Goal: Task Accomplishment & Management: Manage account settings

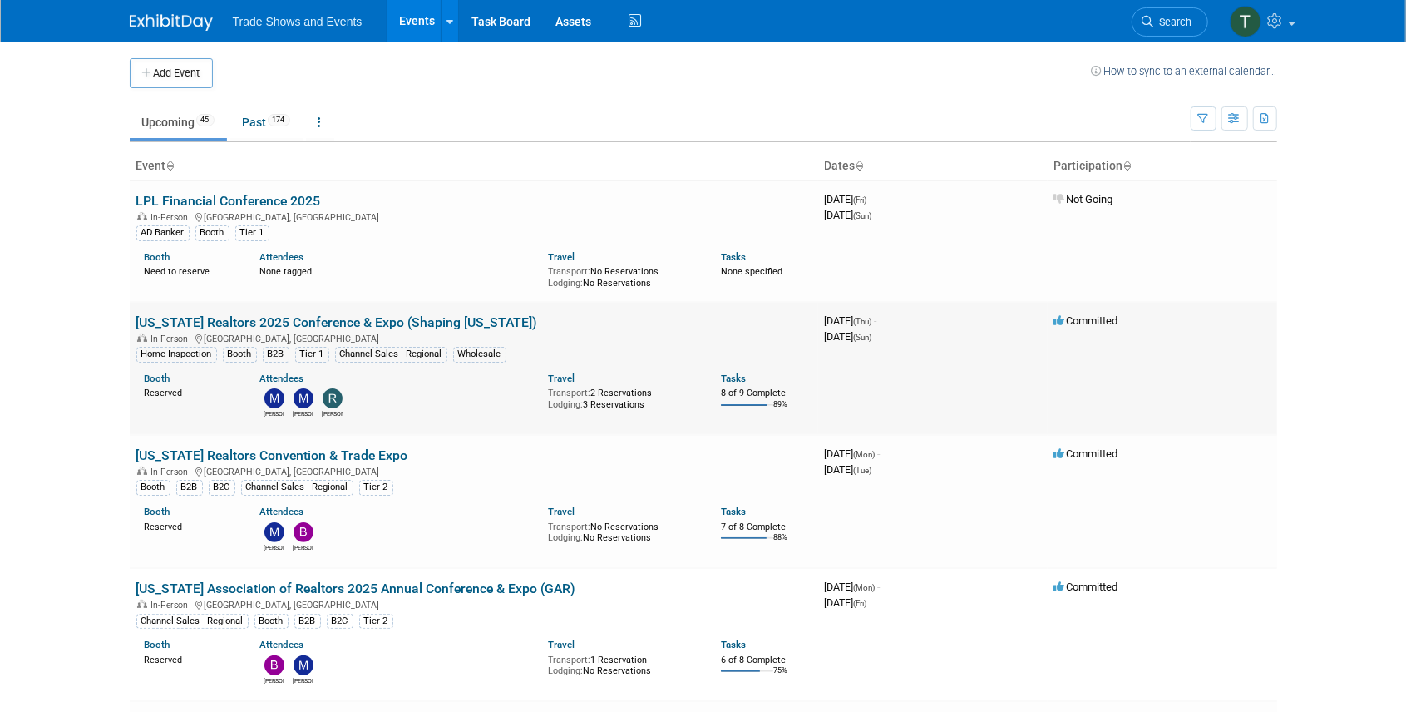
click at [219, 318] on link "[US_STATE] Realtors 2025 Conference & Expo (Shaping [US_STATE])" at bounding box center [336, 322] width 401 height 16
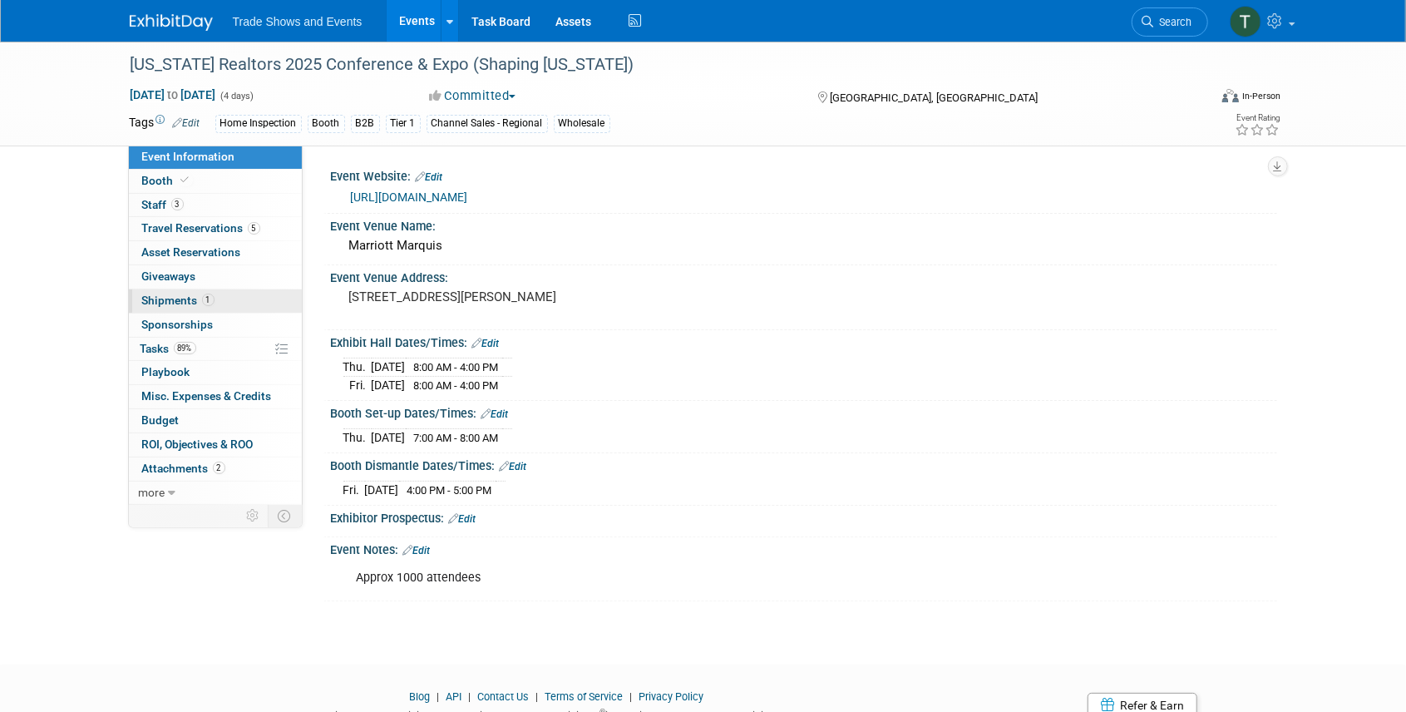
click at [154, 293] on span "Shipments 1" at bounding box center [178, 299] width 72 height 13
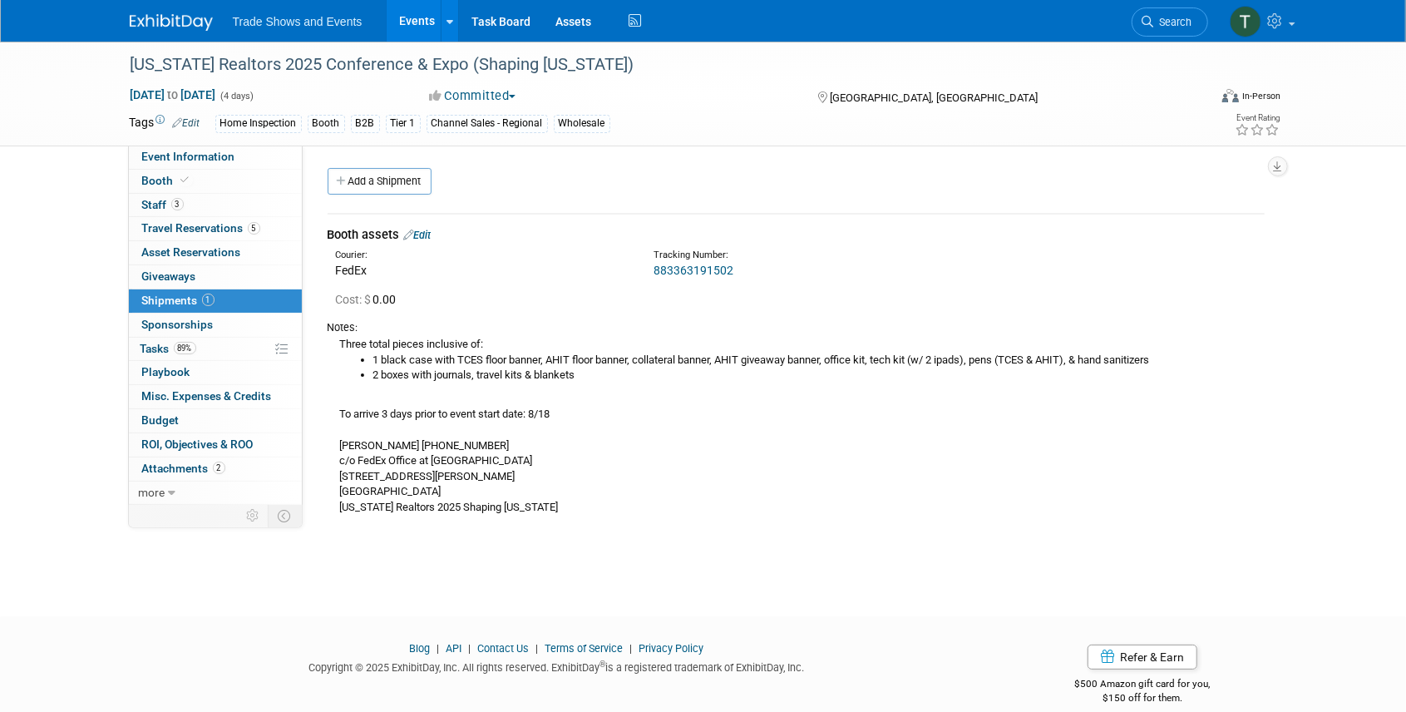
click at [697, 264] on link "883363191502" at bounding box center [693, 270] width 80 height 13
click at [193, 158] on span "Event Information" at bounding box center [188, 156] width 93 height 13
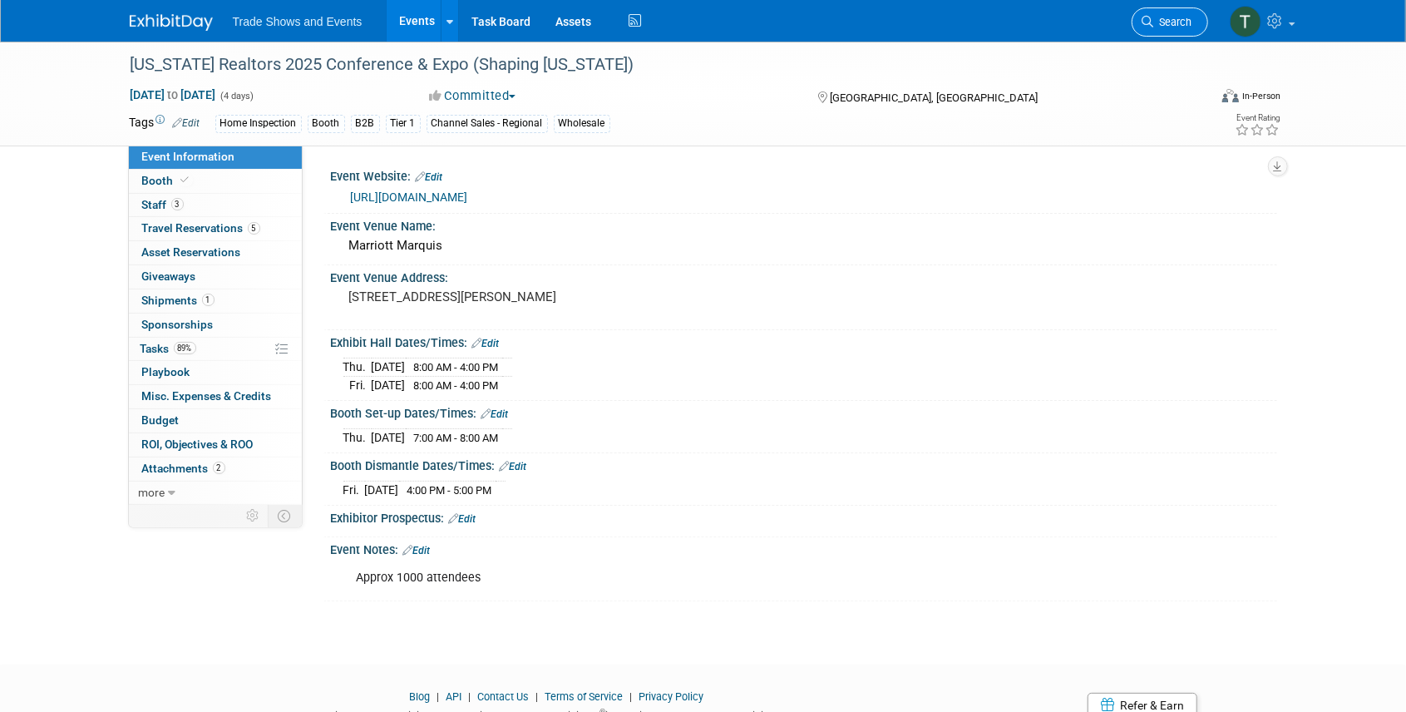
click at [1192, 14] on link "Search" at bounding box center [1169, 21] width 76 height 29
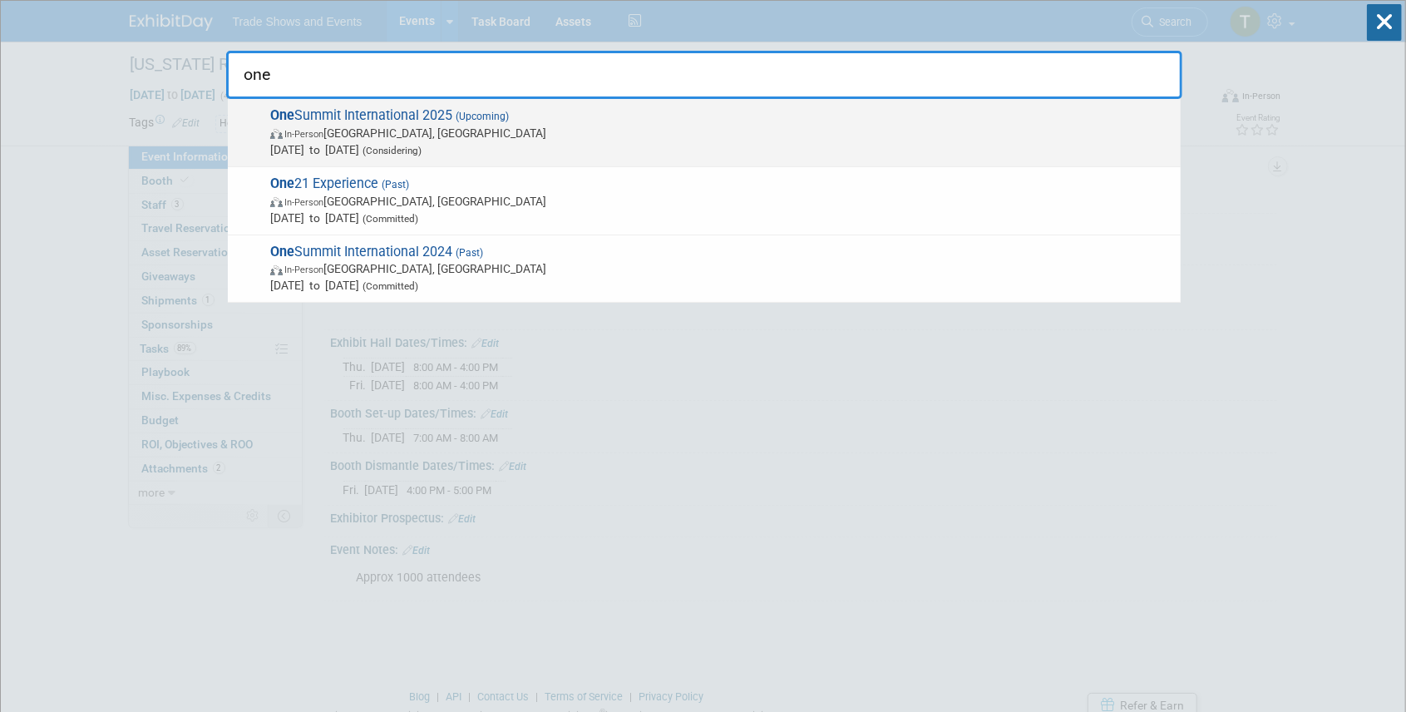
type input "one"
click at [381, 110] on span "One Summit International 2025 (Upcoming) In-Person Miami, FL Nov 2, 2025 to Nov…" at bounding box center [718, 132] width 907 height 51
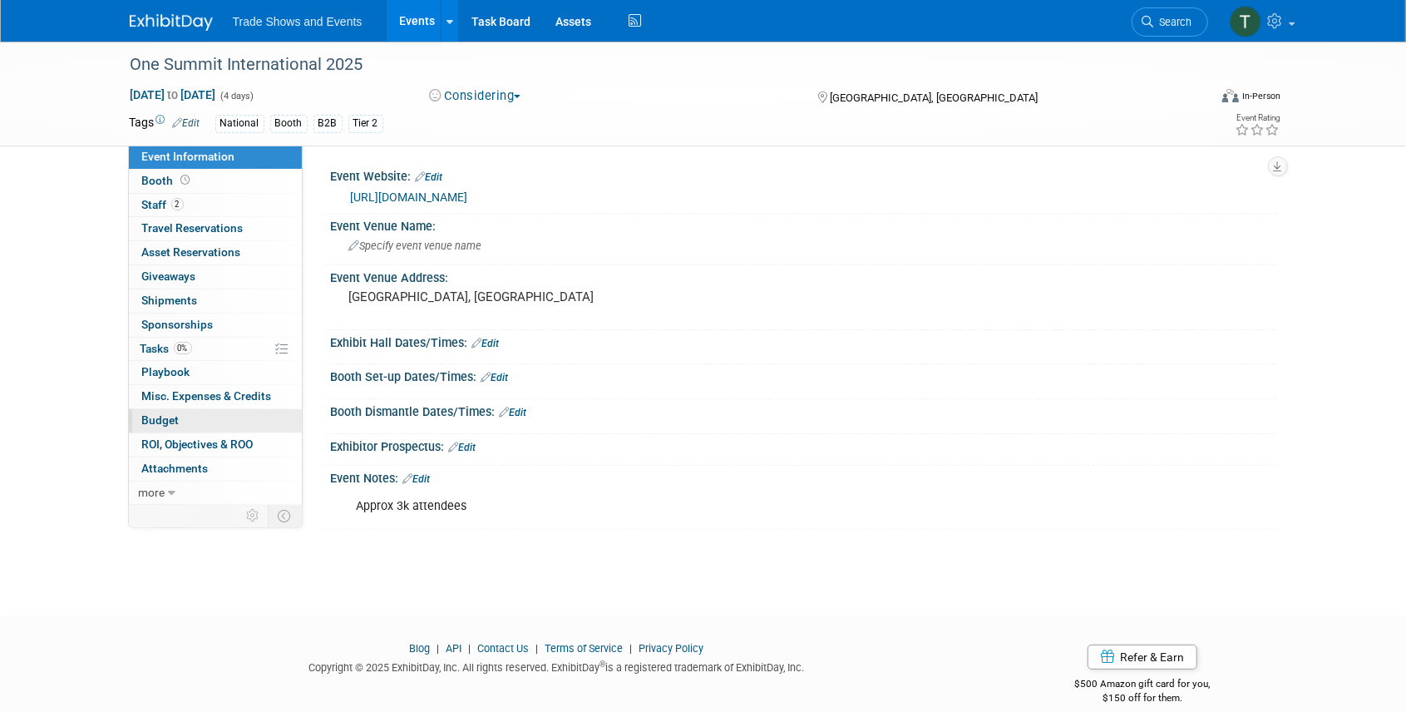
click at [163, 419] on span "Budget" at bounding box center [160, 419] width 37 height 13
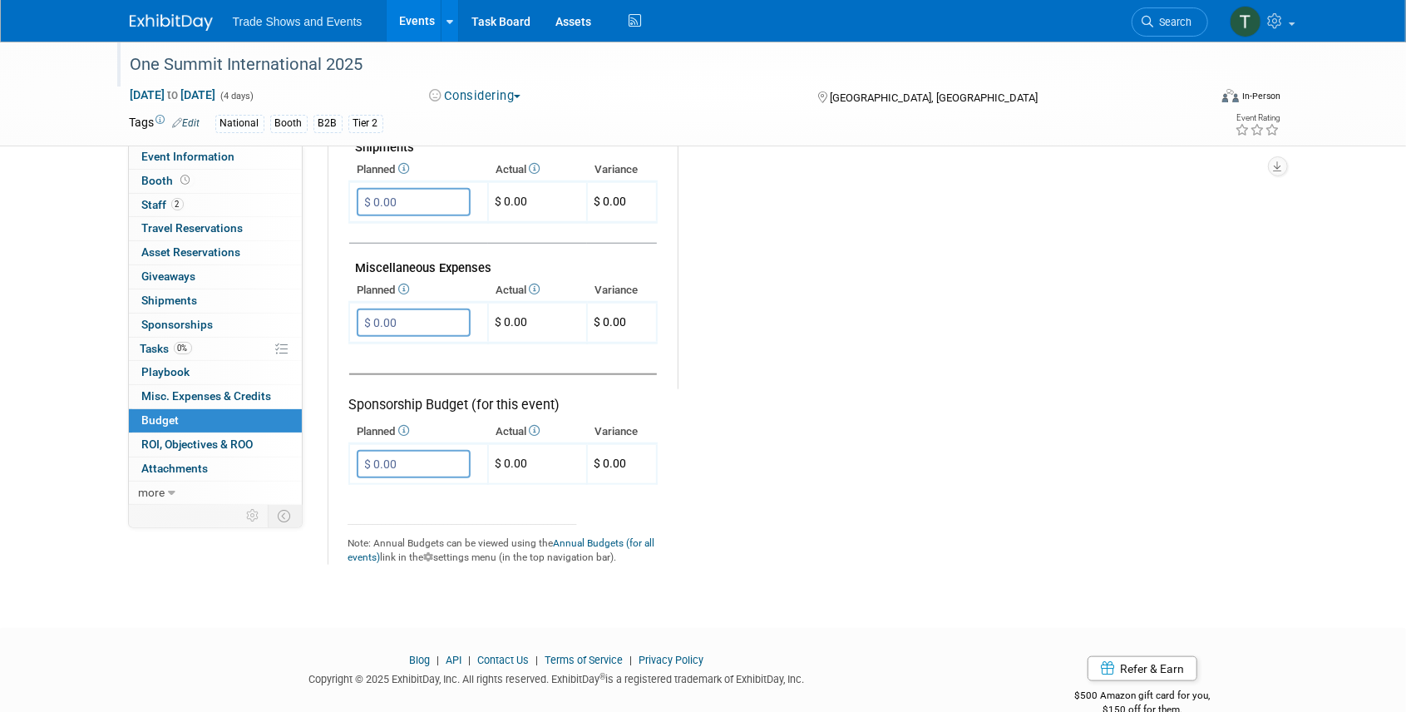
scroll to position [942, 0]
click at [187, 155] on span "Event Information" at bounding box center [188, 156] width 93 height 13
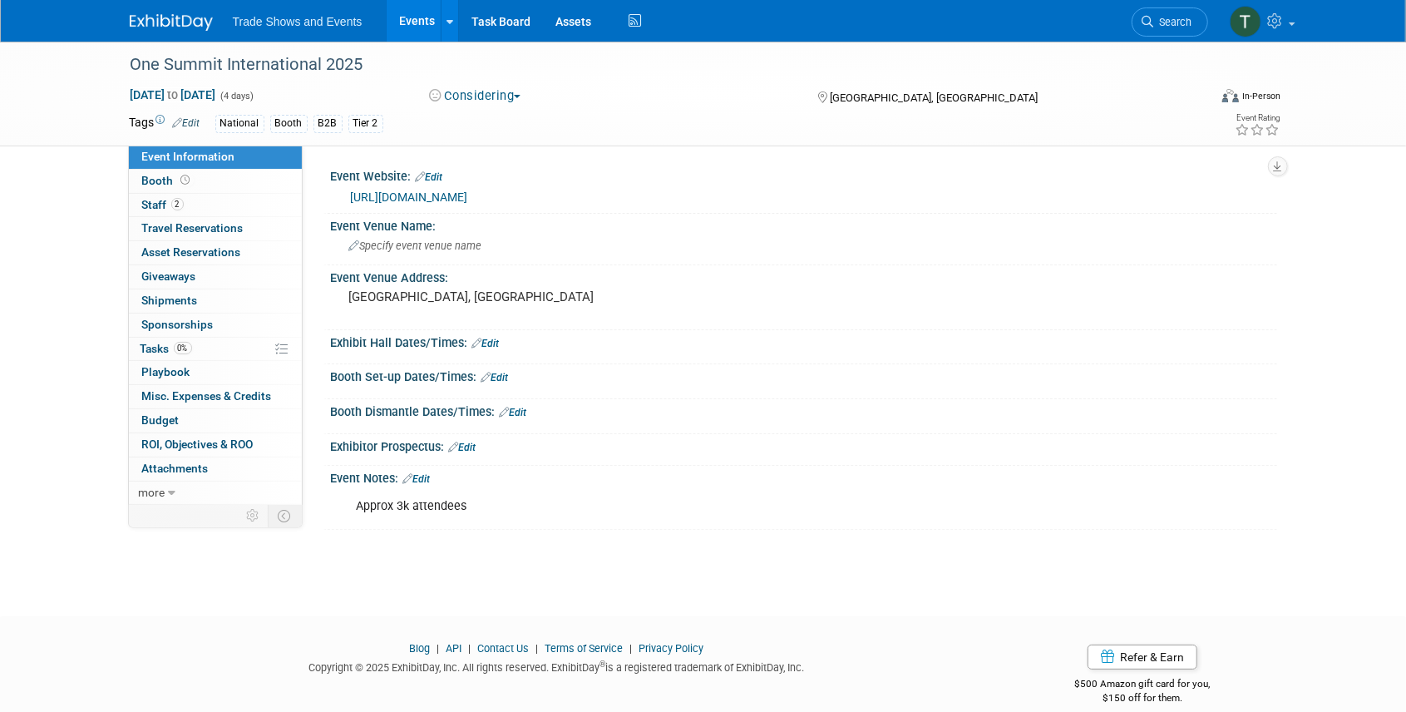
click at [465, 196] on link "https://www.onesummit2025.com/" at bounding box center [409, 196] width 117 height 13
click at [389, 244] on span "Specify event venue name" at bounding box center [415, 245] width 133 height 12
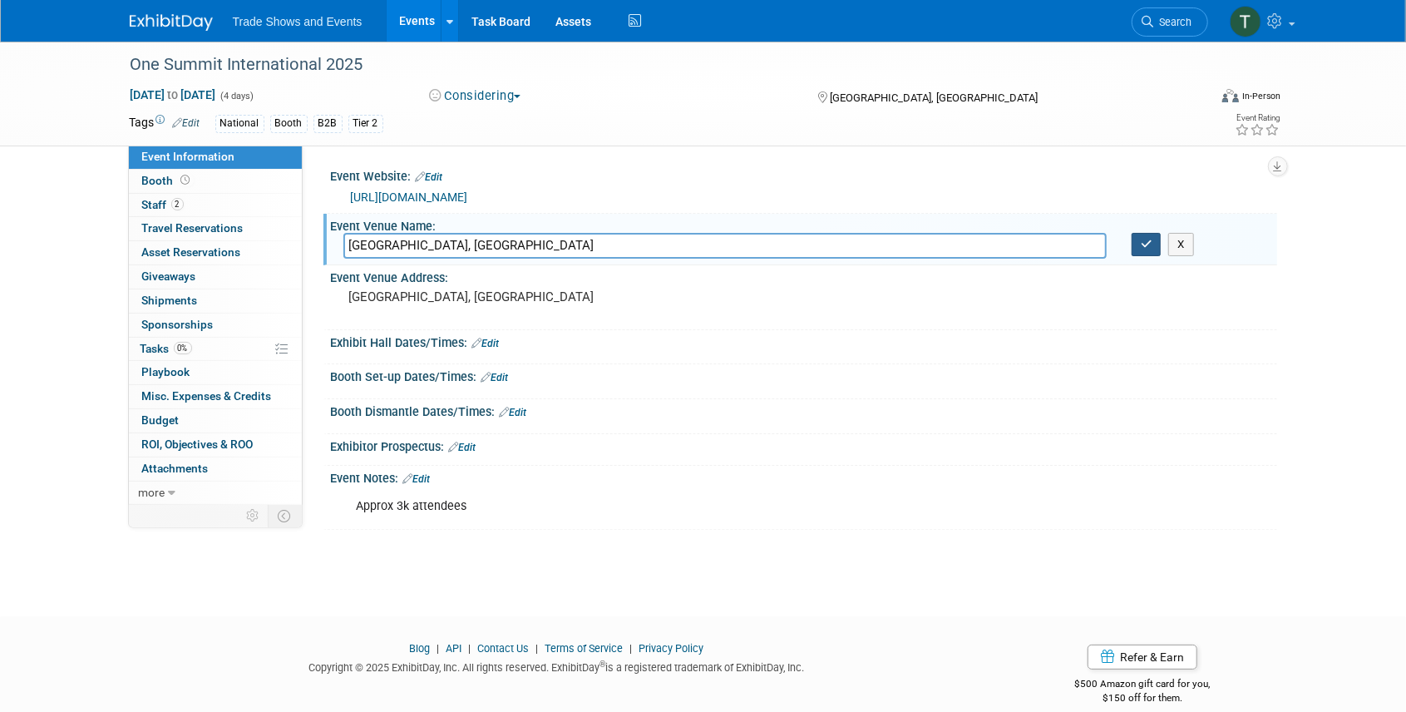
type input "Edon Rock, Miami Beach"
click at [1140, 246] on icon "button" at bounding box center [1146, 244] width 12 height 11
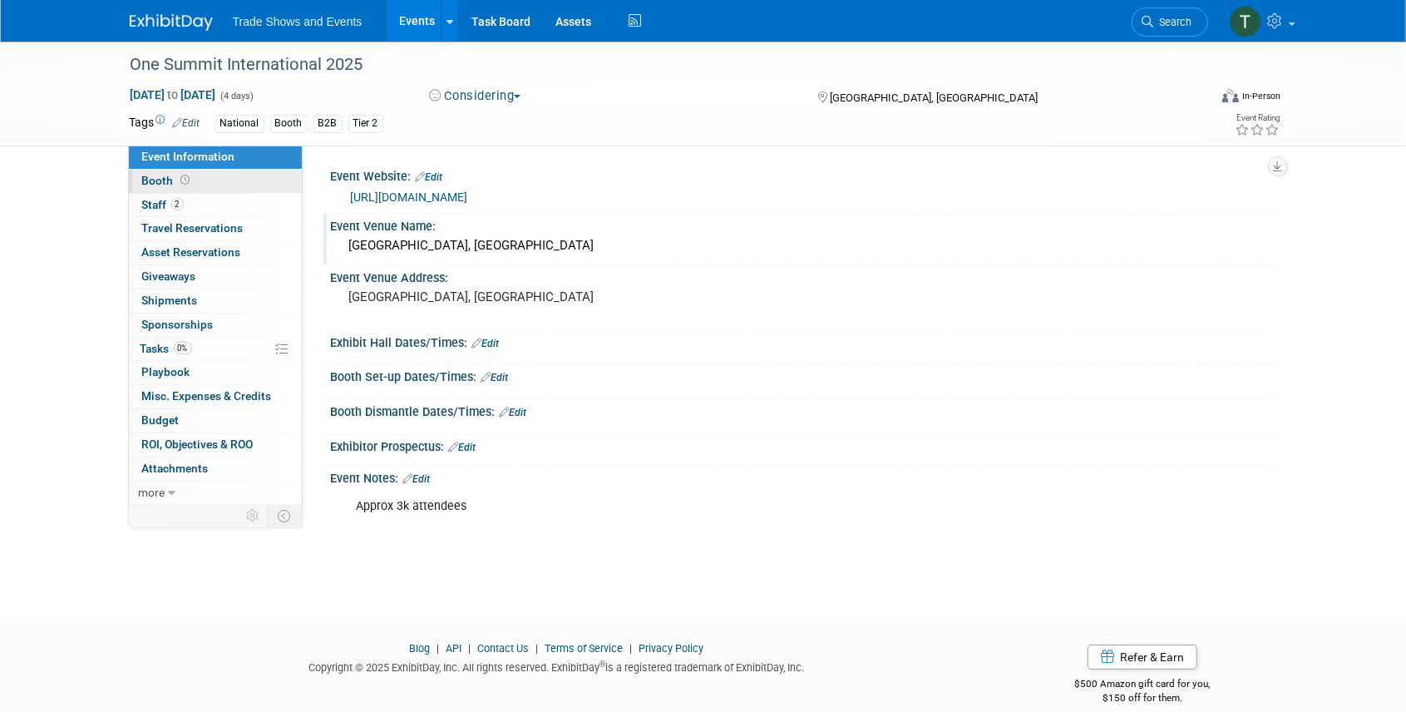
click at [181, 180] on icon at bounding box center [185, 179] width 9 height 9
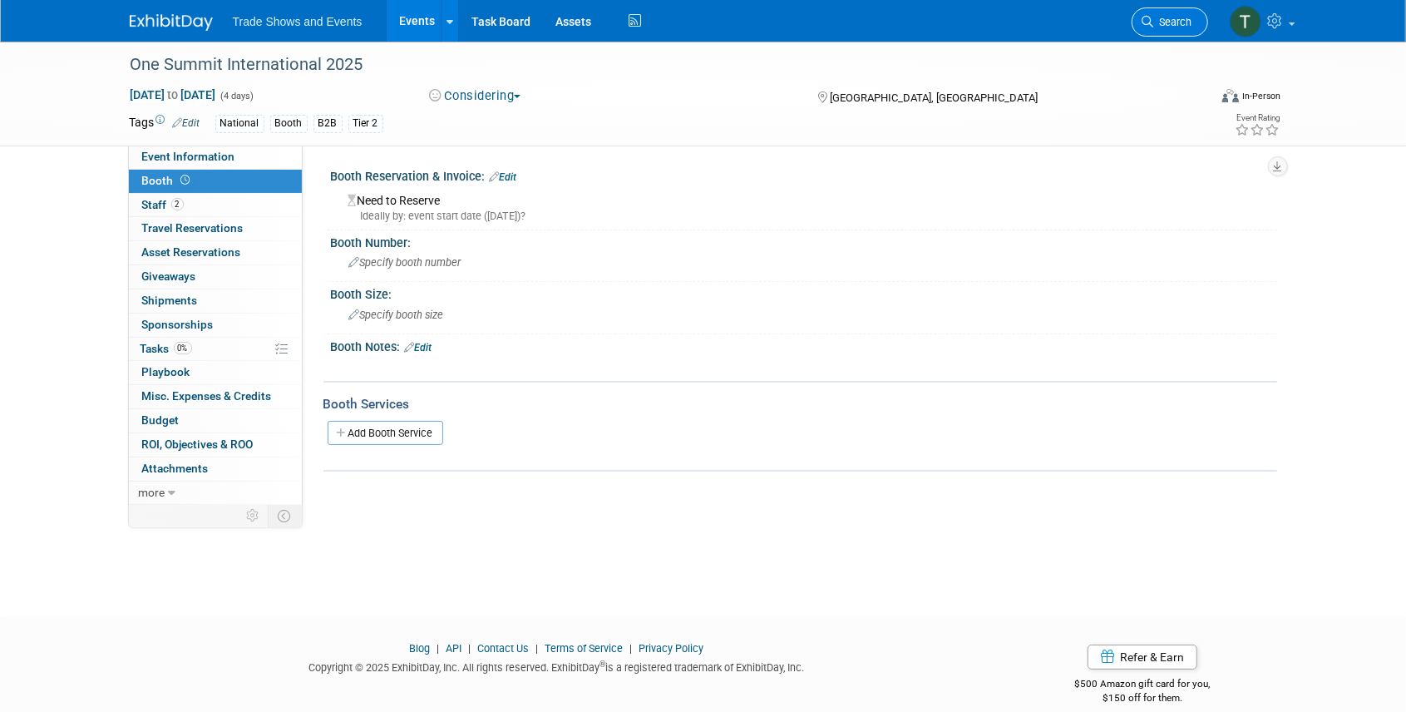
click at [1163, 28] on link "Search" at bounding box center [1169, 21] width 76 height 29
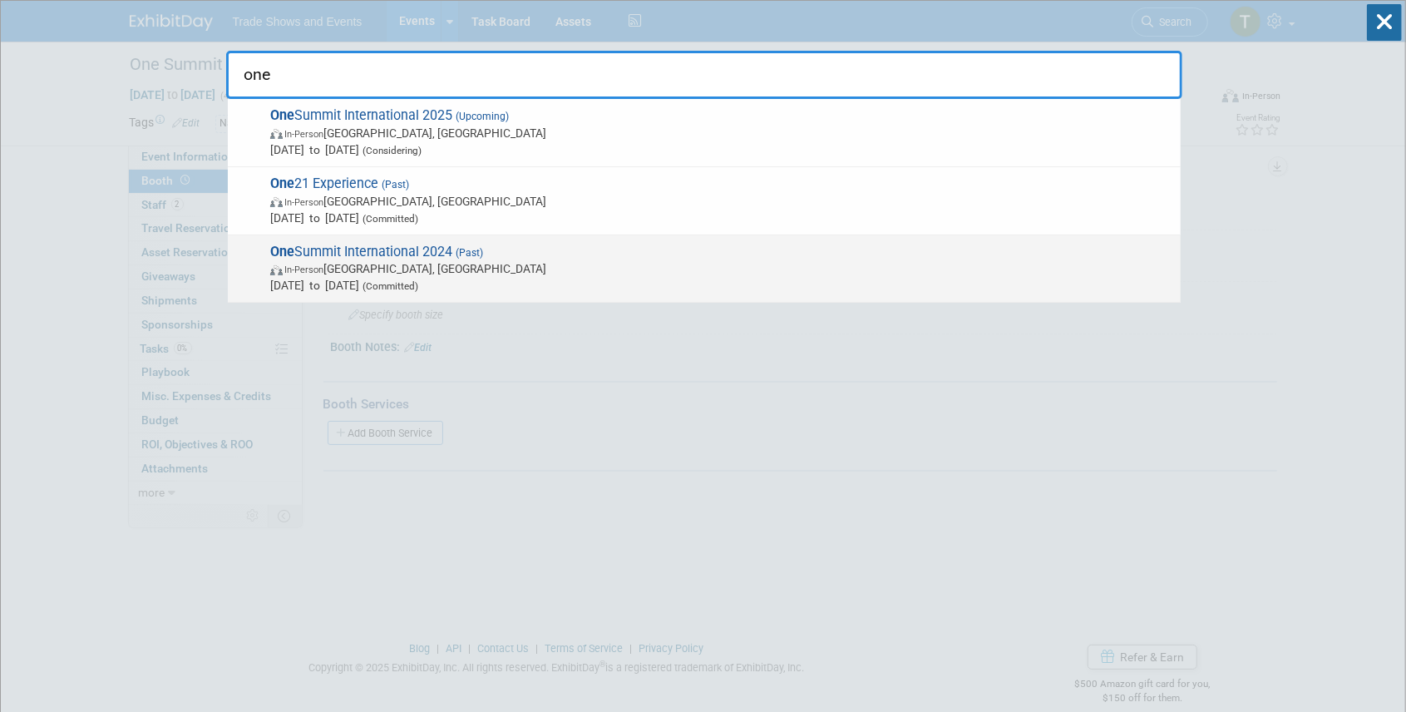
type input "one"
click at [397, 252] on span "One Summit International 2024 (Past) In-Person Las Vegas, NV Feb 4, 2024 to Feb…" at bounding box center [718, 269] width 907 height 51
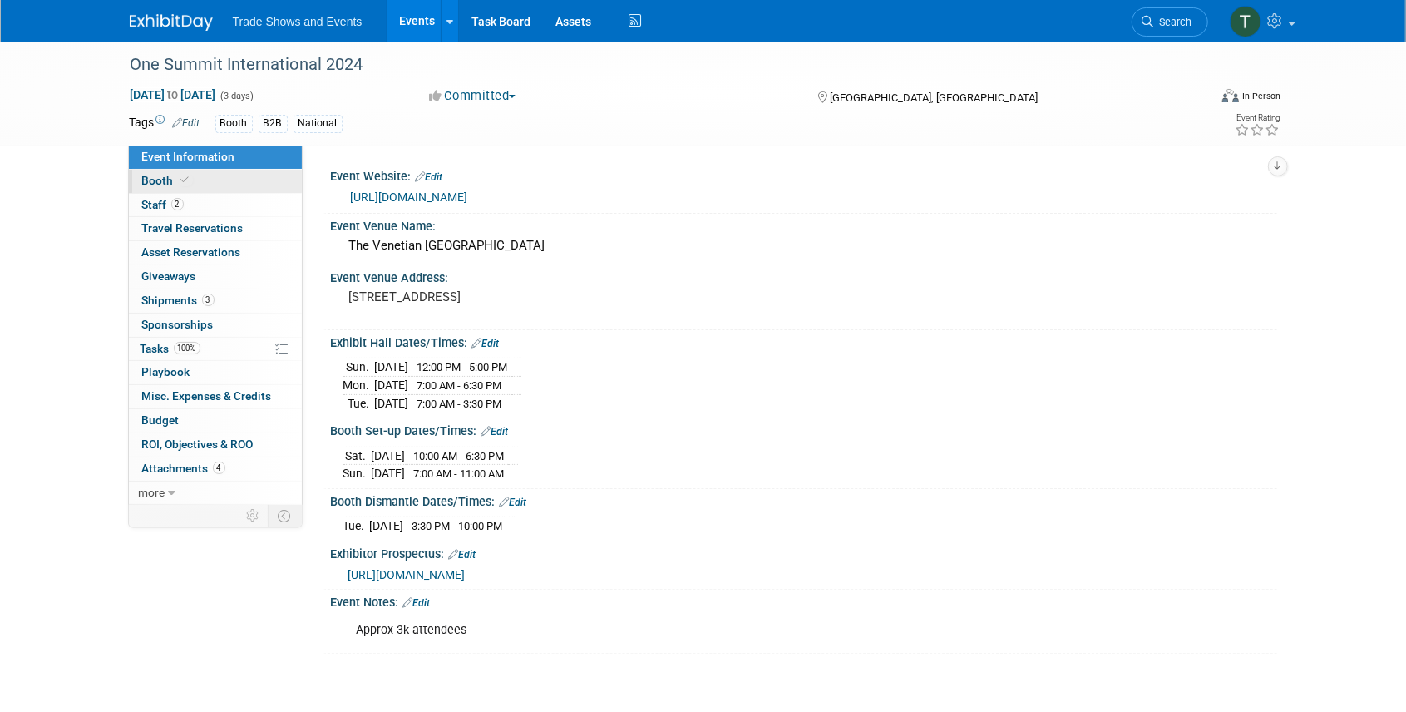
click at [168, 176] on span "Booth" at bounding box center [167, 180] width 51 height 13
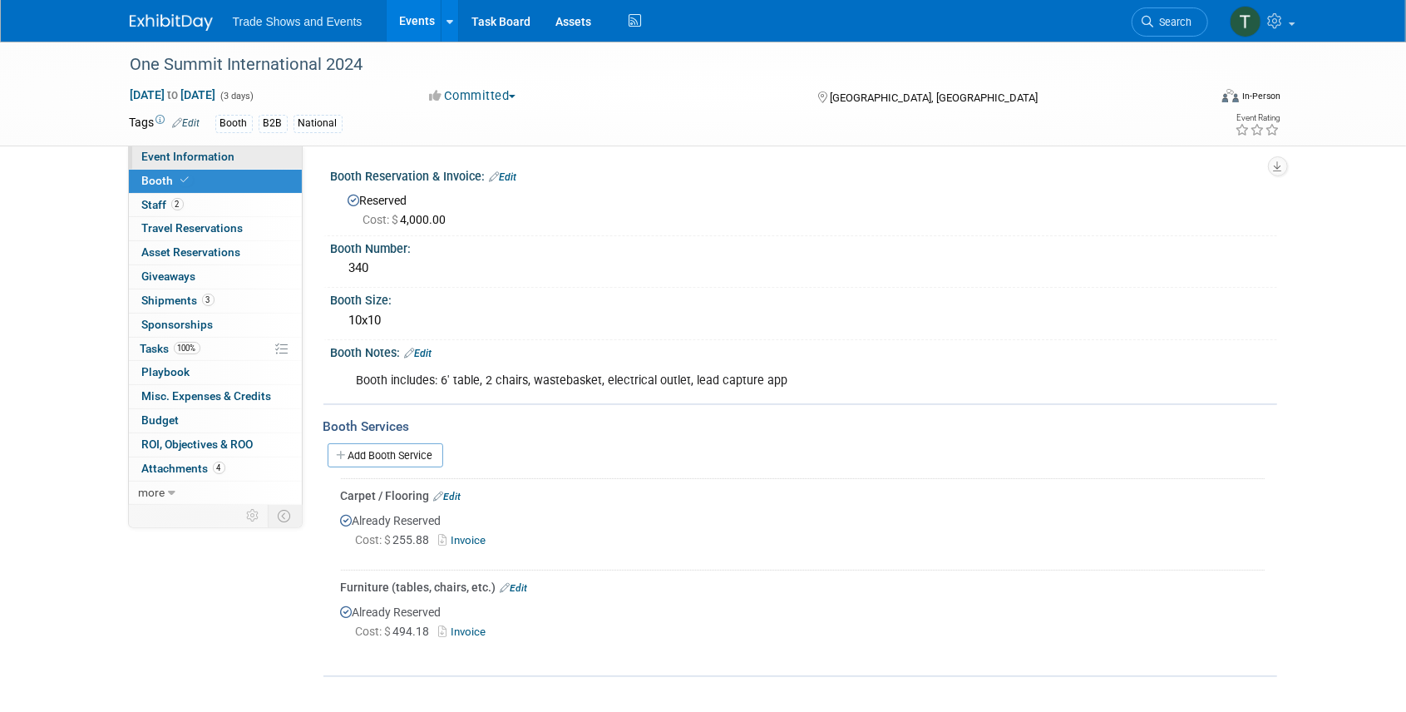
click at [179, 161] on span "Event Information" at bounding box center [188, 156] width 93 height 13
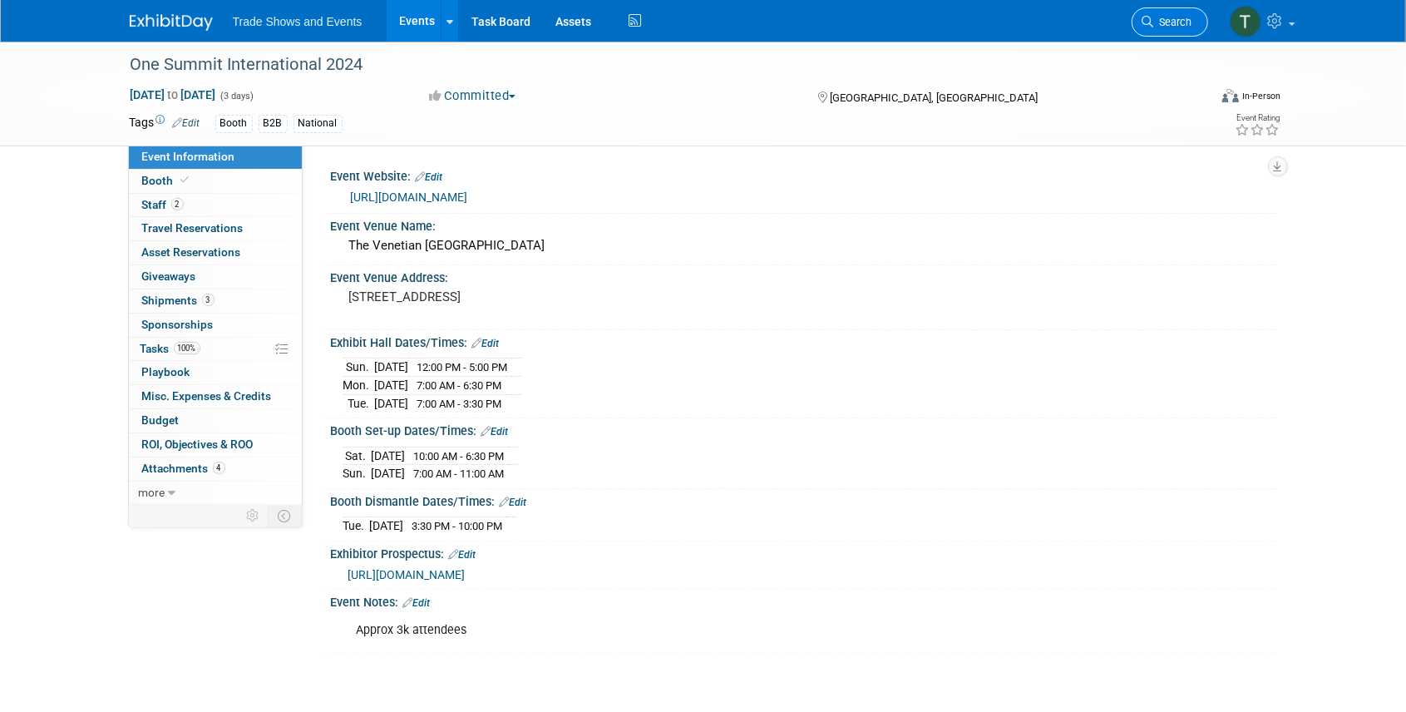
click at [1183, 22] on span "Search" at bounding box center [1173, 22] width 38 height 12
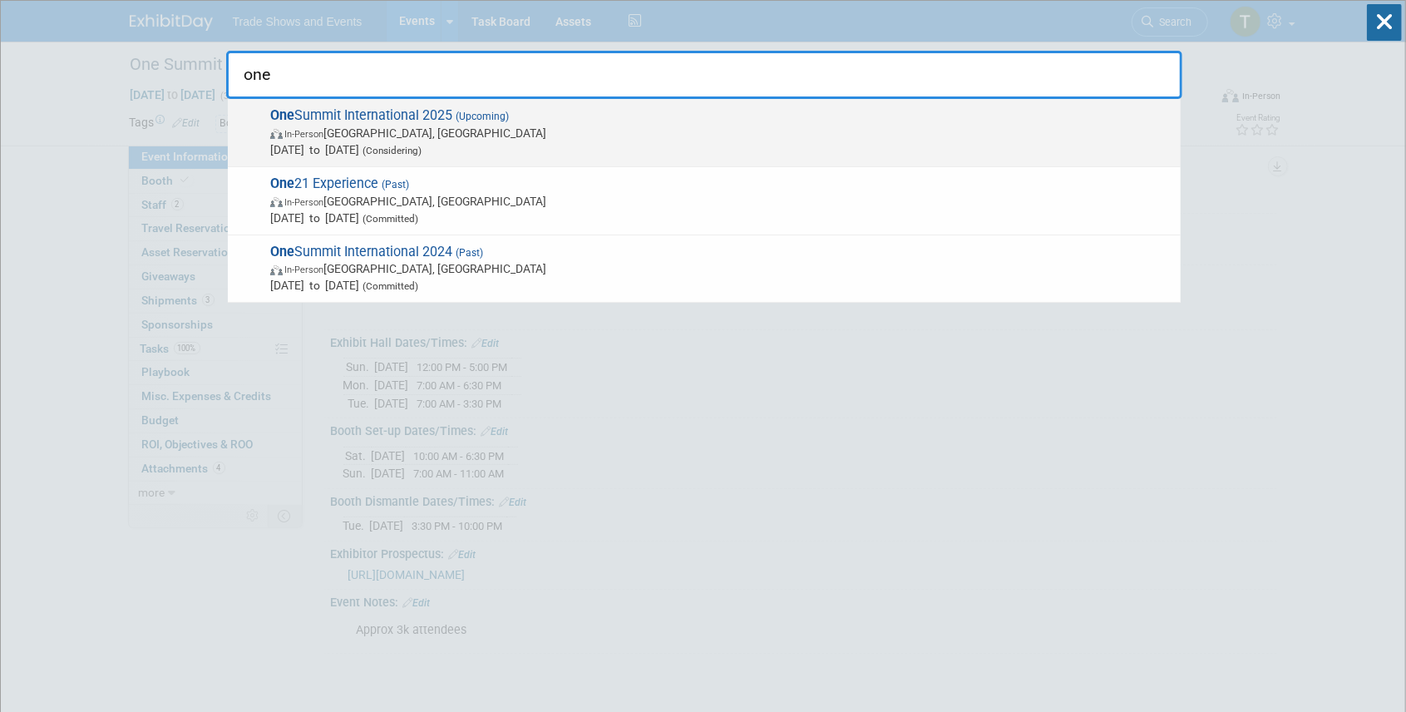
type input "one"
click at [359, 108] on span "One Summit International 2025 (Upcoming) In-Person Miami, FL Nov 2, 2025 to Nov…" at bounding box center [718, 132] width 907 height 51
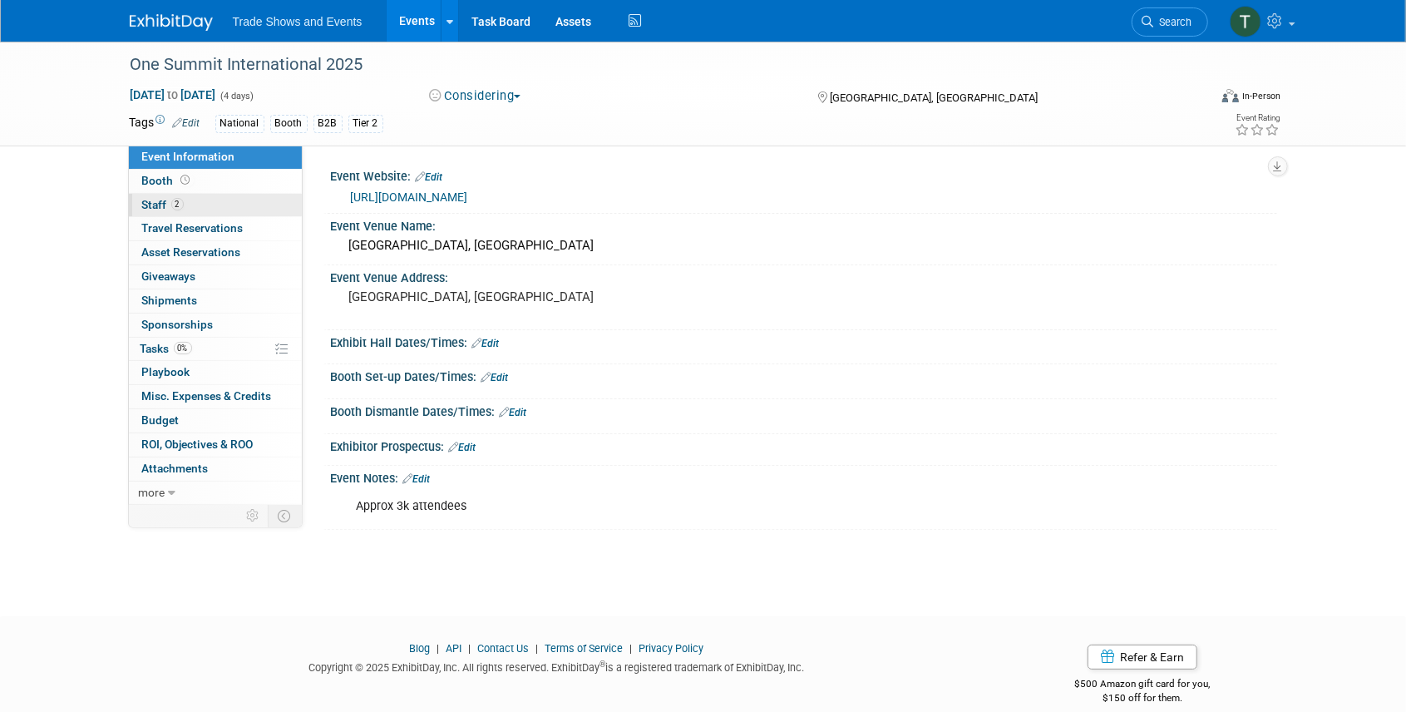
click at [150, 201] on span "Staff 2" at bounding box center [163, 204] width 42 height 13
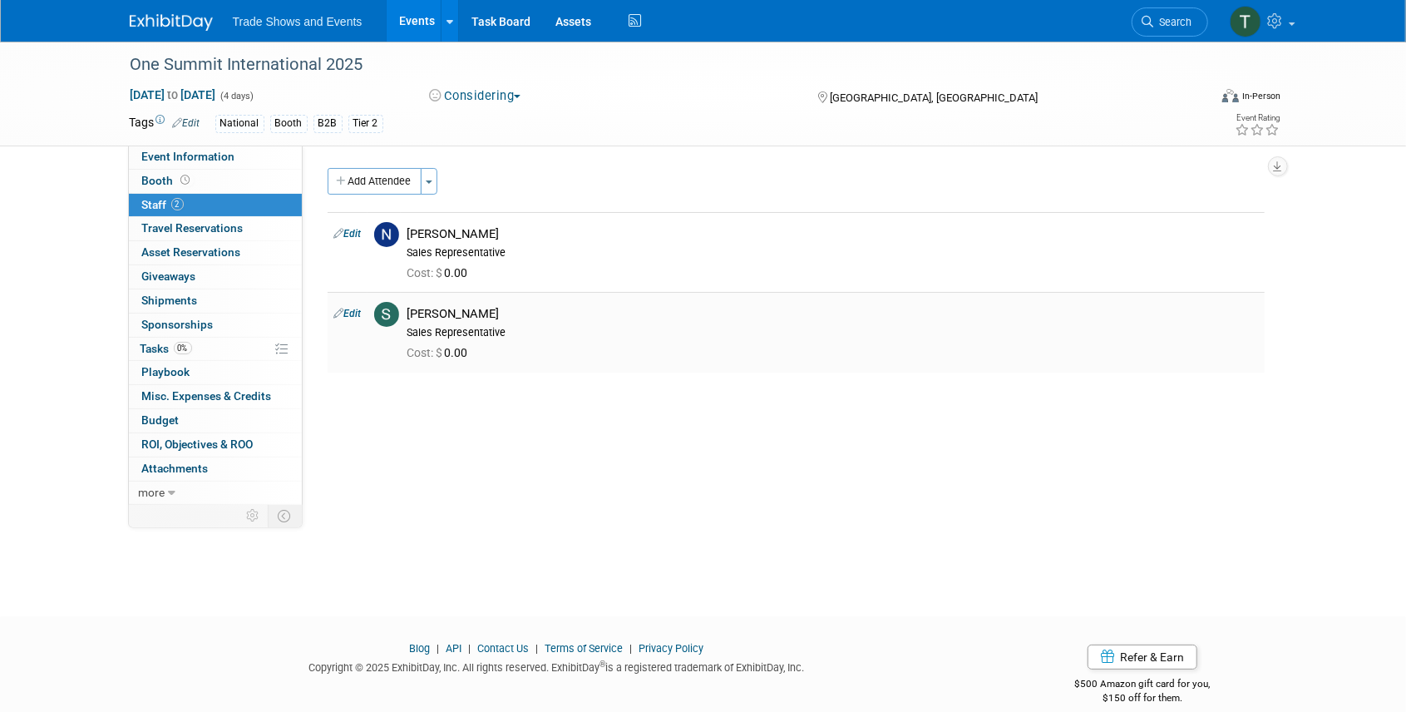
click at [354, 308] on link "Edit" at bounding box center [347, 314] width 27 height 12
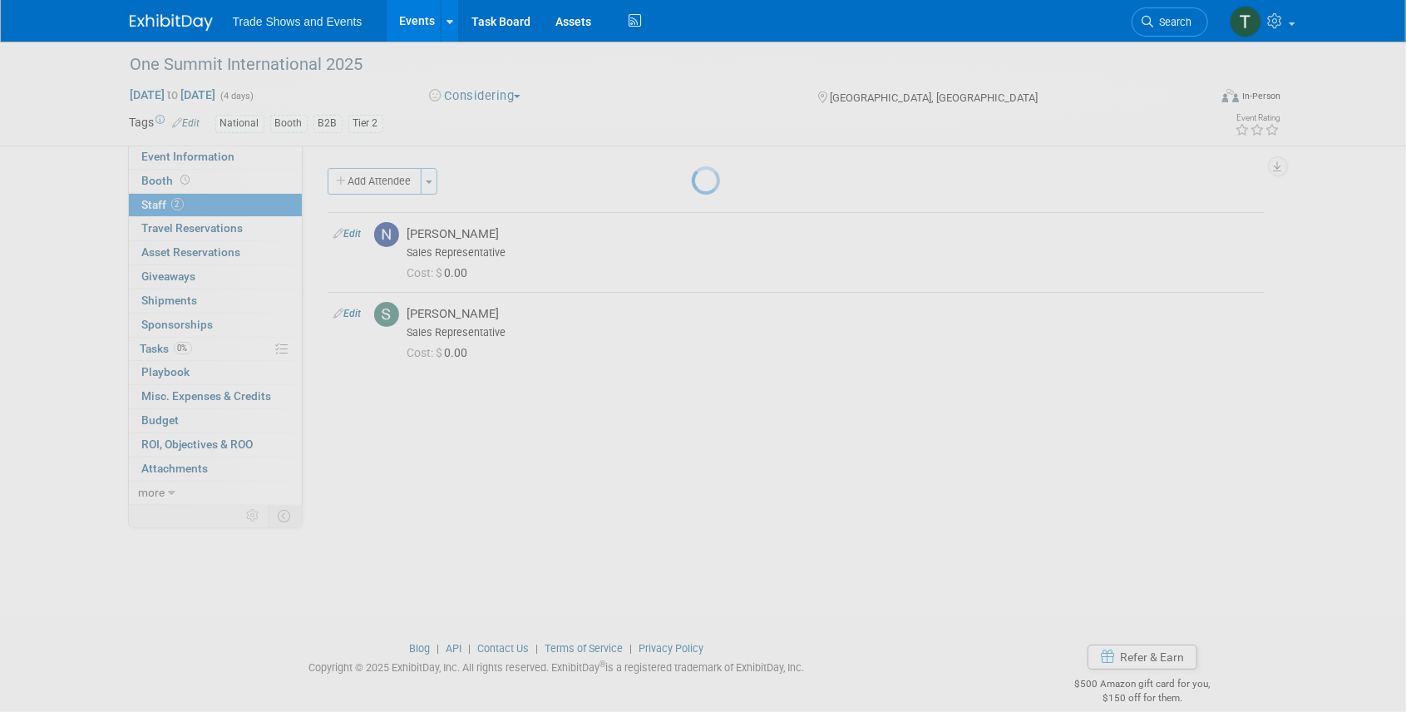
select select "06380ed8-bb53-41a4-abd5-a5bf9d4a14c7"
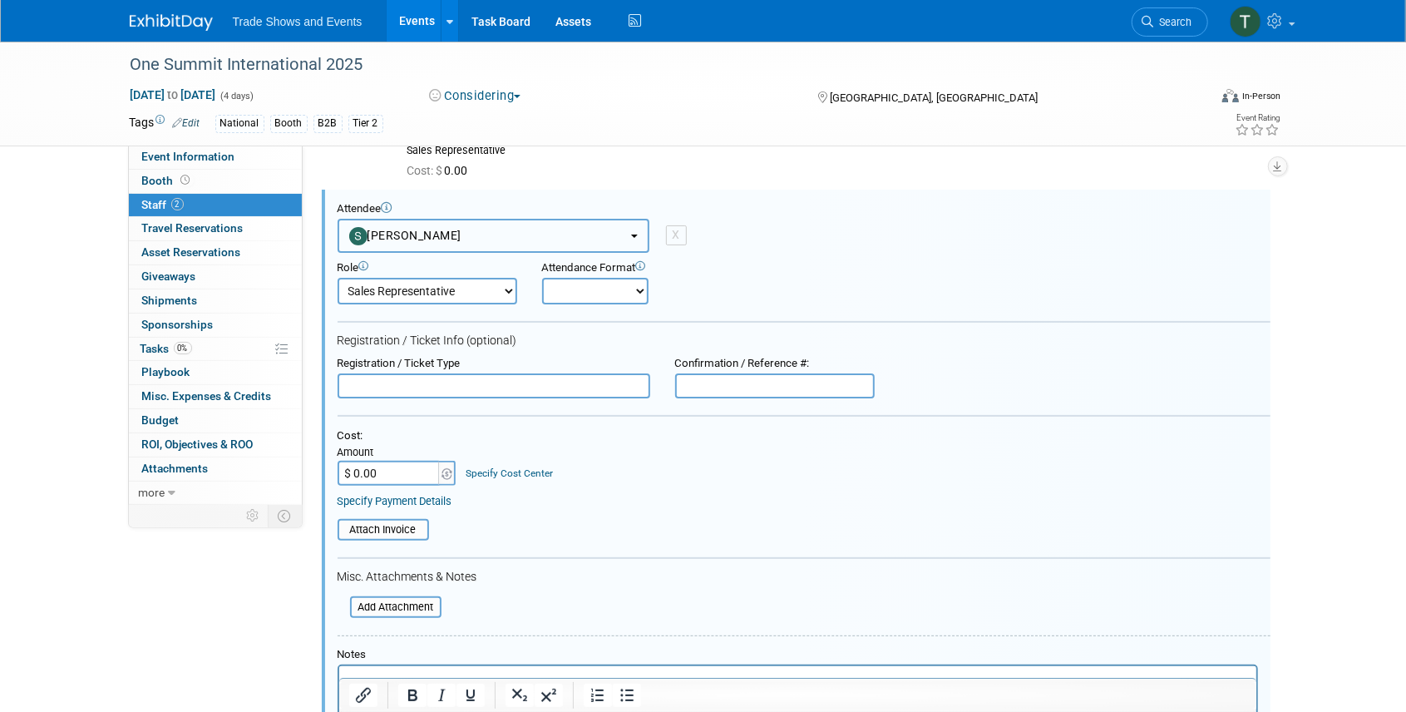
click at [550, 234] on button "[PERSON_NAME]" at bounding box center [493, 236] width 312 height 34
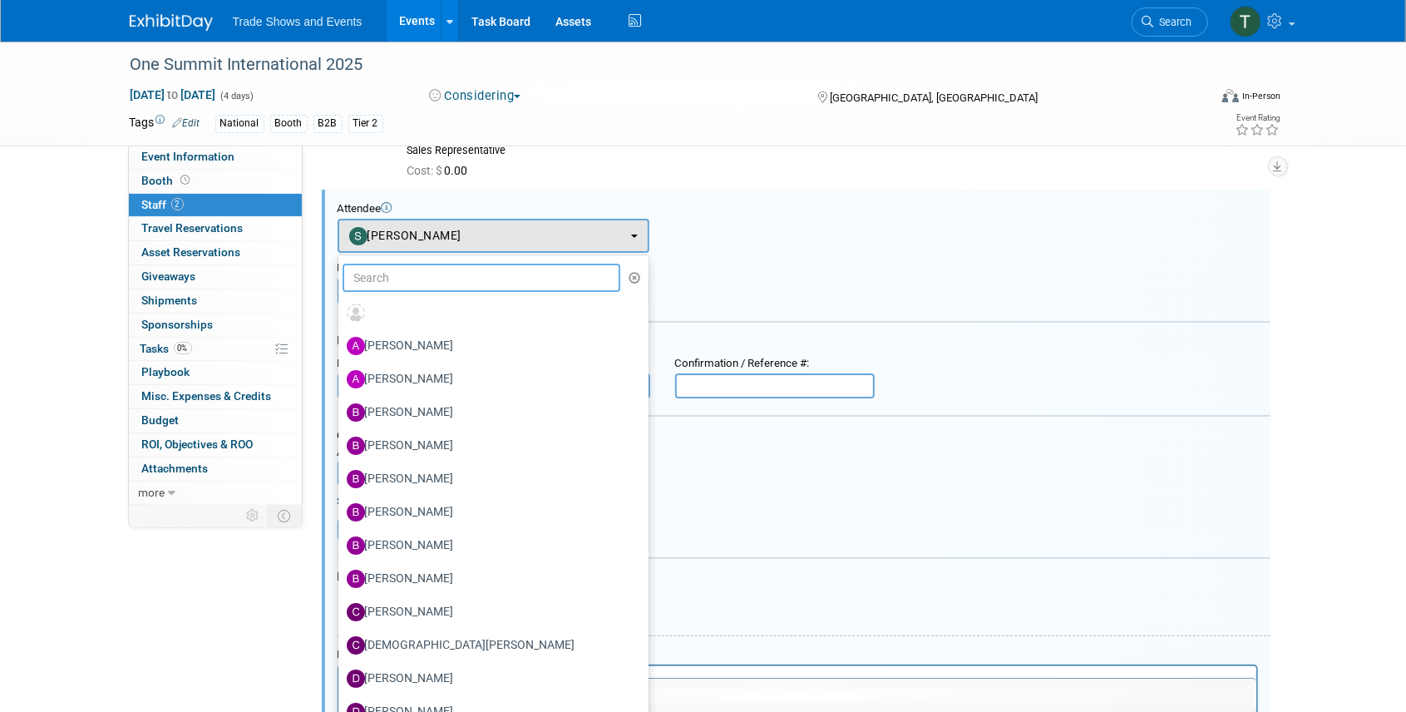
click at [452, 281] on input "text" at bounding box center [481, 278] width 278 height 28
type input "peter"
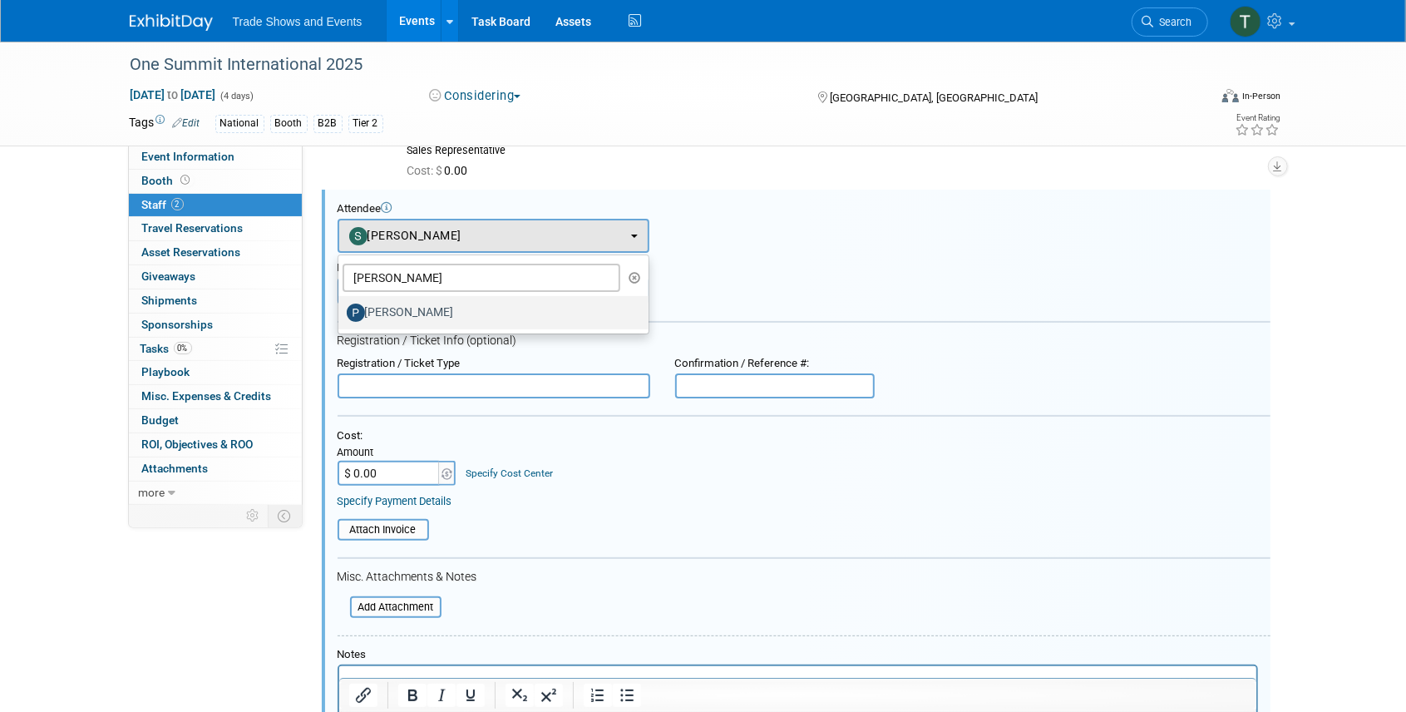
click at [424, 311] on label "[PERSON_NAME]" at bounding box center [489, 312] width 285 height 27
click at [341, 311] on input "[PERSON_NAME]" at bounding box center [335, 310] width 11 height 11
select select "8f3a8089-36c7-4d1f-8c2b-2f1f0448eb46"
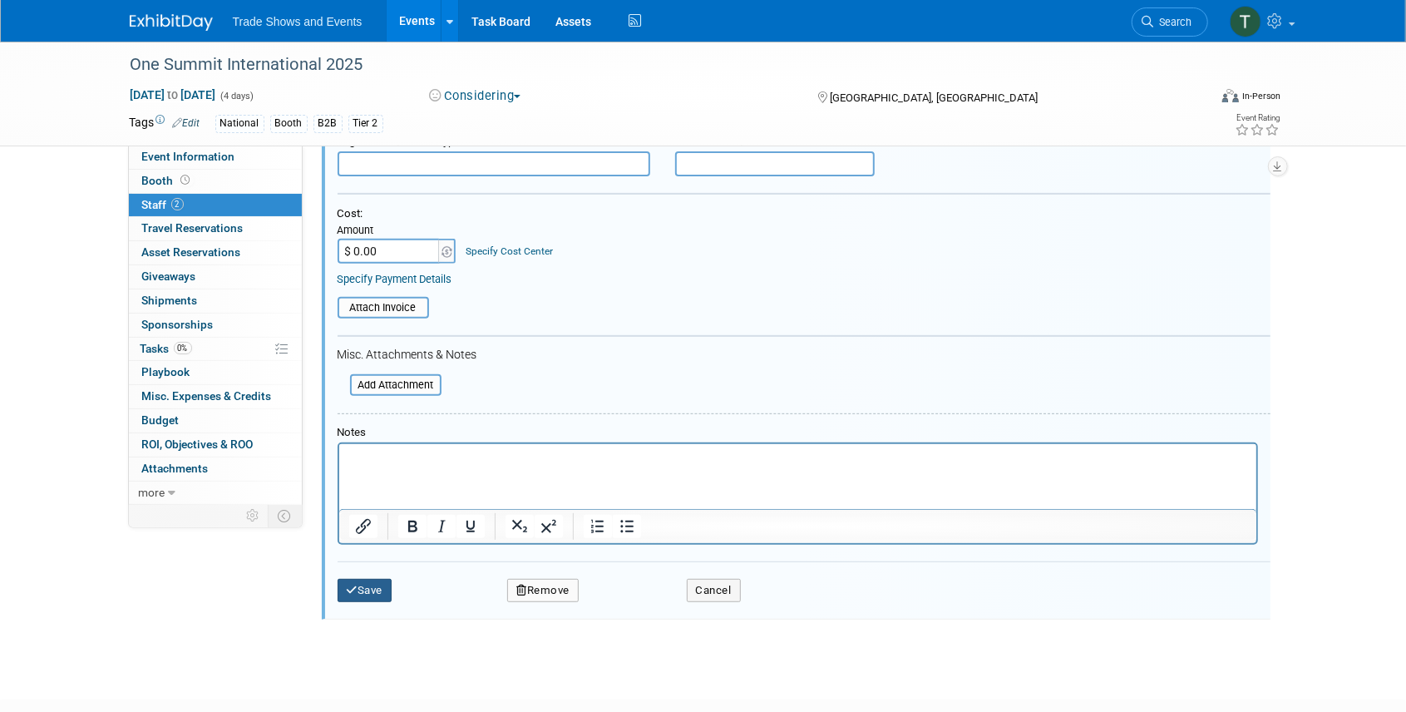
click at [365, 588] on button "Save" at bounding box center [364, 590] width 55 height 23
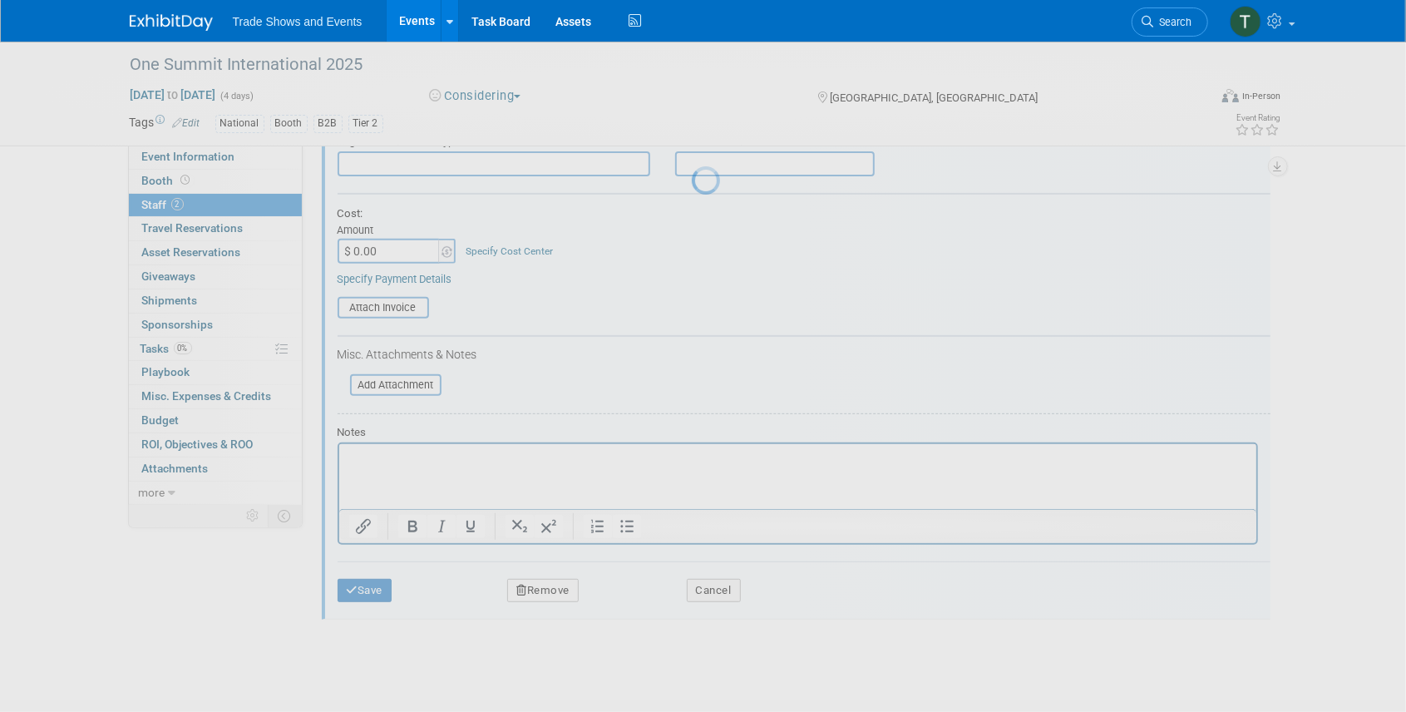
scroll to position [21, 0]
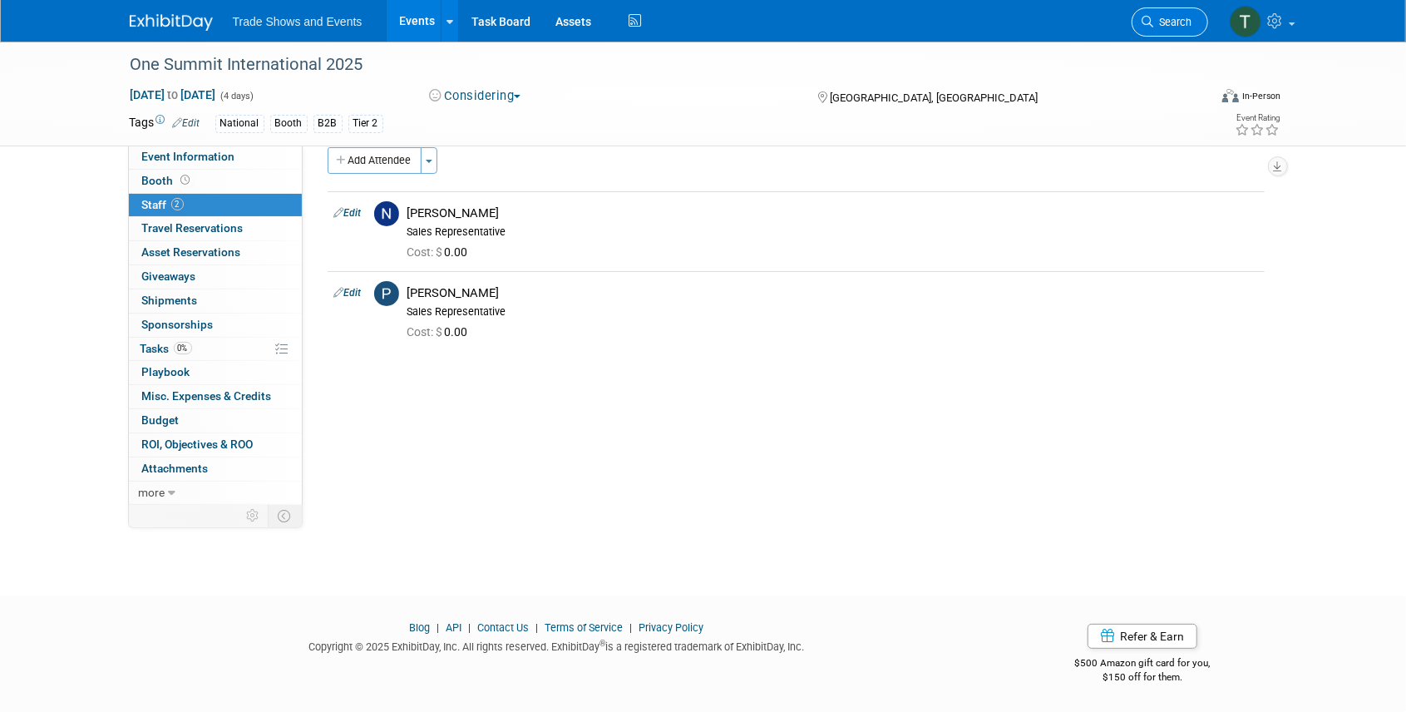
click at [1169, 28] on link "Search" at bounding box center [1169, 21] width 76 height 29
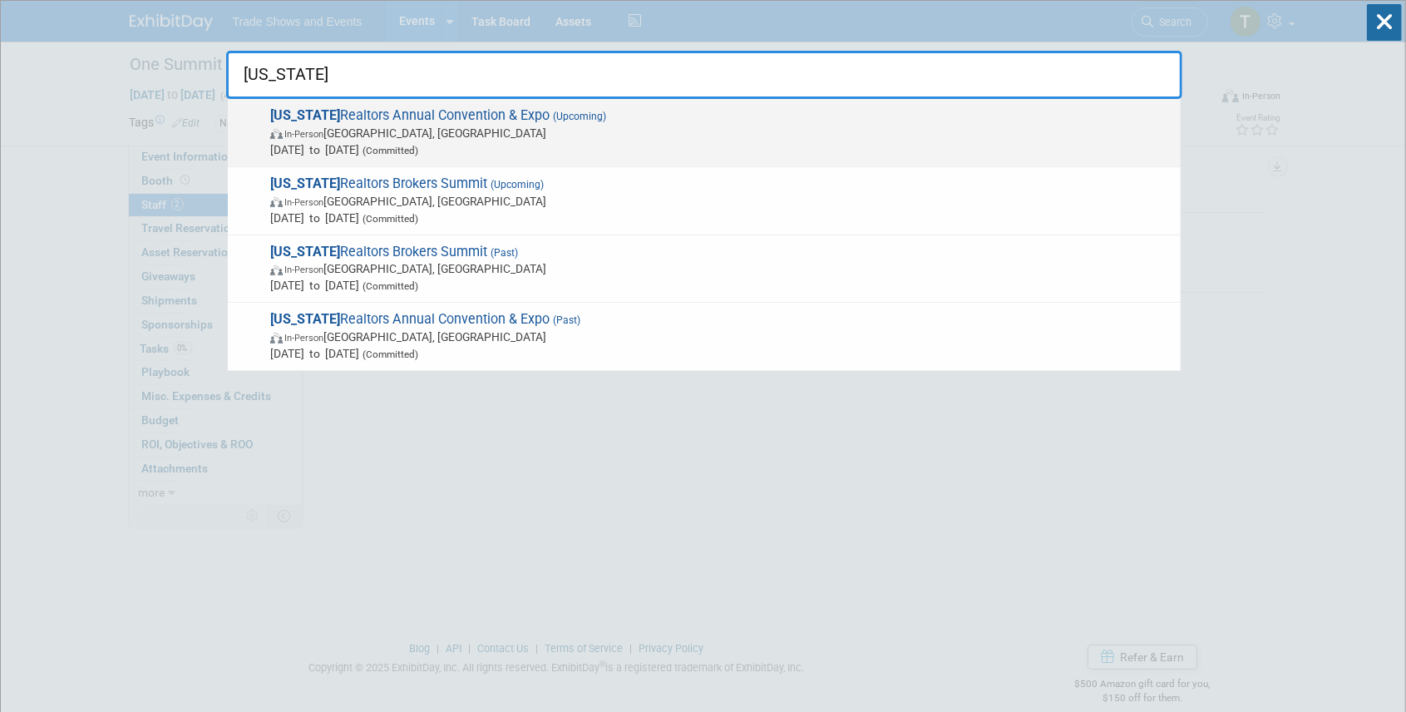
type input "ohio"
click at [447, 119] on span "Ohio Realtors Annual Convention & Expo (Upcoming) In-Person Cleveland, OH Sep 1…" at bounding box center [718, 132] width 907 height 51
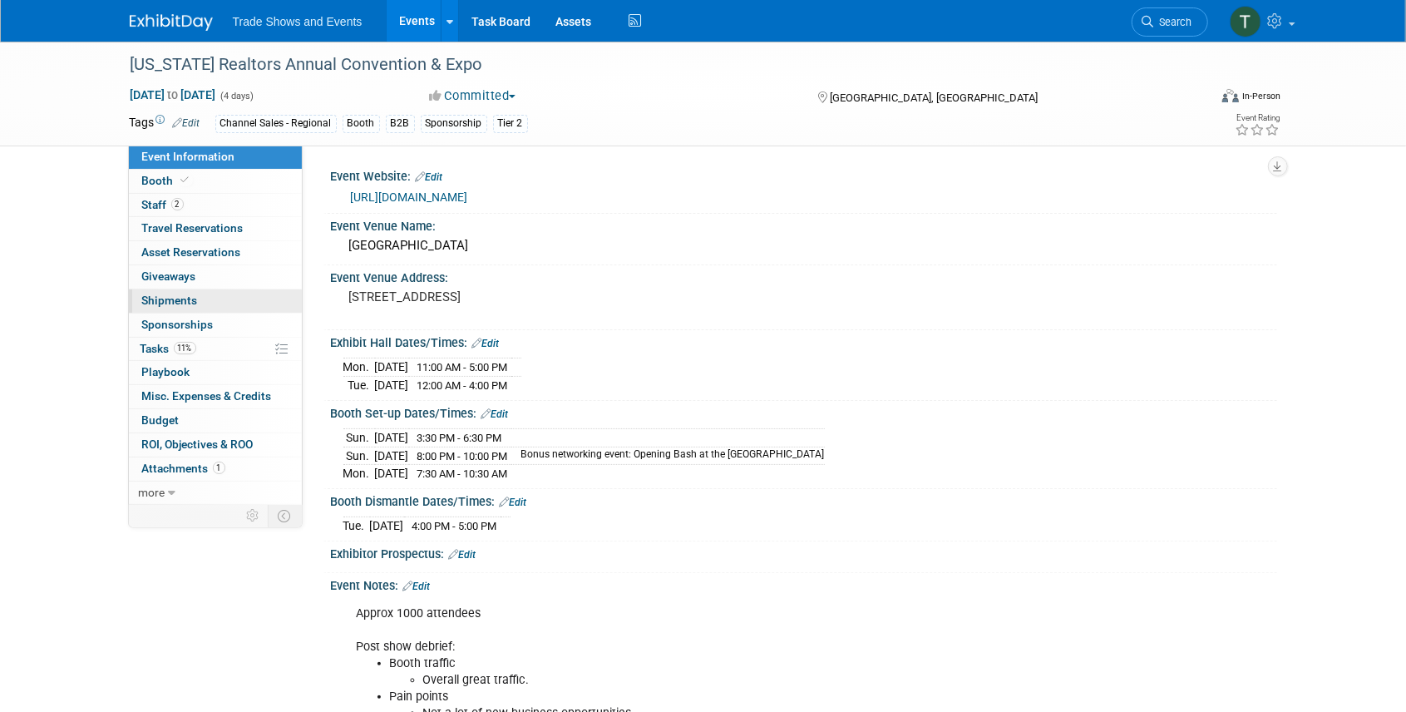
click at [171, 297] on span "Shipments 0" at bounding box center [170, 299] width 56 height 13
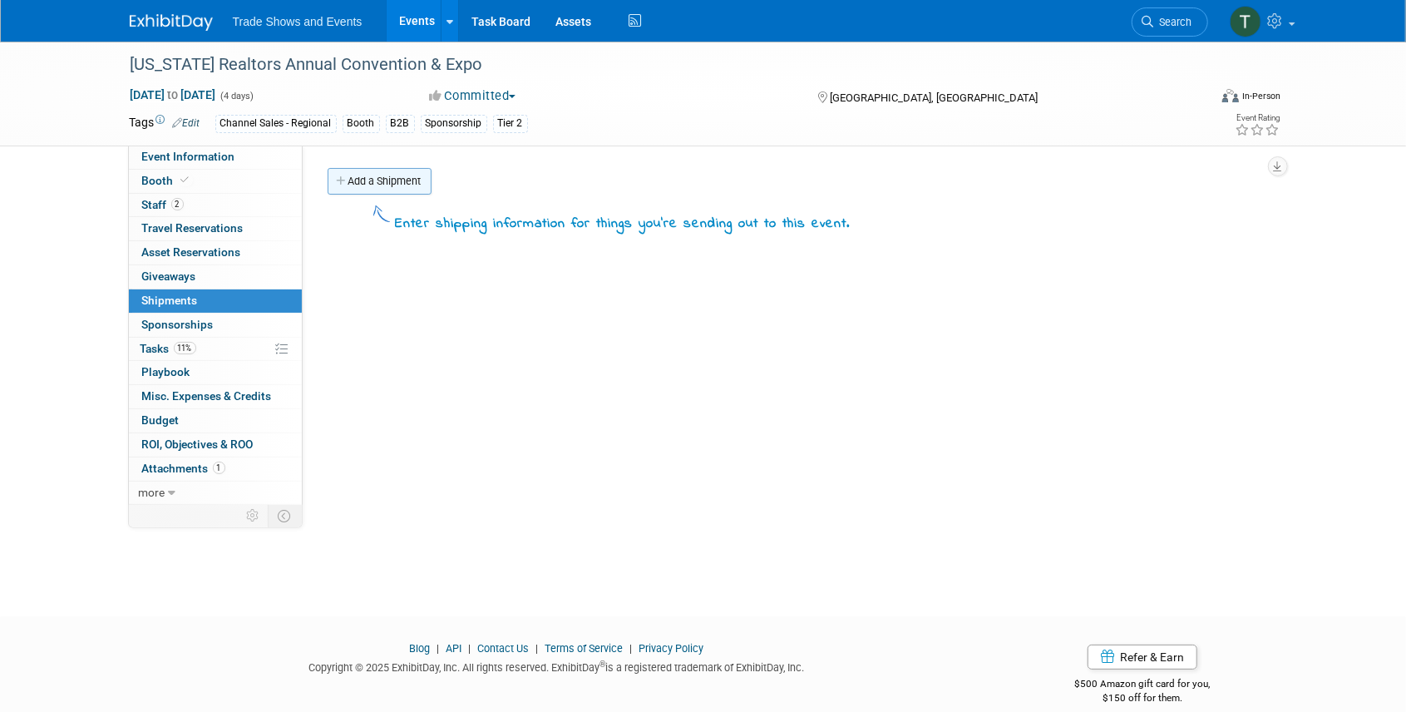
click at [366, 183] on link "Add a Shipment" at bounding box center [380, 181] width 104 height 27
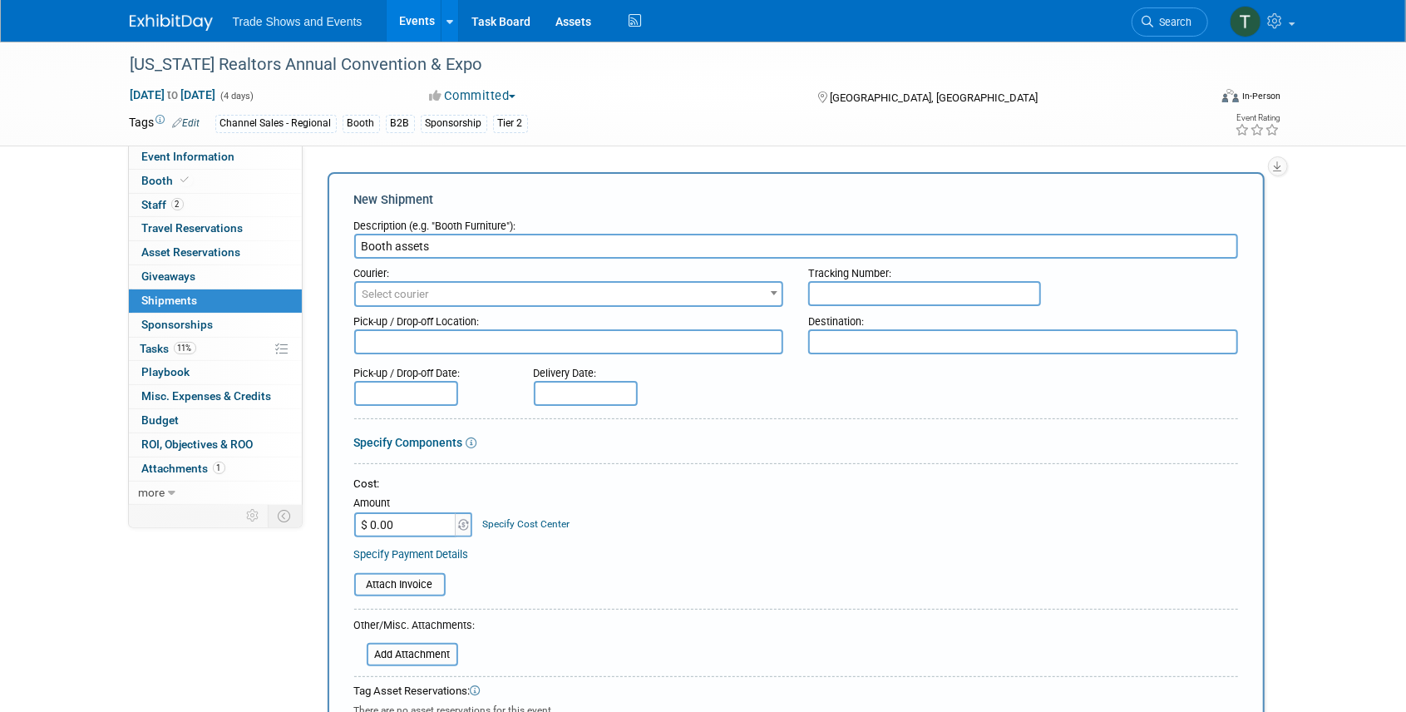
type input "Booth assets"
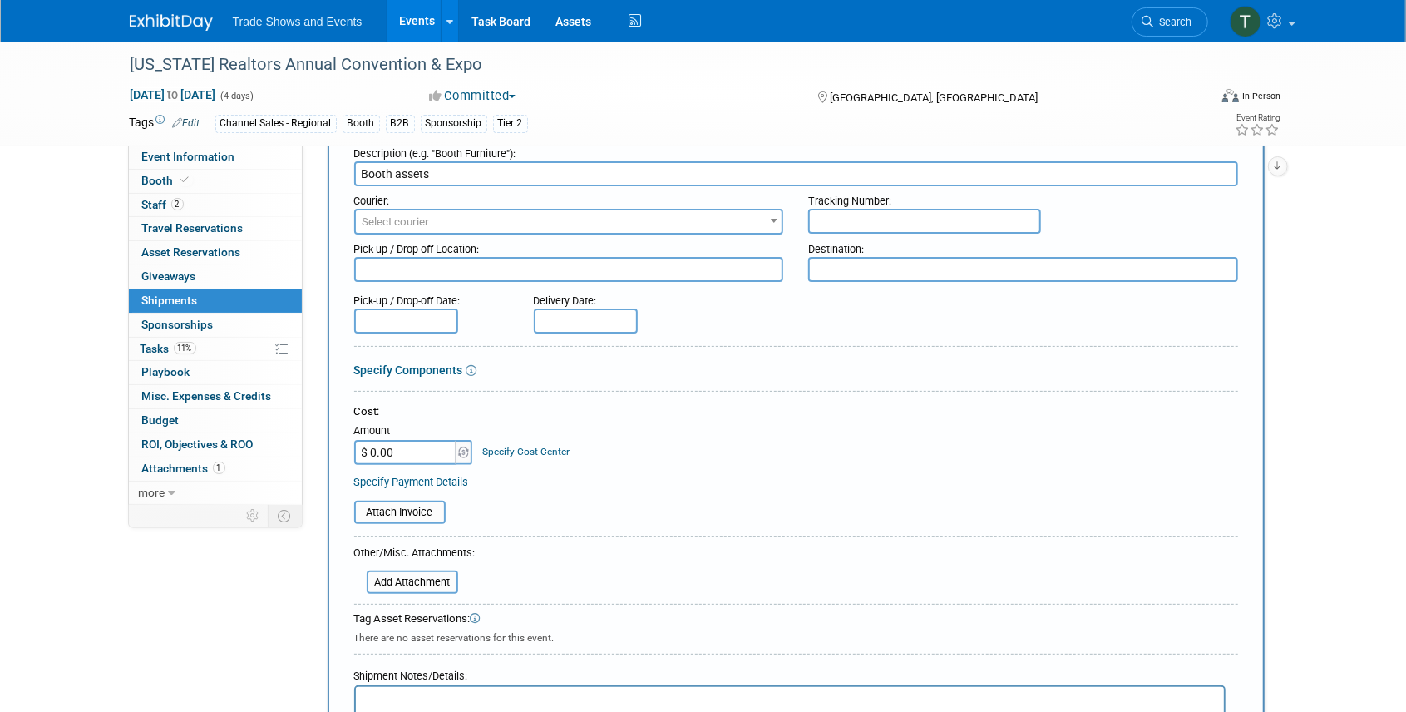
scroll to position [221, 0]
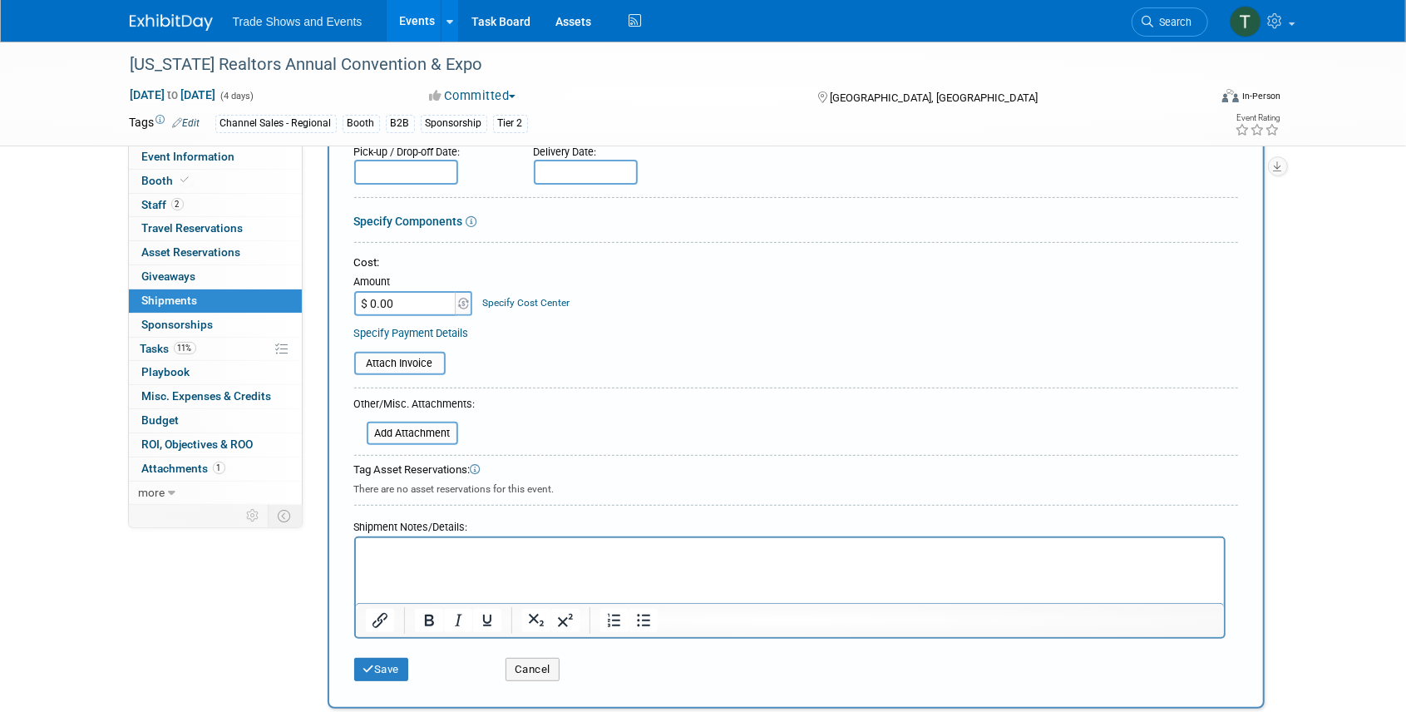
click at [423, 544] on p "Rich Text Area. Press ALT-0 for help." at bounding box center [789, 552] width 849 height 17
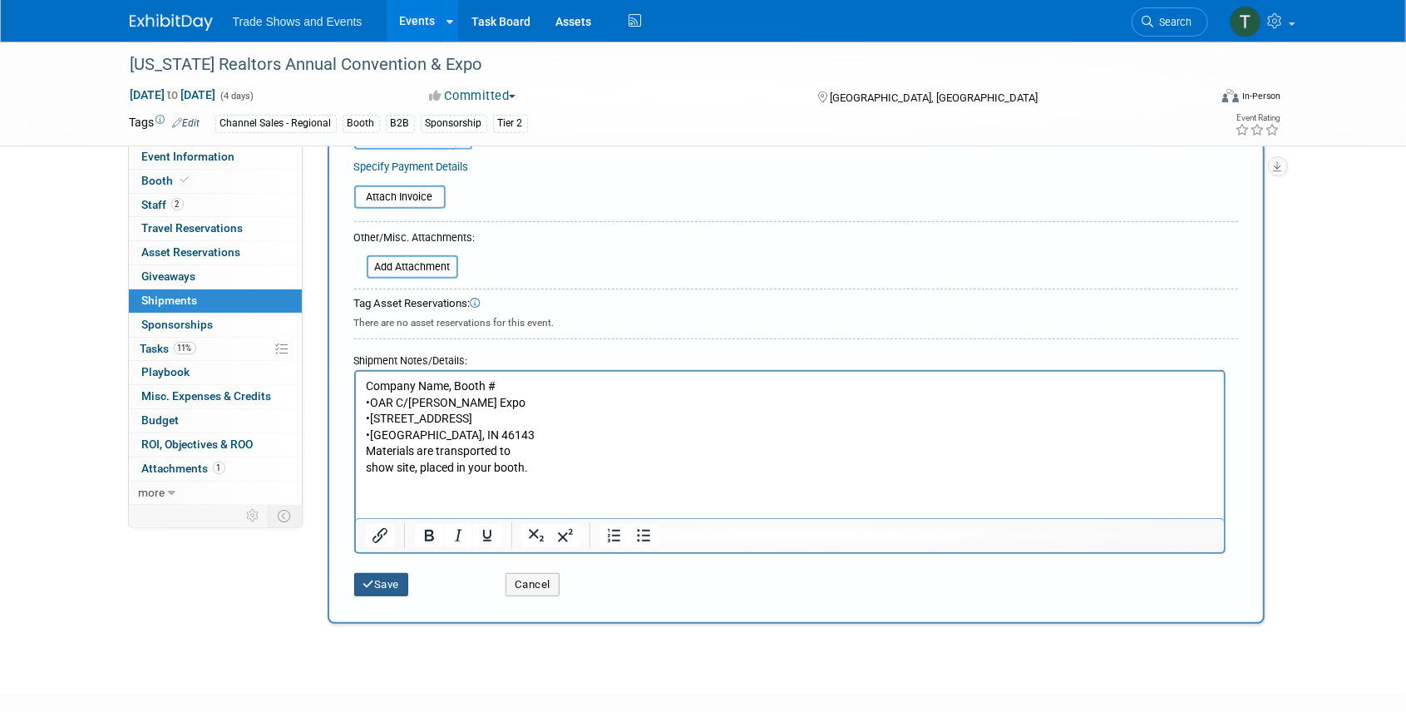
click at [366, 585] on icon "submit" at bounding box center [369, 584] width 12 height 11
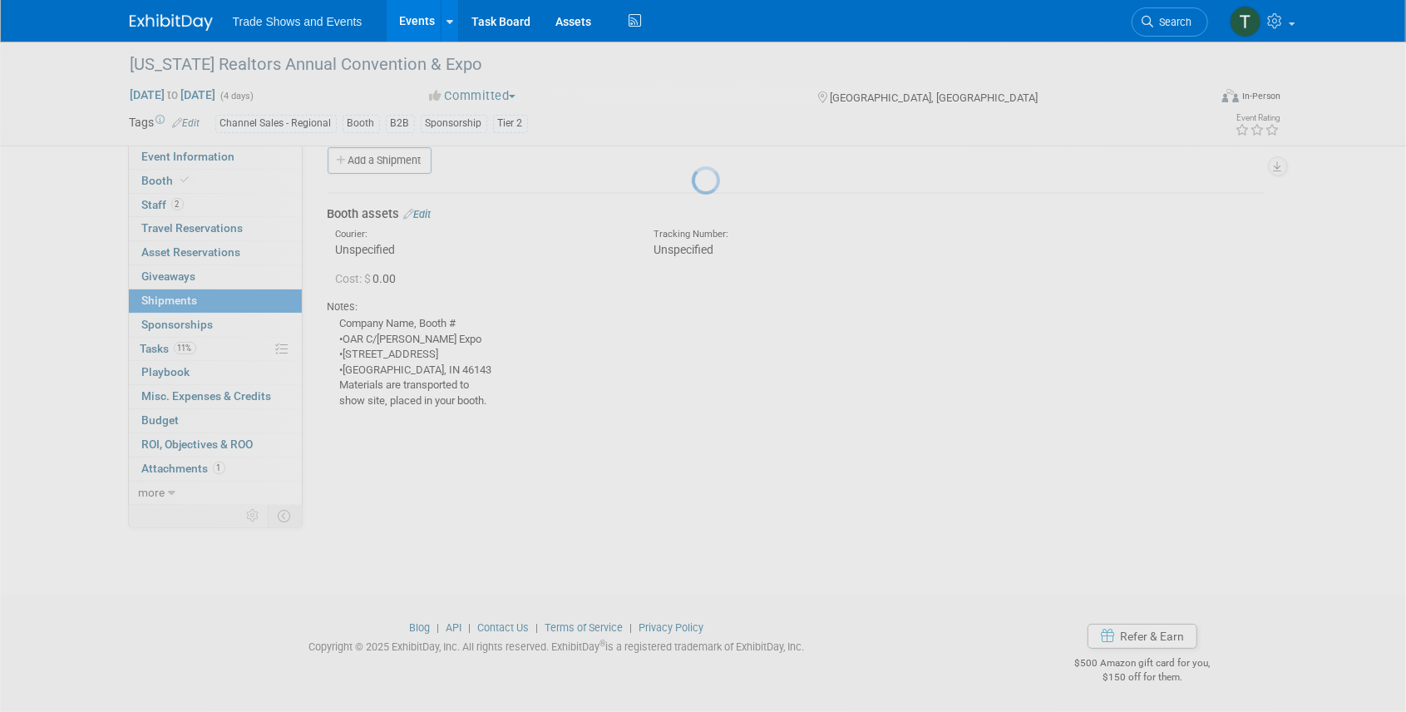
scroll to position [21, 0]
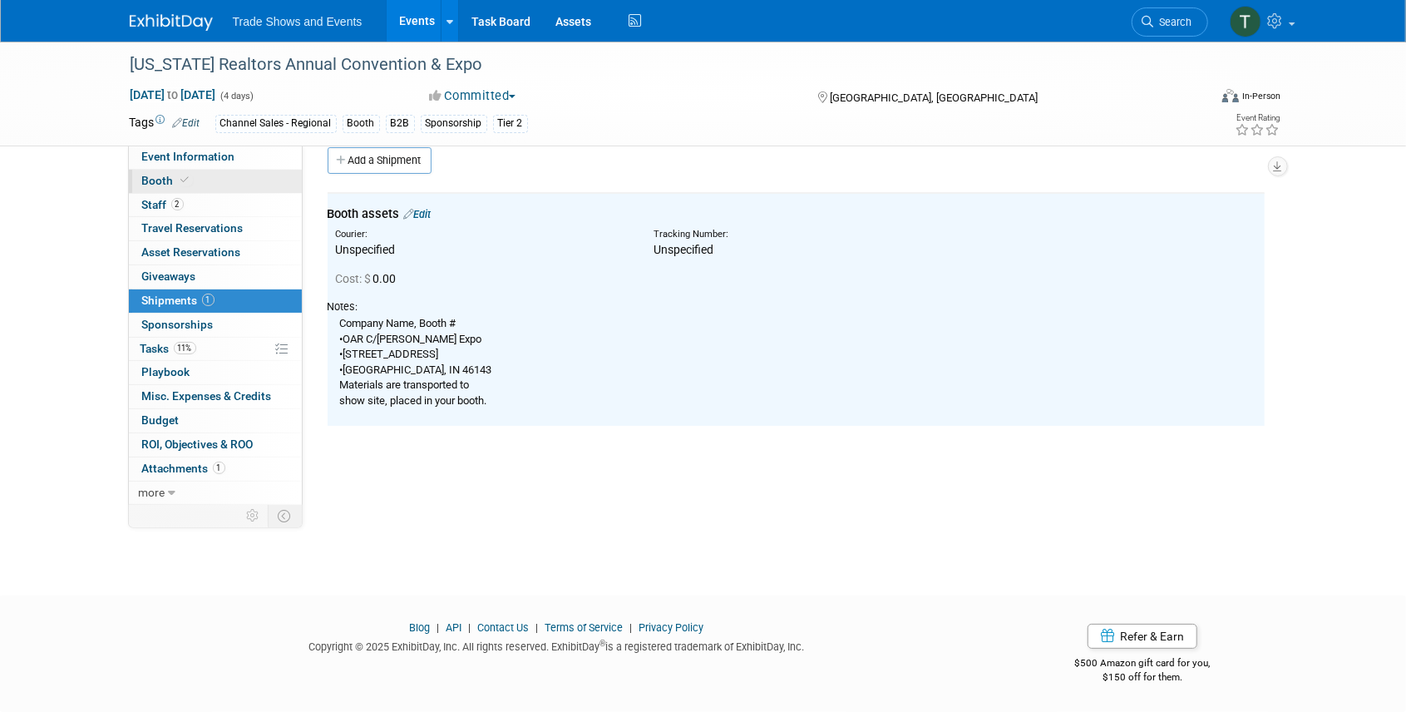
click at [158, 185] on span "Booth" at bounding box center [167, 180] width 51 height 13
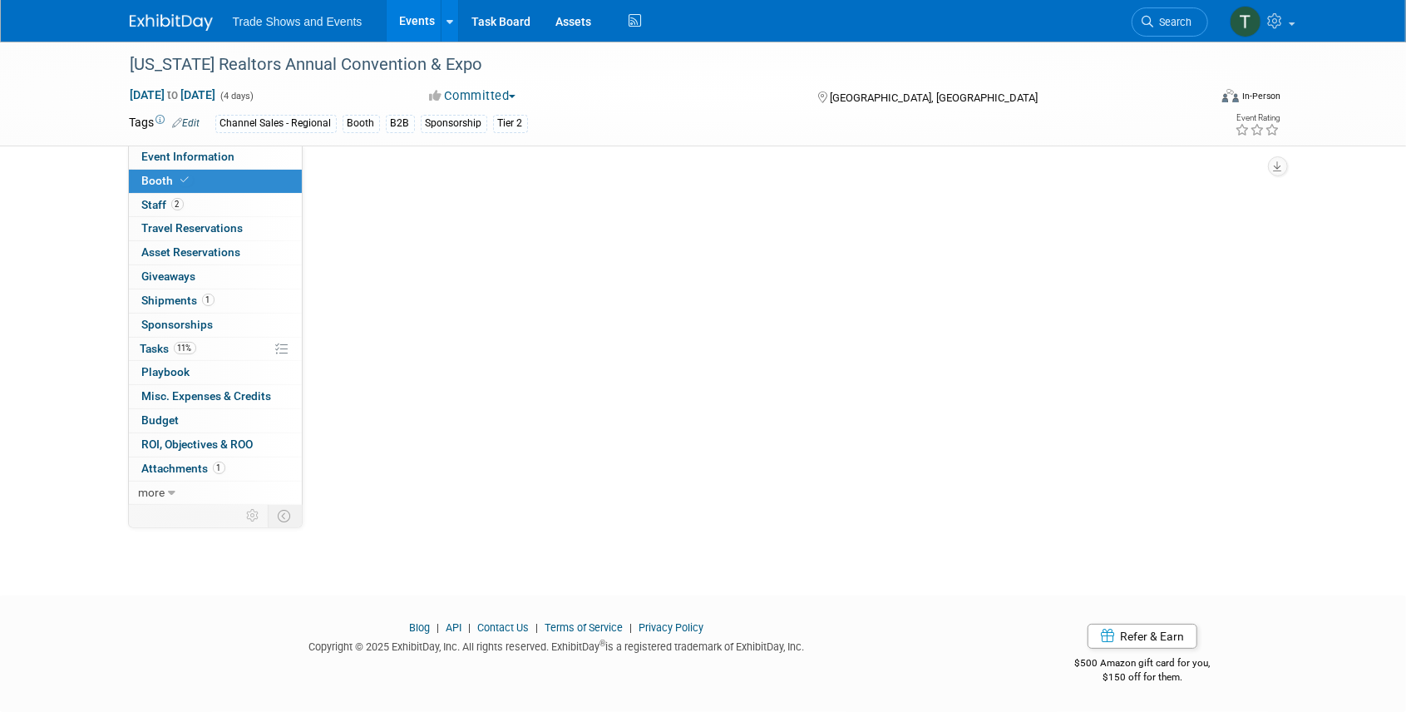
scroll to position [0, 0]
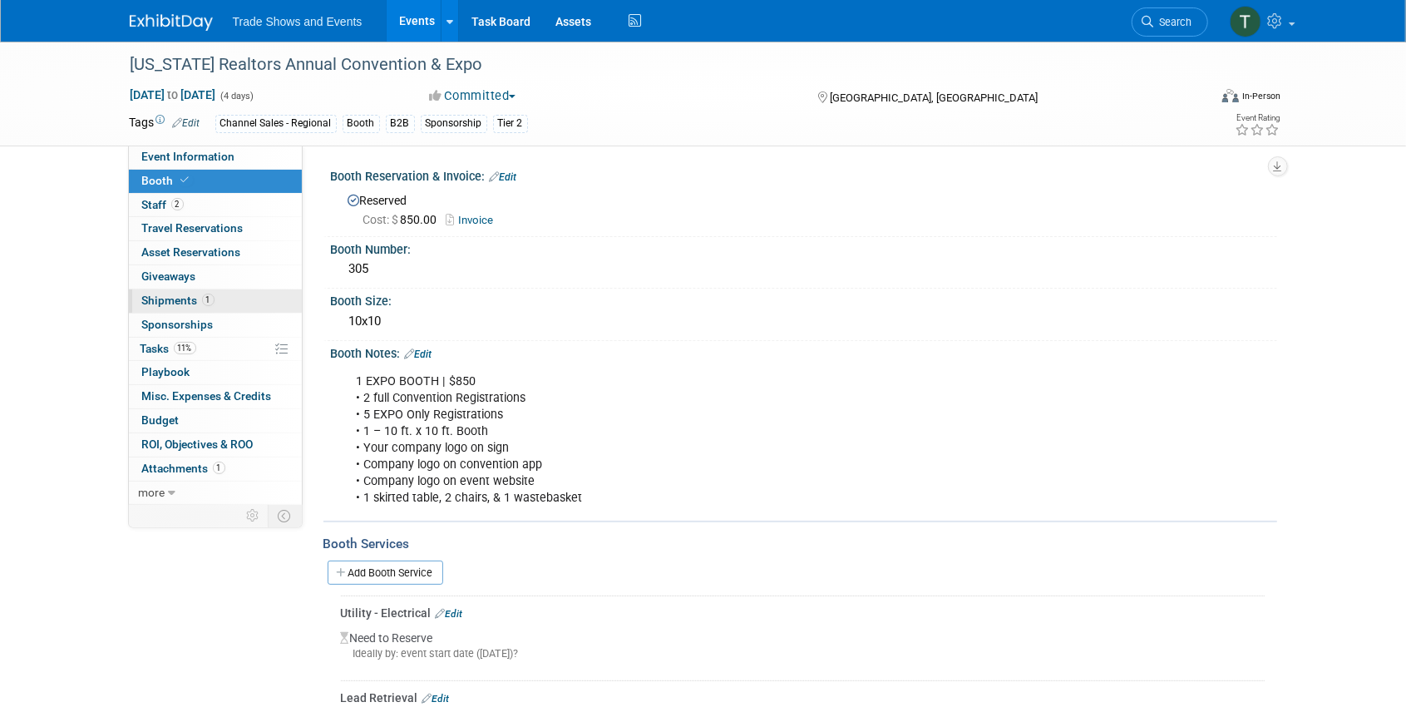
drag, startPoint x: 171, startPoint y: 298, endPoint x: 211, endPoint y: 301, distance: 40.0
click at [172, 298] on span "Shipments 1" at bounding box center [178, 299] width 72 height 13
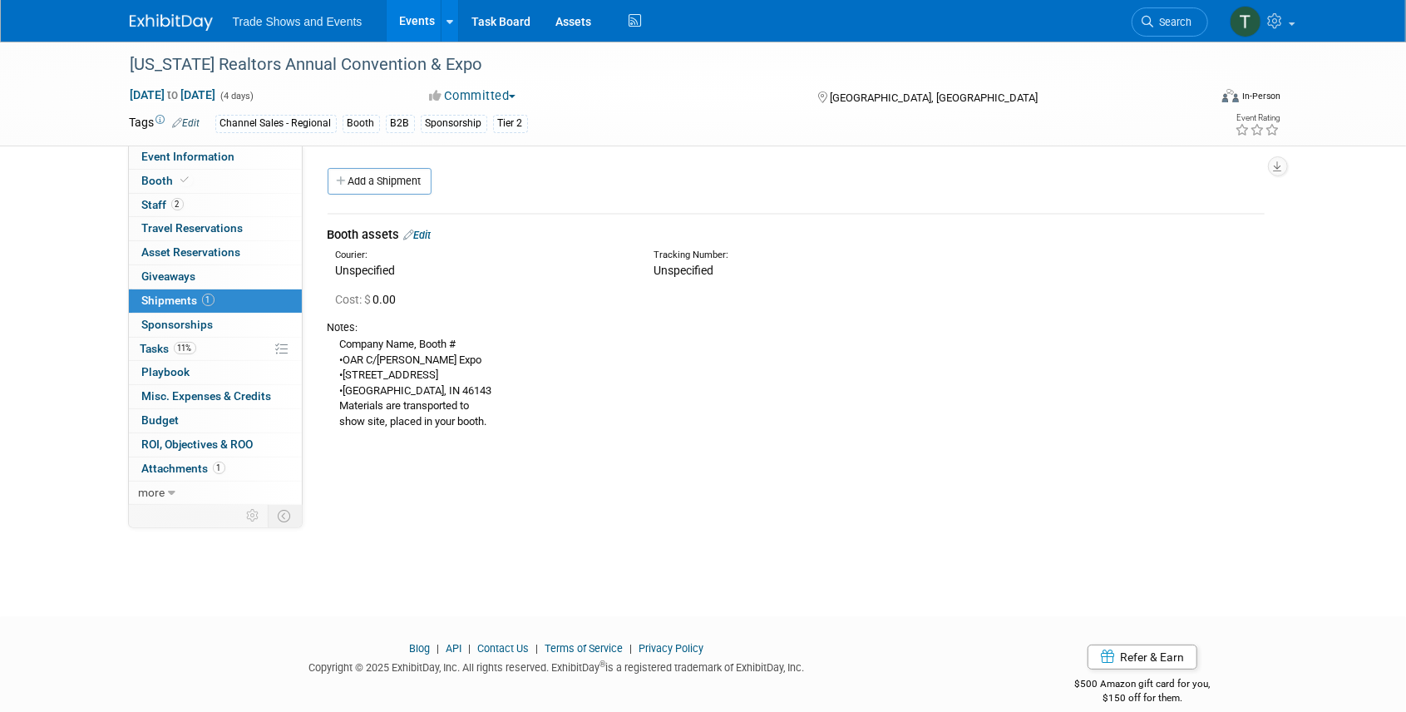
click at [421, 233] on link "Edit" at bounding box center [417, 235] width 27 height 12
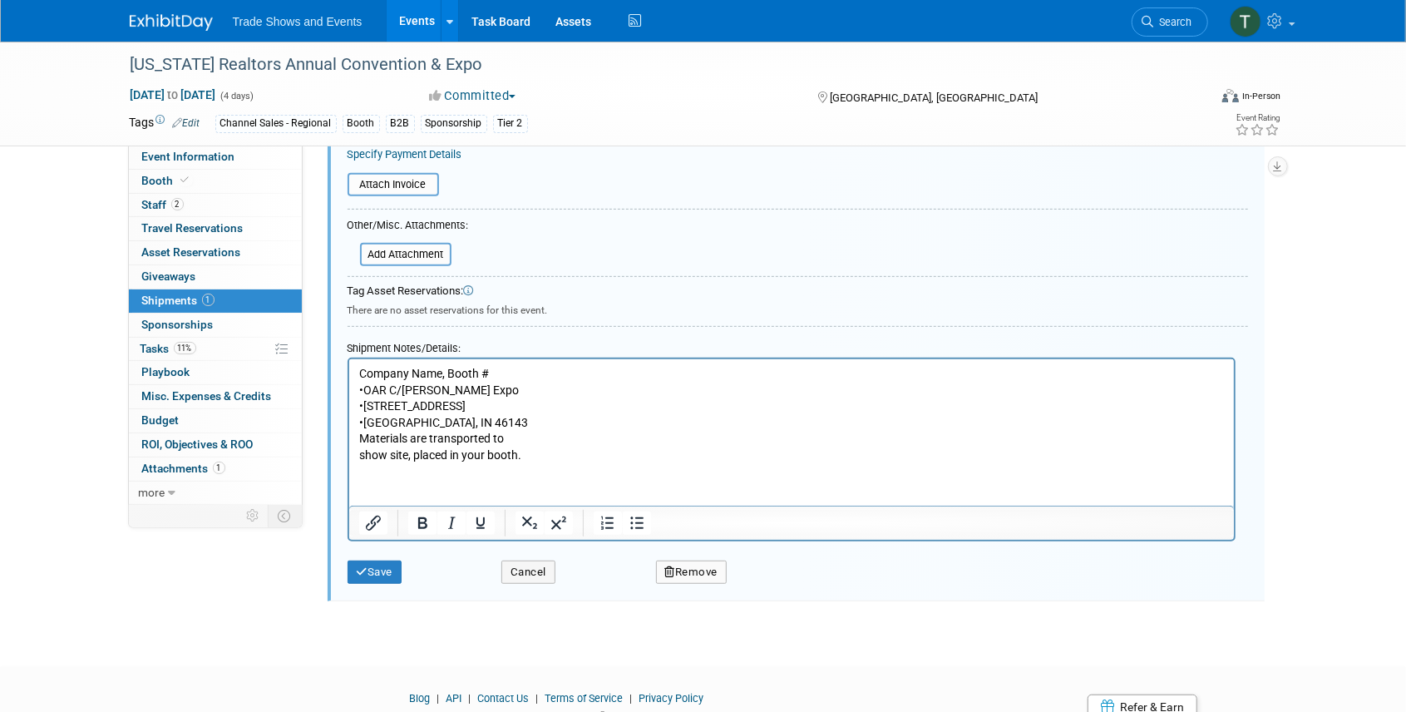
scroll to position [412, 0]
drag, startPoint x: 441, startPoint y: 372, endPoint x: 354, endPoint y: 367, distance: 87.4
click at [354, 367] on html "Company Name, Booth # •OAR C/[PERSON_NAME] Expo •[STREET_ADDRESS] •[GEOGRAPHIC_…" at bounding box center [790, 410] width 884 height 105
click at [482, 375] on p "The CE Shop, Booth # •OAR C/[PERSON_NAME] Expo •[STREET_ADDRESS] •[GEOGRAPHIC_D…" at bounding box center [790, 414] width 865 height 98
click at [363, 388] on p "The CE Shop, Booth #305 •OAR C/[PERSON_NAME] Expo •[STREET_ADDRESS] •[GEOGRAPHI…" at bounding box center [790, 414] width 865 height 98
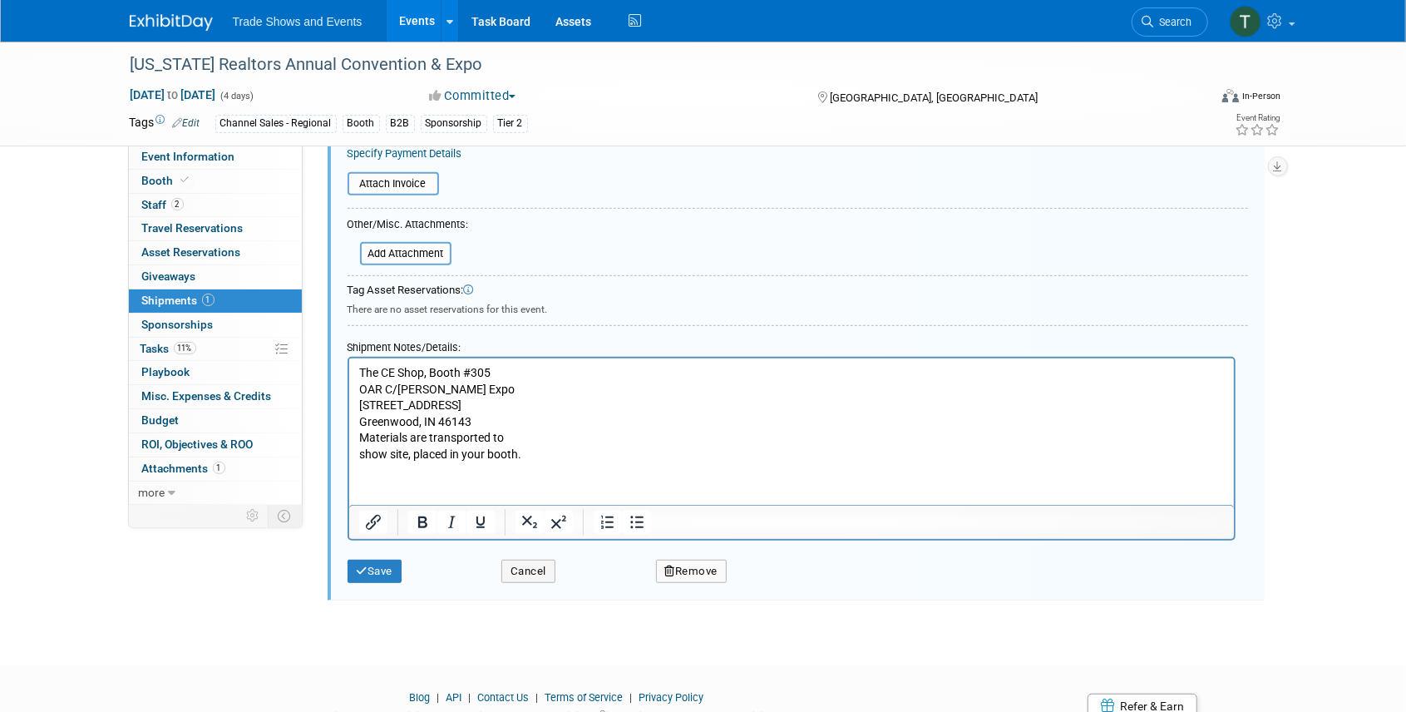
click at [525, 437] on p "The CE Shop, Booth #305 OAR C/O [GEOGRAPHIC_DATA][STREET_ADDRESS][PERSON_NAME] …" at bounding box center [790, 414] width 865 height 98
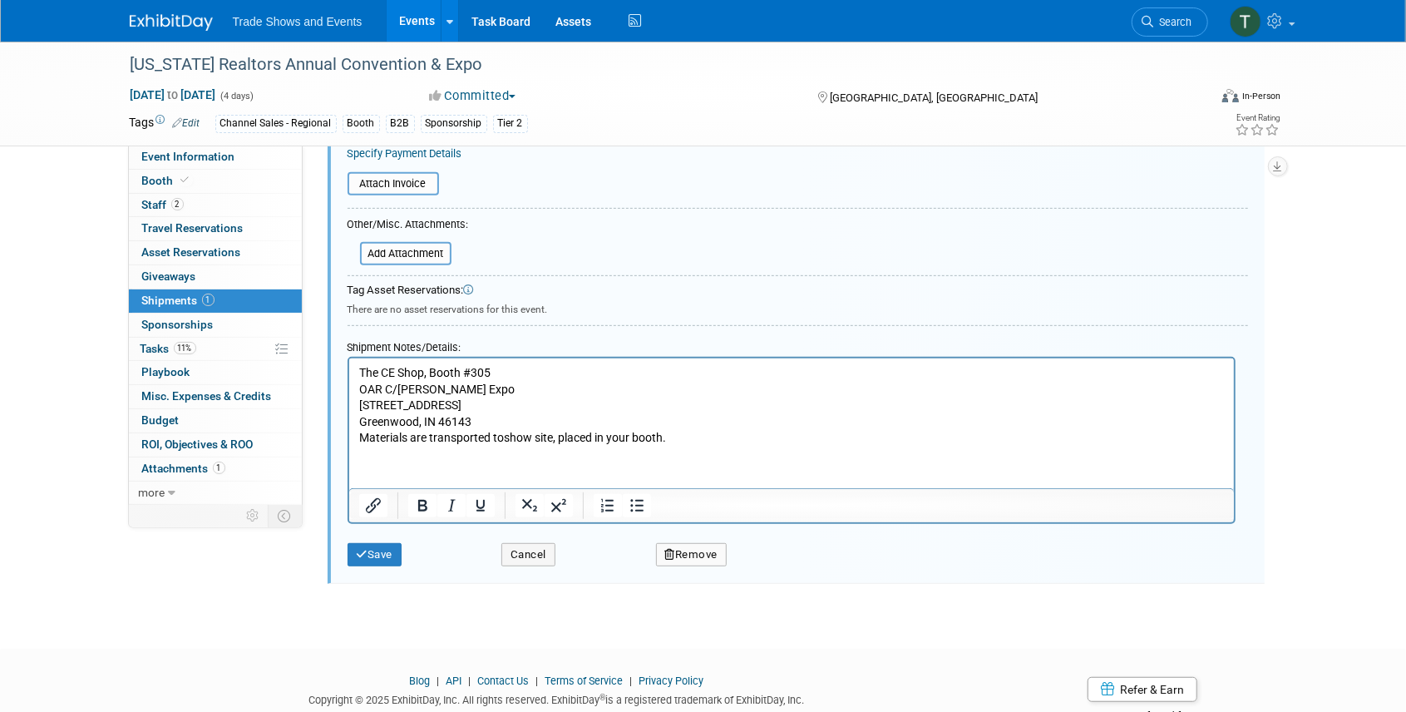
click at [699, 441] on p "The CE Shop, Booth #305 OAR C/O [GEOGRAPHIC_DATA][STREET_ADDRESS][PERSON_NAME] …" at bounding box center [790, 405] width 865 height 81
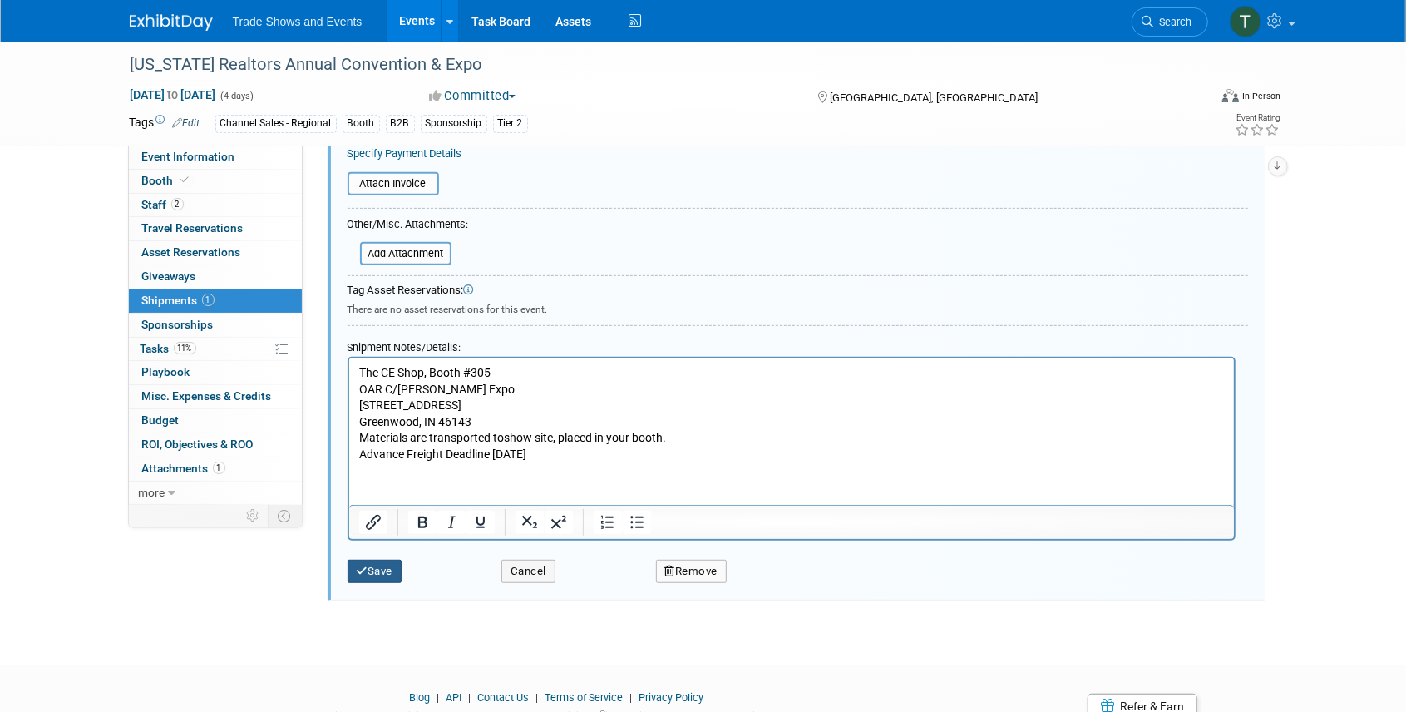
click at [386, 567] on button "Save" at bounding box center [374, 570] width 55 height 23
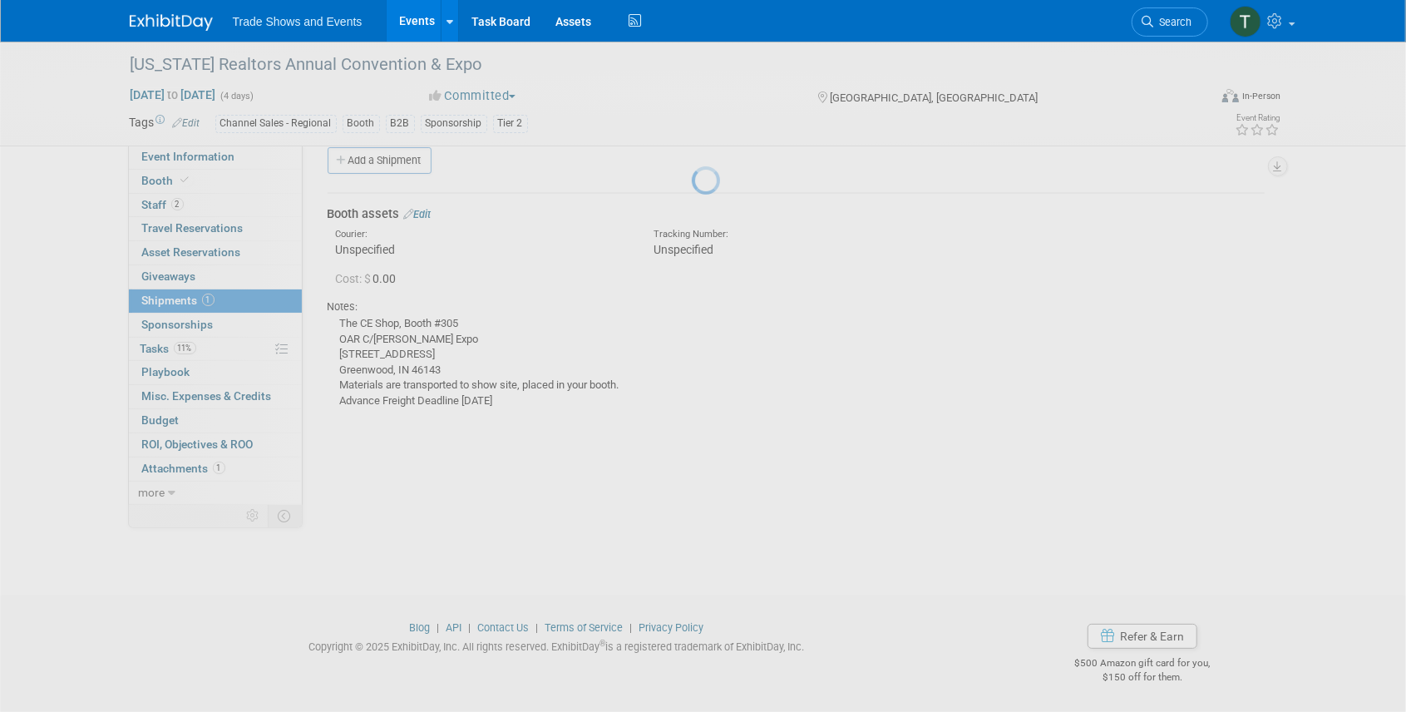
scroll to position [21, 0]
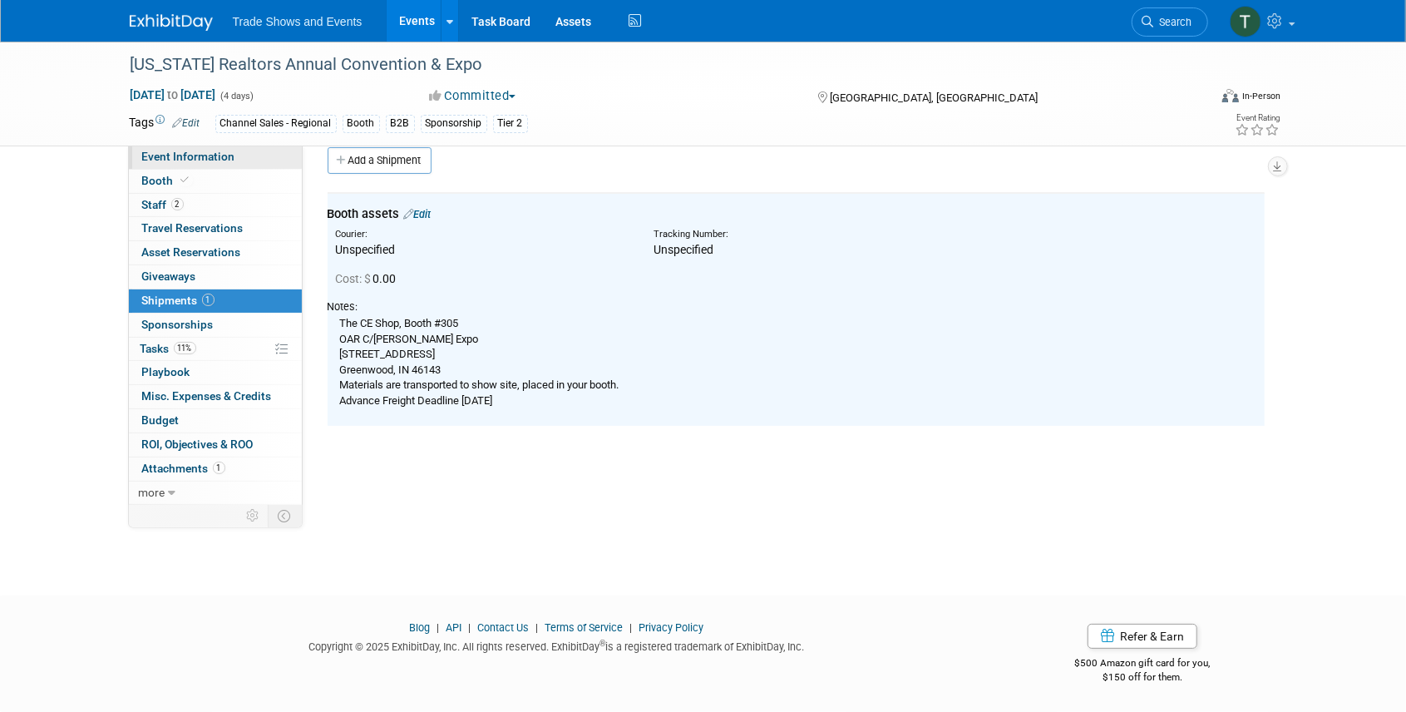
click at [164, 159] on span "Event Information" at bounding box center [188, 156] width 93 height 13
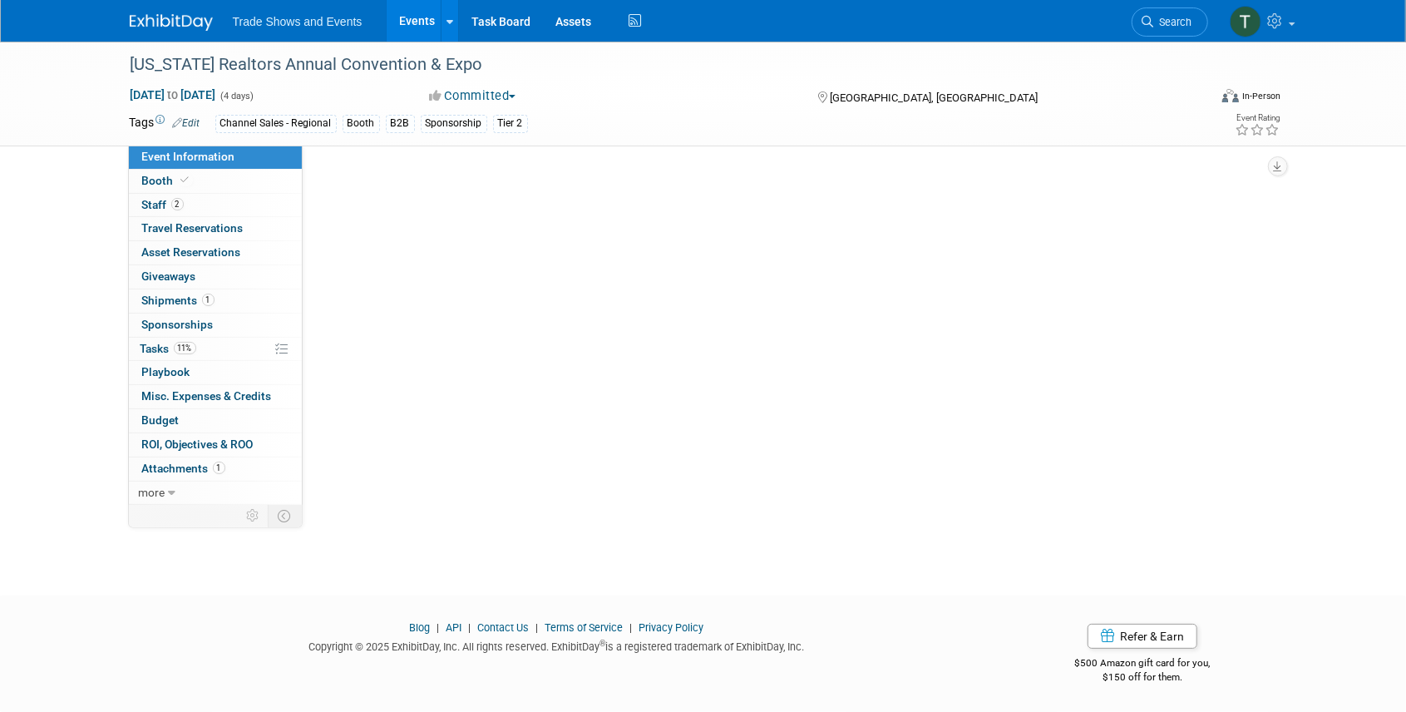
scroll to position [0, 0]
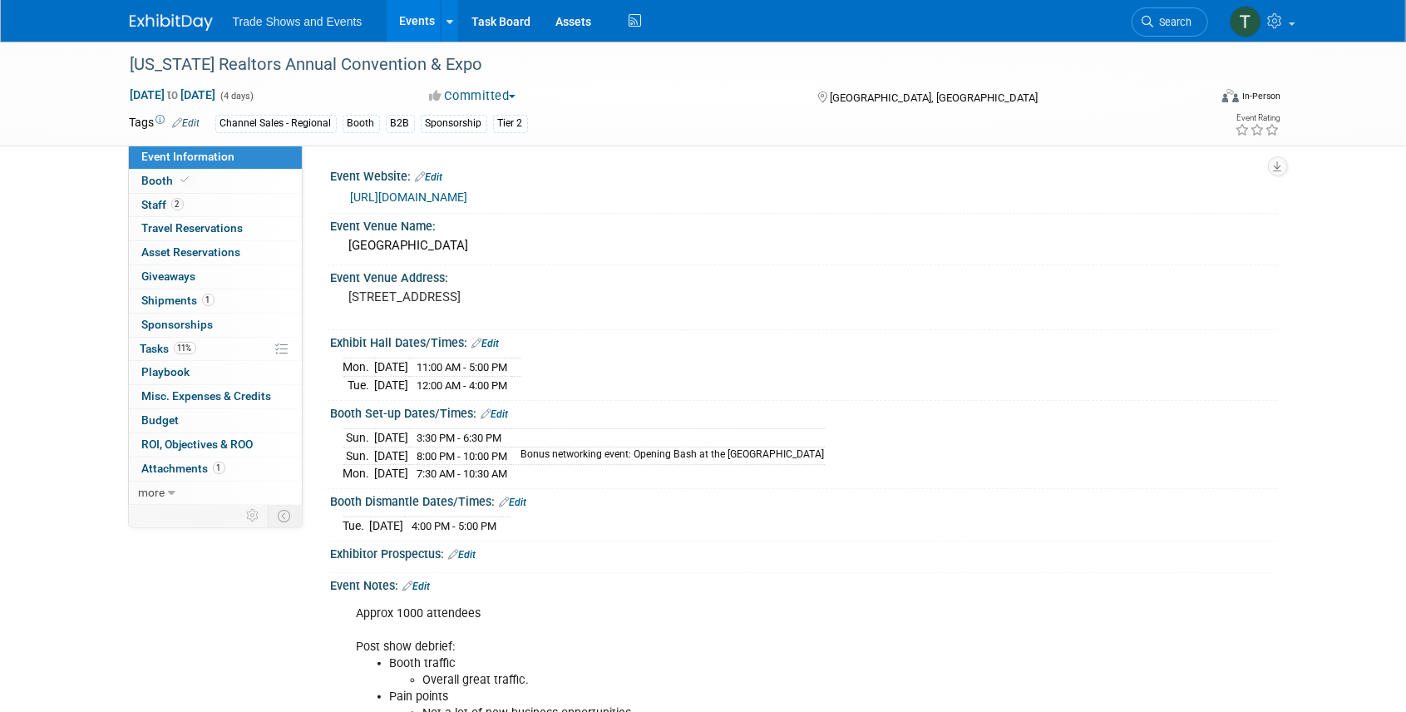
click at [491, 337] on link "Edit" at bounding box center [485, 343] width 27 height 12
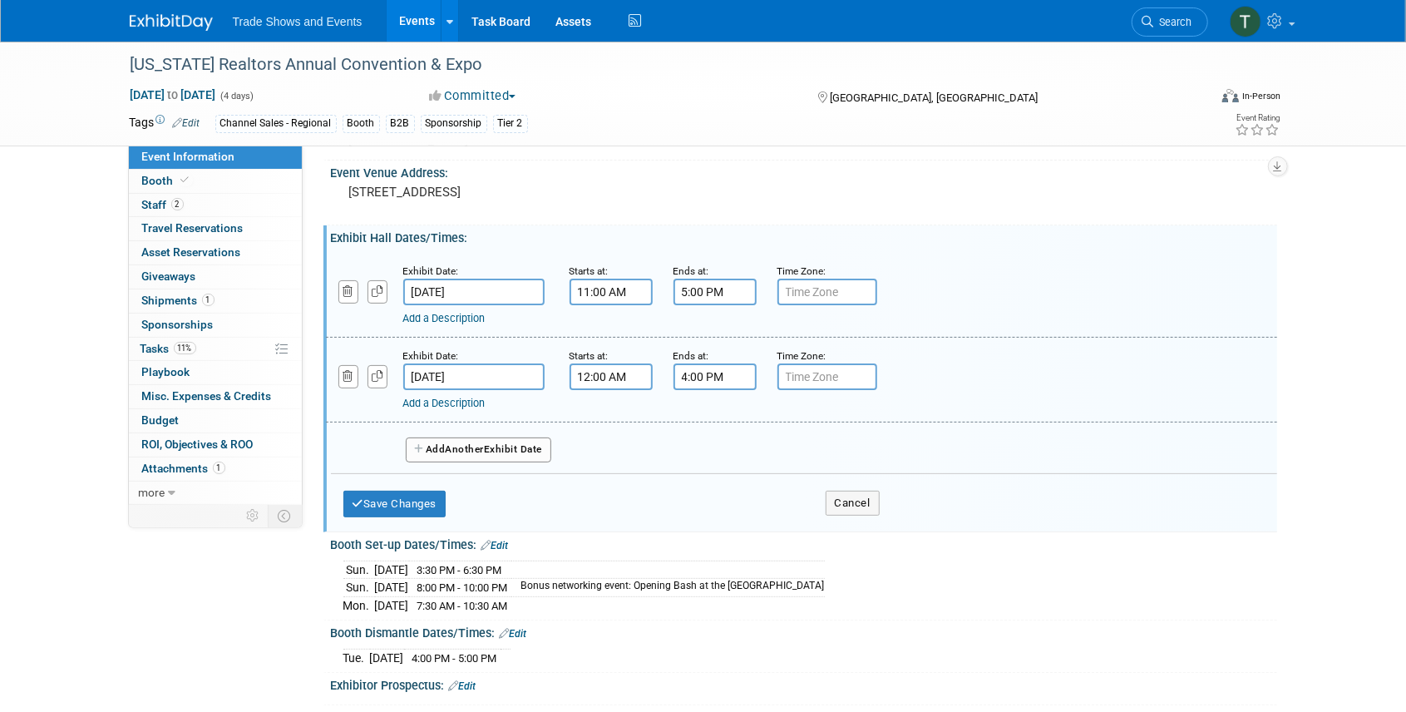
scroll to position [111, 0]
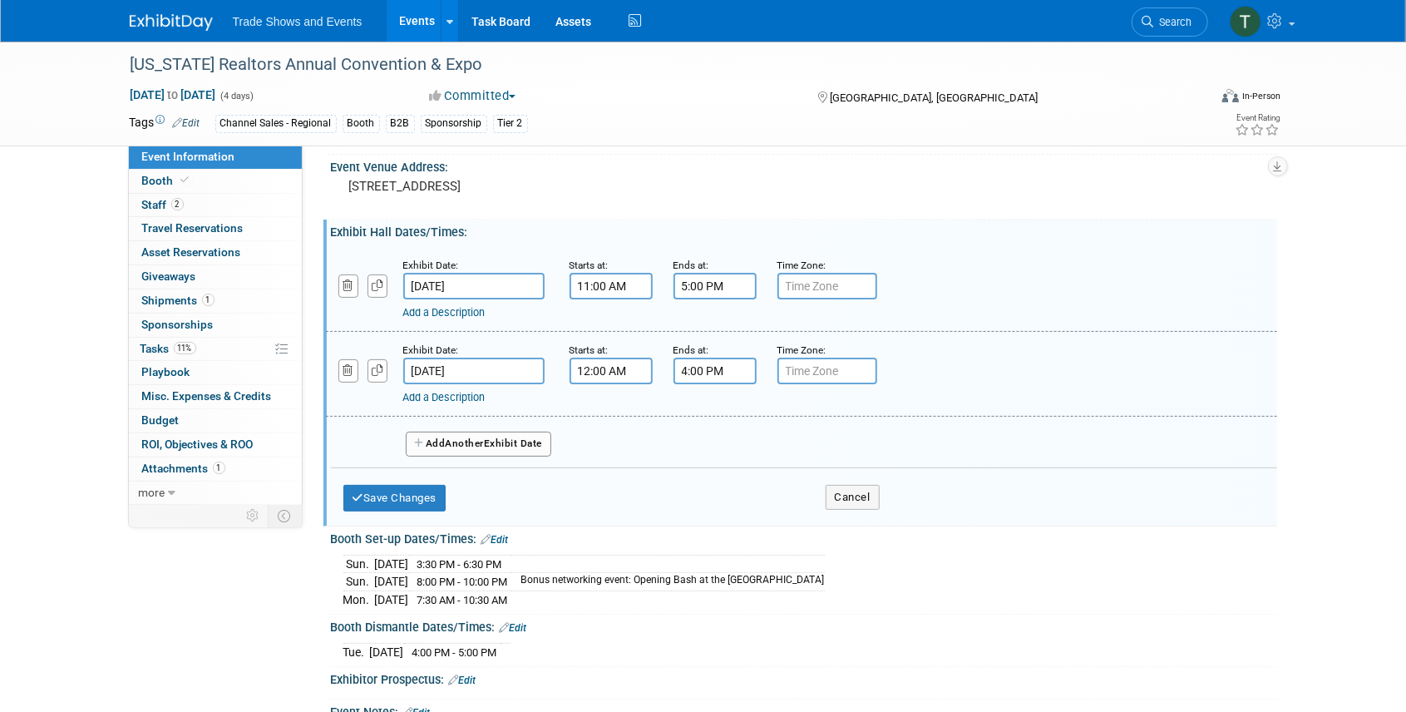
click at [505, 534] on link "Edit" at bounding box center [494, 540] width 27 height 12
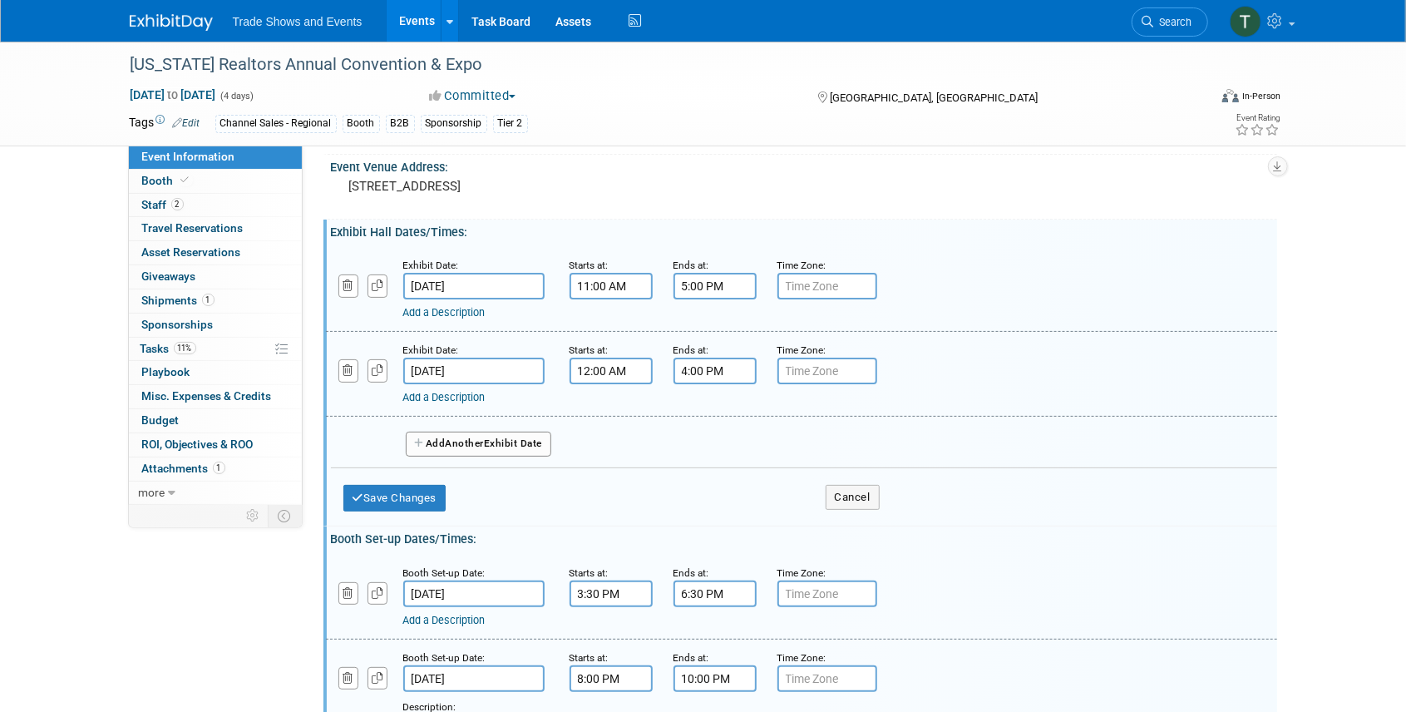
scroll to position [166, 0]
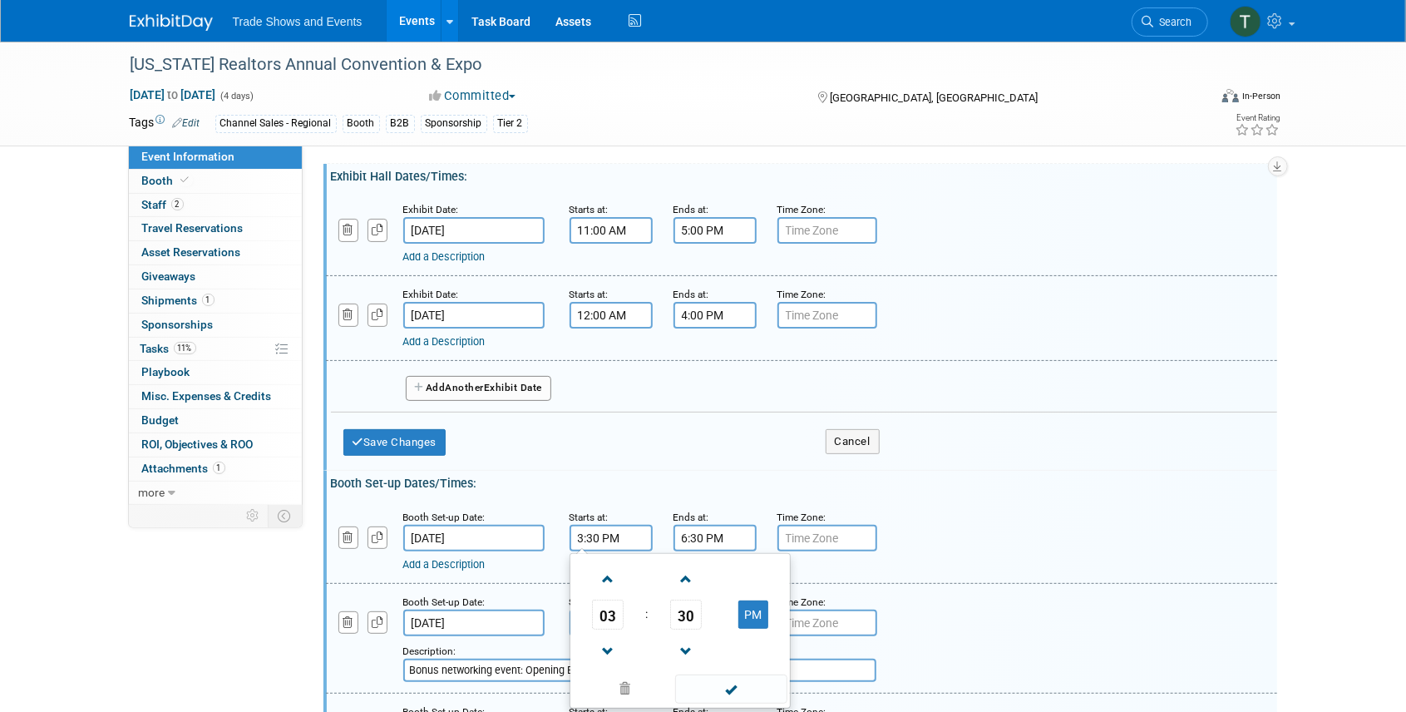
click at [599, 532] on input "3:30 PM" at bounding box center [610, 538] width 83 height 27
click at [615, 607] on span "03" at bounding box center [608, 614] width 32 height 30
click at [756, 668] on td "11" at bounding box center [759, 669] width 53 height 45
click at [743, 616] on button "PM" at bounding box center [753, 614] width 30 height 28
click at [692, 610] on span "30" at bounding box center [686, 614] width 32 height 30
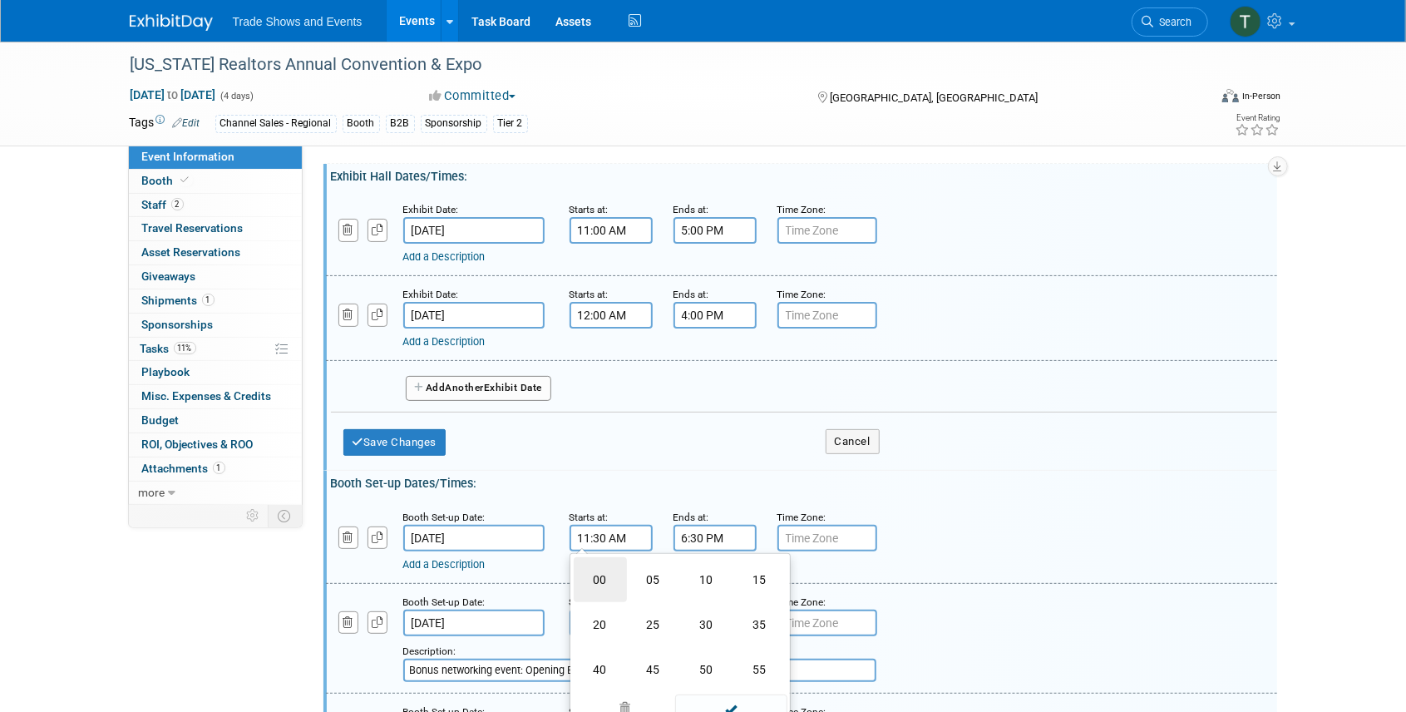
click at [603, 582] on td "00" at bounding box center [600, 579] width 53 height 45
type input "11:00 AM"
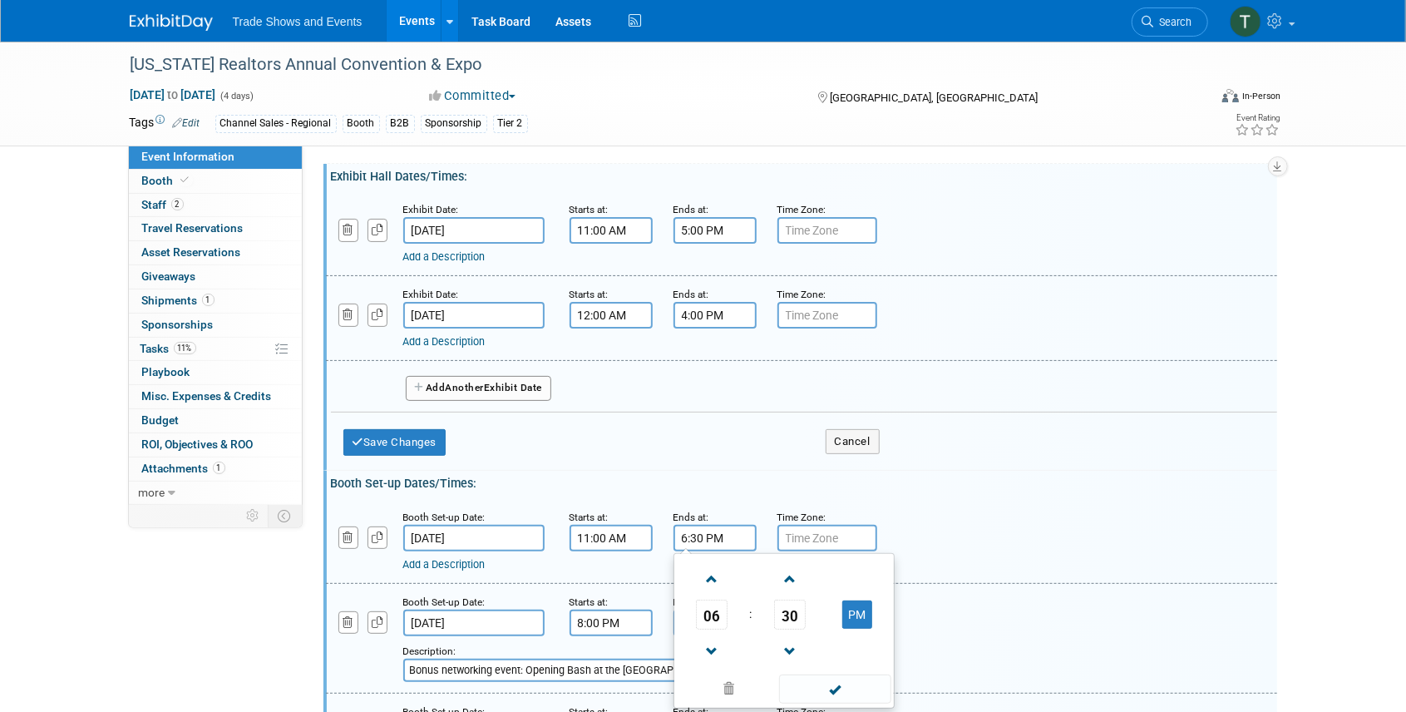
click at [722, 530] on input "6:30 PM" at bounding box center [714, 538] width 83 height 27
click at [796, 611] on span "30" at bounding box center [790, 614] width 32 height 30
click at [700, 570] on td "00" at bounding box center [703, 579] width 53 height 45
type input "6:00 PM"
click at [780, 485] on div "Booth Set-up Dates/Times: Edit" at bounding box center [804, 480] width 946 height 21
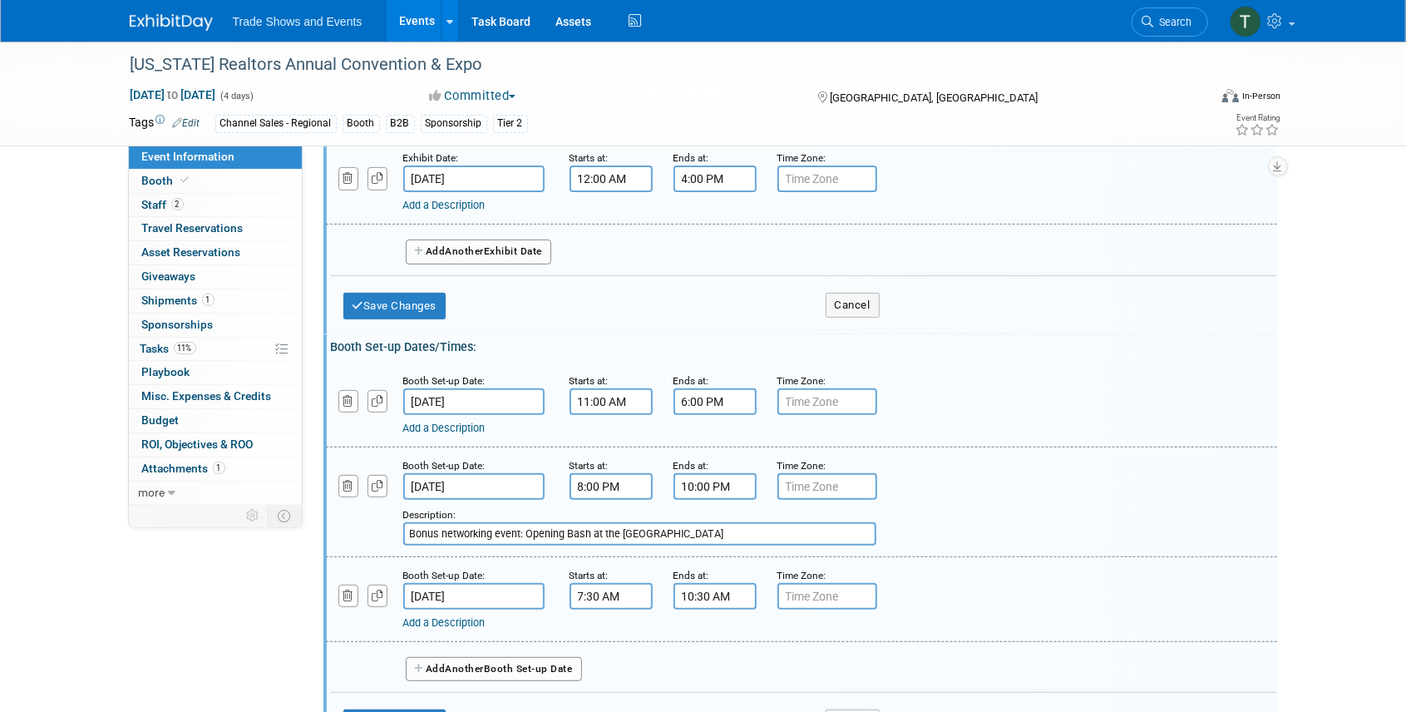
scroll to position [277, 0]
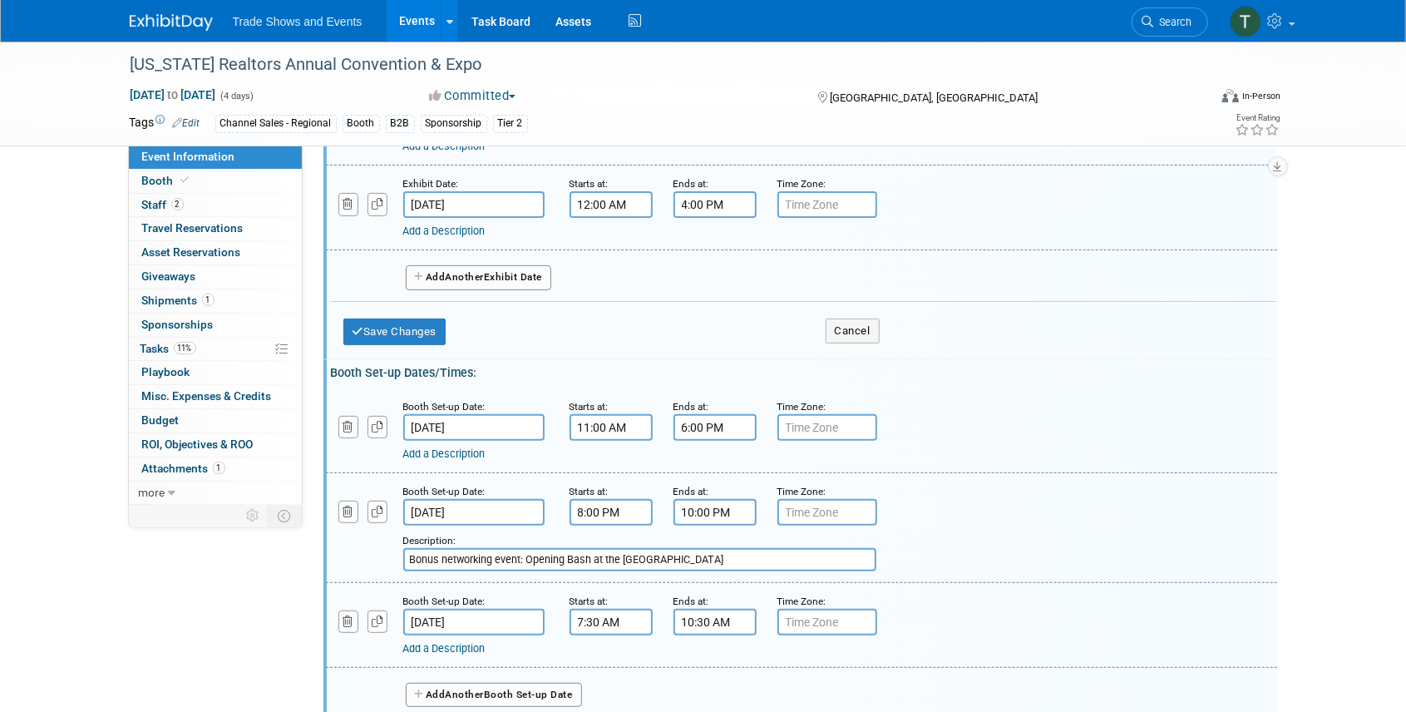
click at [598, 512] on input "8:00 PM" at bounding box center [610, 512] width 83 height 27
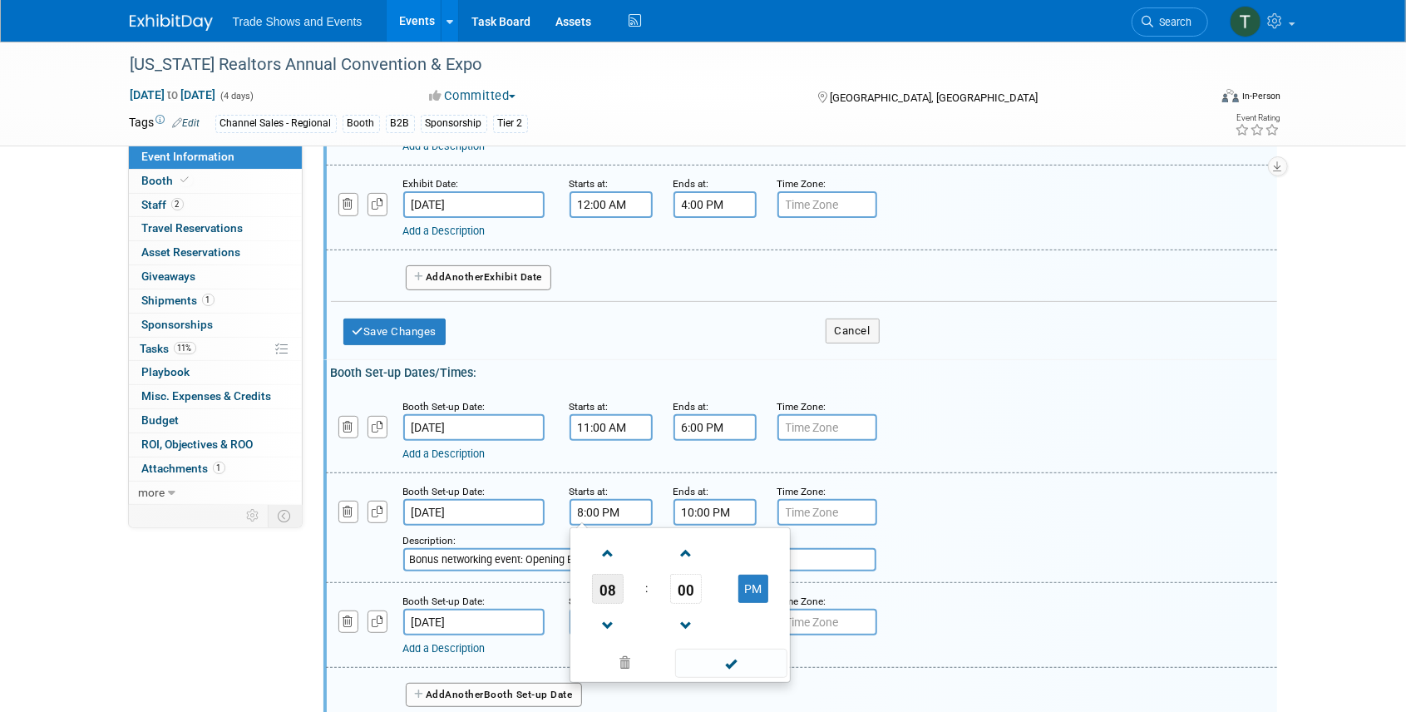
click at [599, 583] on span "08" at bounding box center [608, 589] width 32 height 30
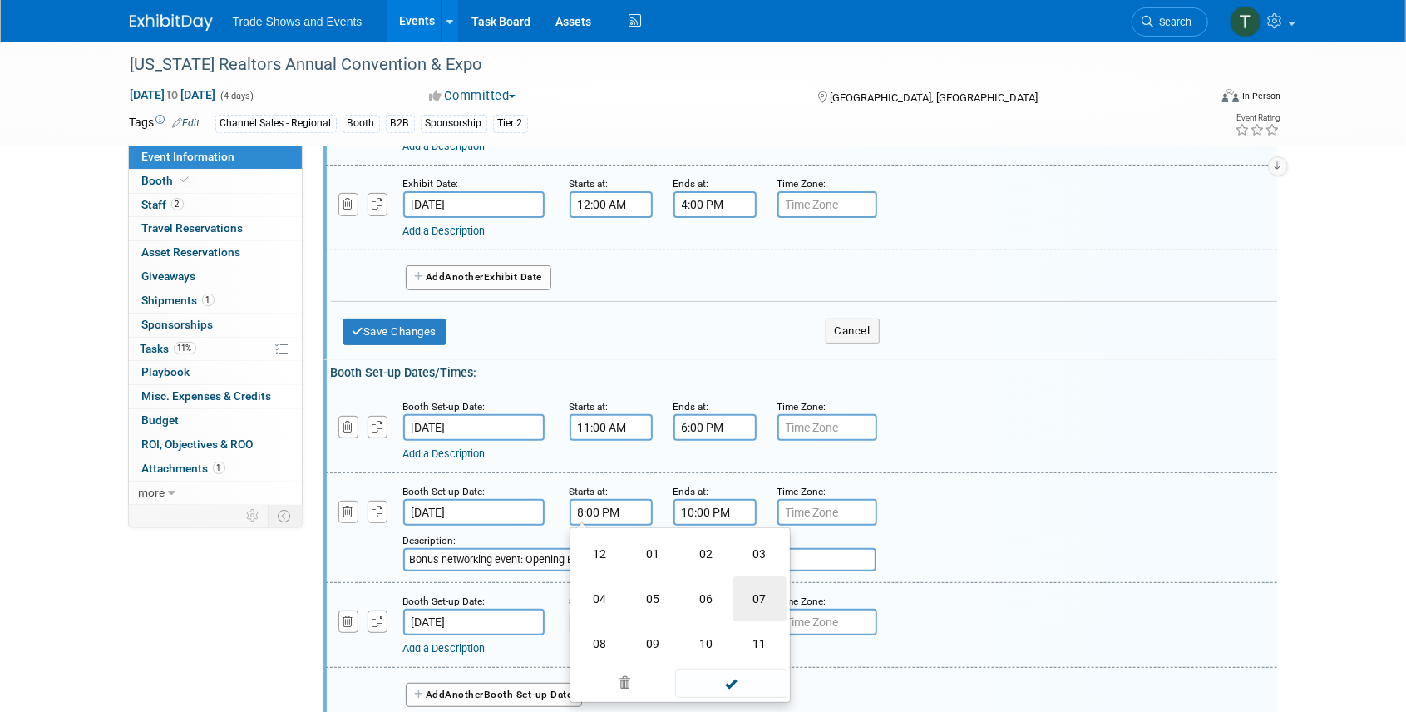
click at [751, 598] on td "07" at bounding box center [759, 598] width 53 height 45
click at [693, 589] on span "00" at bounding box center [686, 589] width 32 height 30
click at [710, 590] on td "30" at bounding box center [706, 598] width 53 height 45
click at [763, 582] on button "PM" at bounding box center [753, 588] width 30 height 28
type input "7:30 AM"
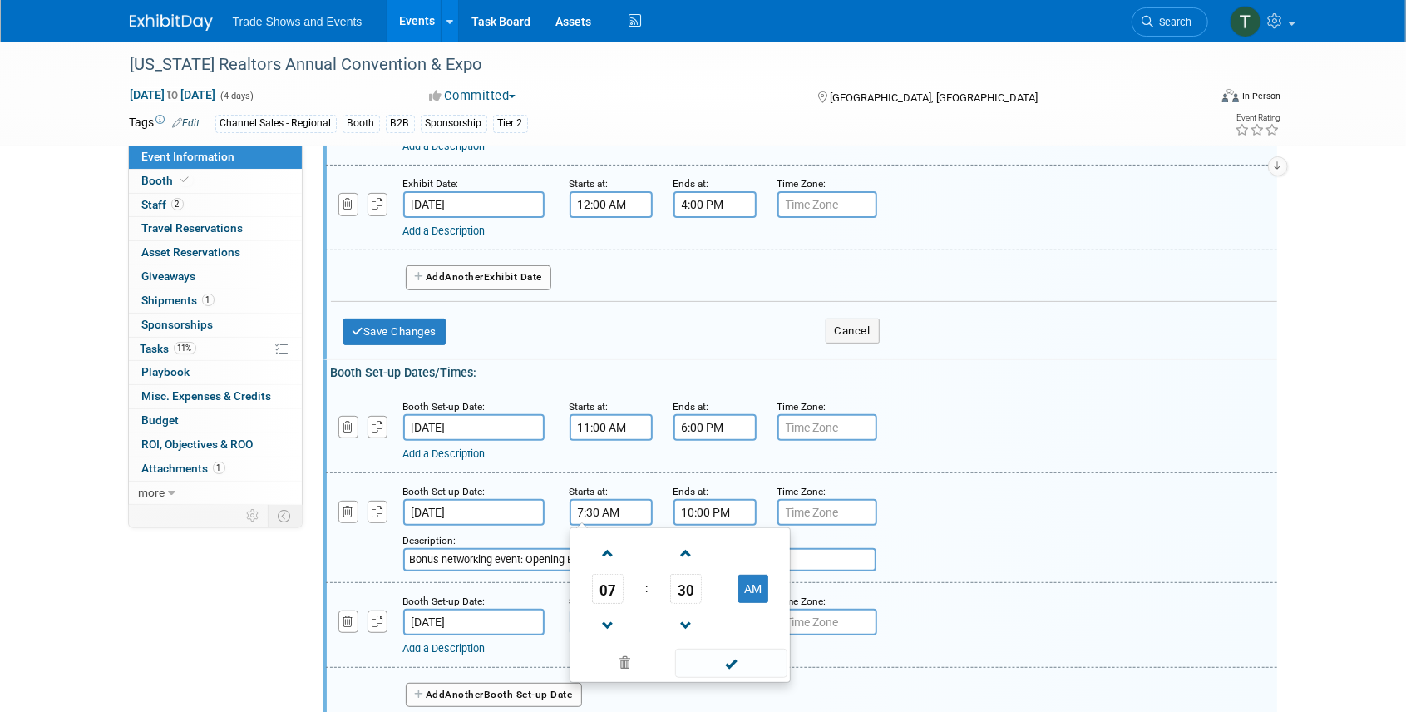
click at [727, 510] on input "10:00 PM" at bounding box center [714, 512] width 83 height 27
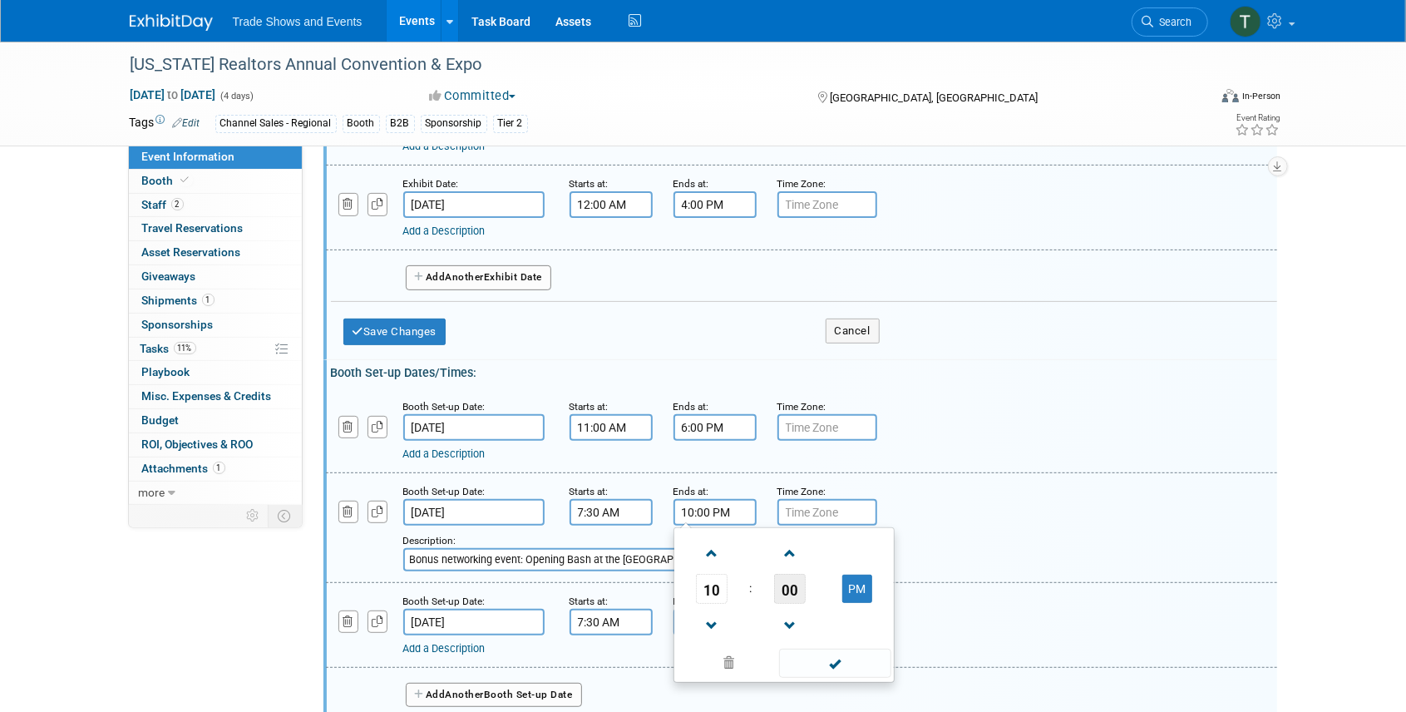
click at [790, 584] on span "00" at bounding box center [790, 589] width 32 height 30
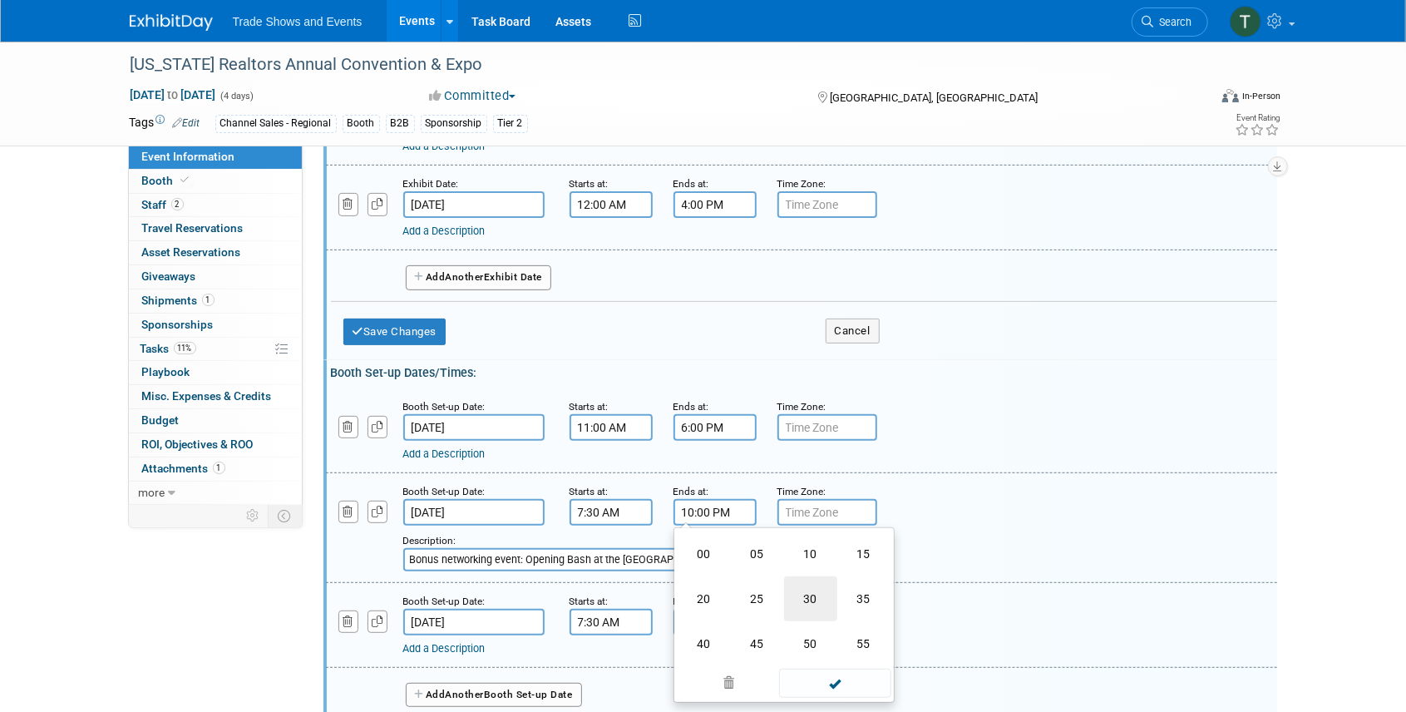
click at [796, 588] on td "30" at bounding box center [810, 598] width 53 height 45
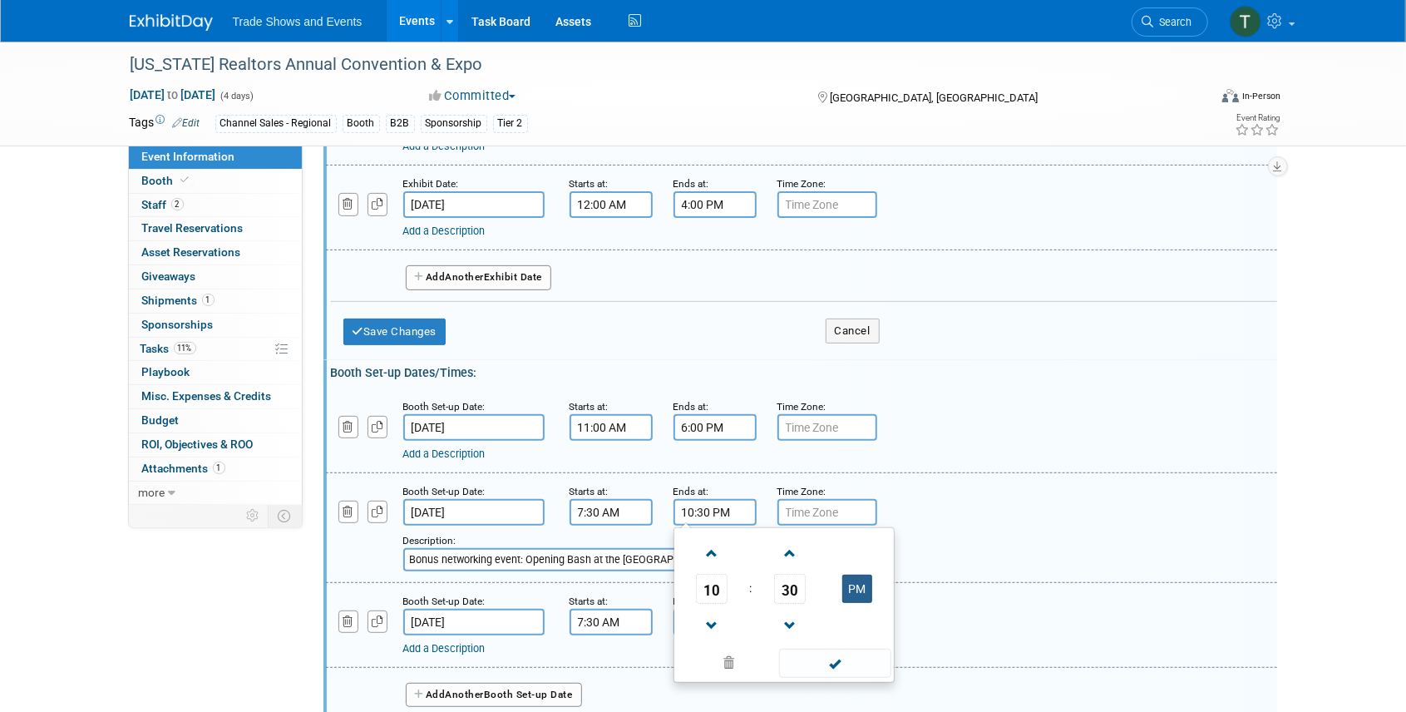
click at [858, 590] on button "PM" at bounding box center [857, 588] width 30 height 28
type input "10:30 AM"
click at [495, 554] on input "Bonus networking event: Opening Bash at the [GEOGRAPHIC_DATA]" at bounding box center [639, 559] width 473 height 23
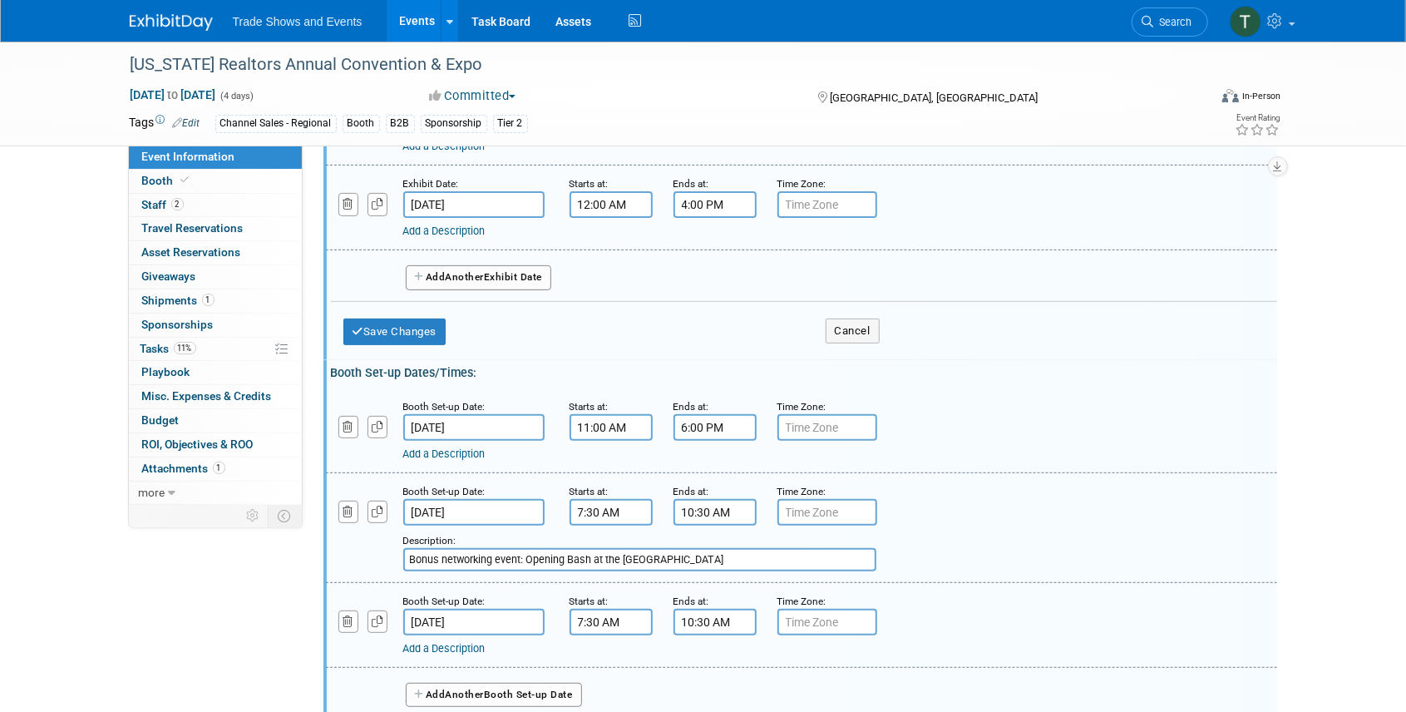
click at [495, 554] on input "Bonus networking event: Opening Bash at the [GEOGRAPHIC_DATA]" at bounding box center [639, 559] width 473 height 23
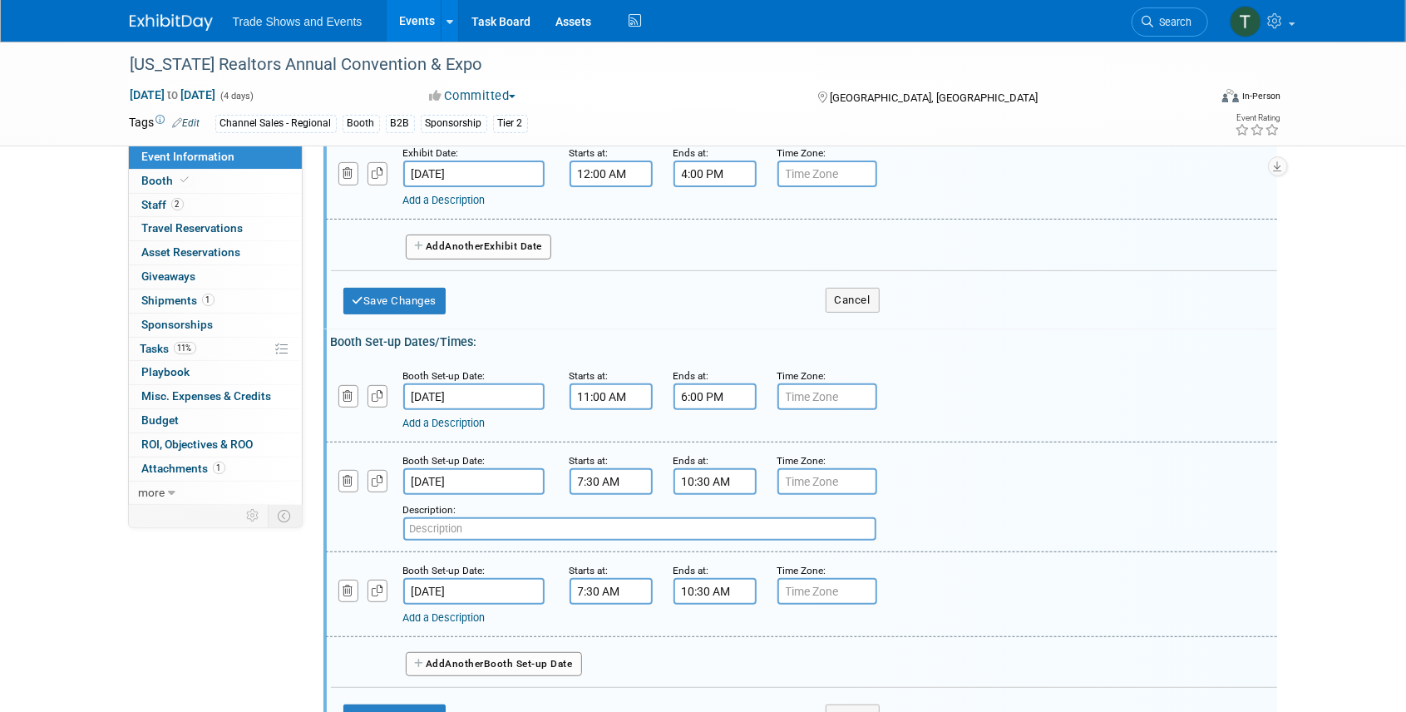
scroll to position [387, 0]
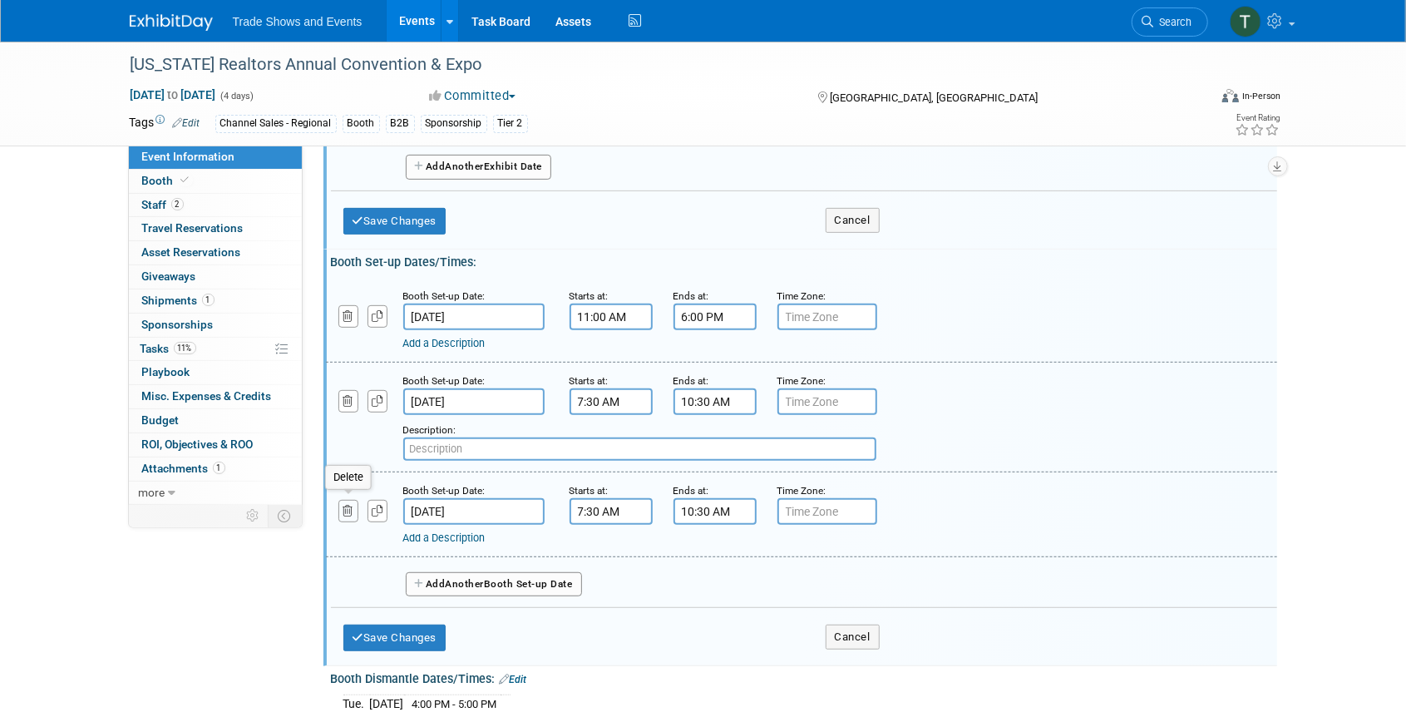
click at [346, 509] on icon "button" at bounding box center [348, 510] width 11 height 11
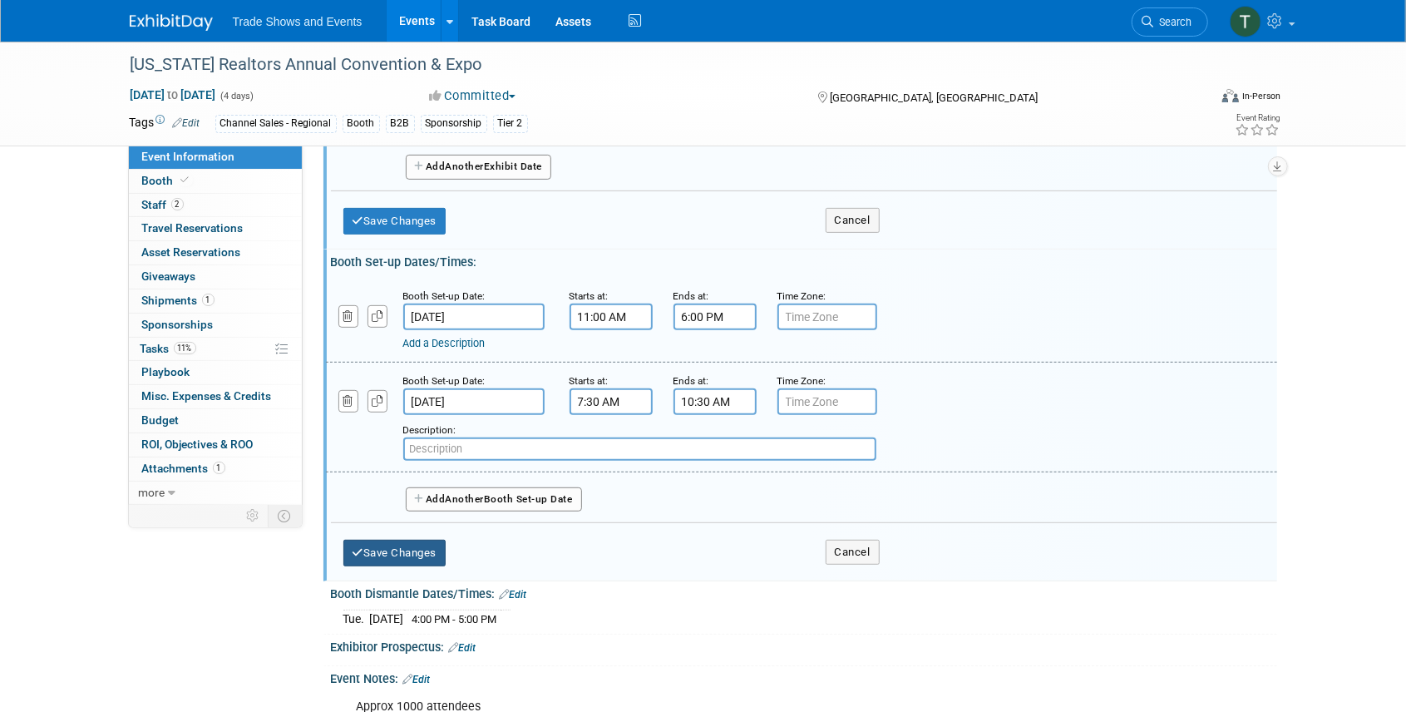
click at [391, 551] on button "Save Changes" at bounding box center [394, 552] width 103 height 27
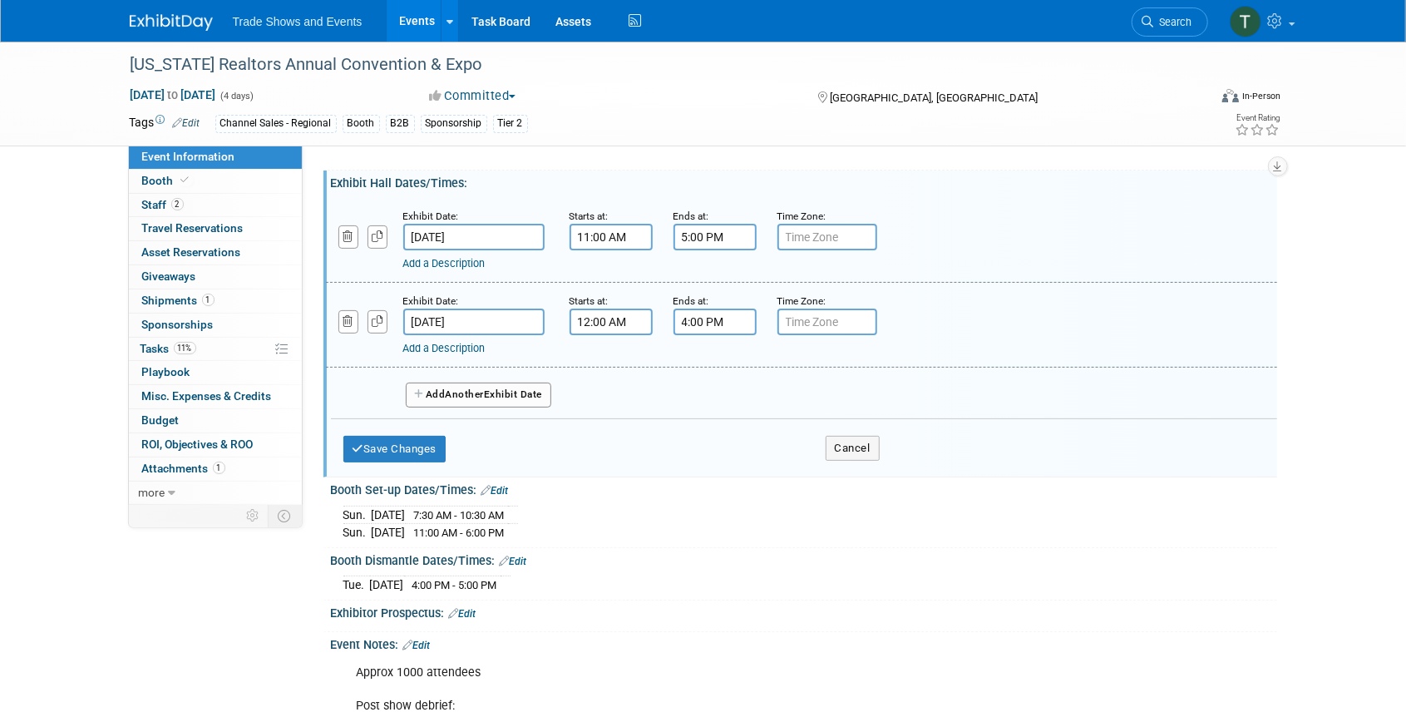
scroll to position [166, 0]
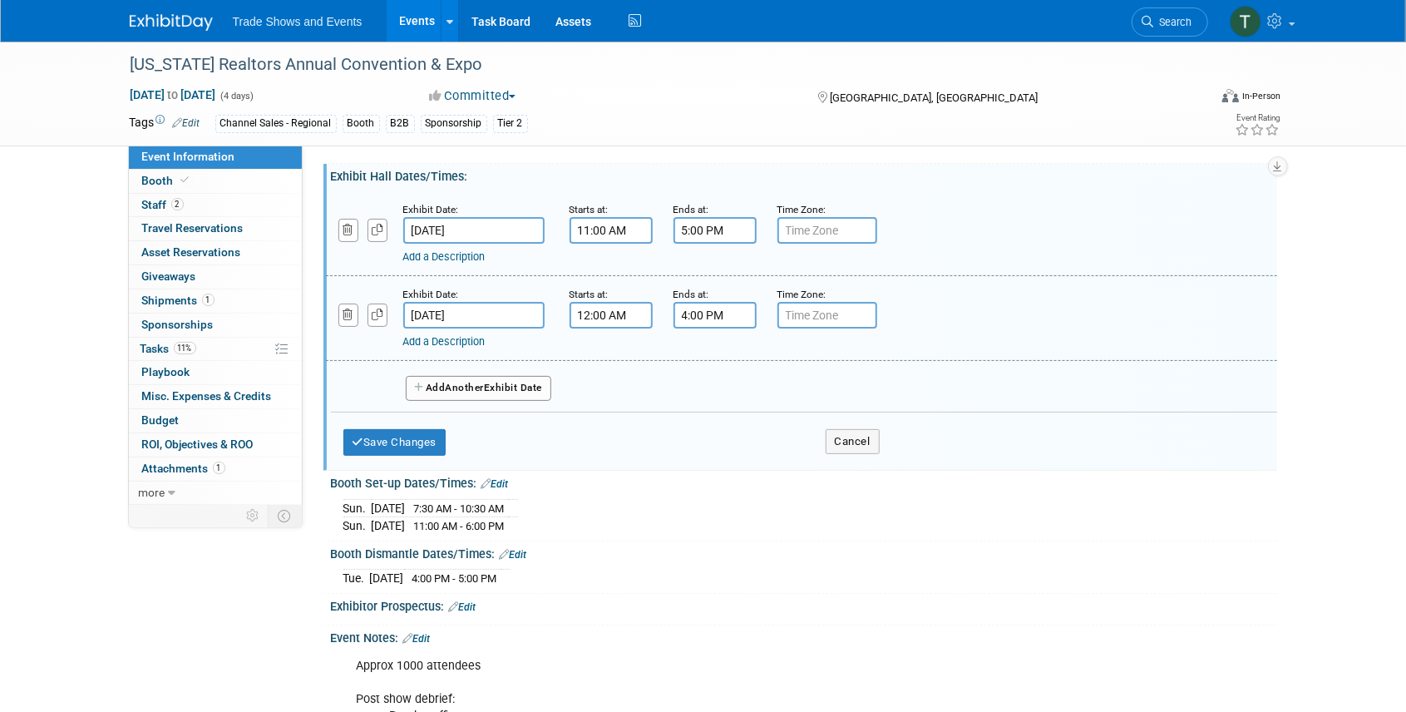
click at [503, 478] on link "Edit" at bounding box center [494, 484] width 27 height 12
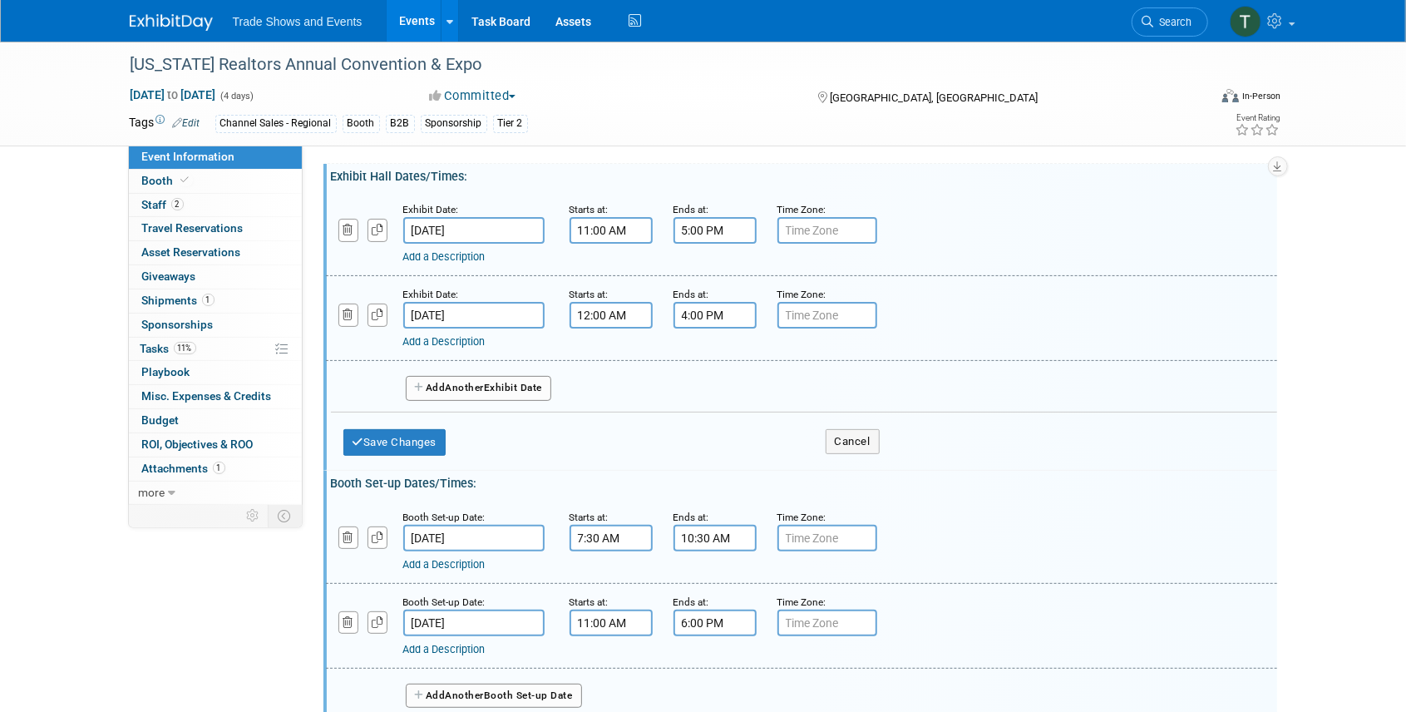
click at [603, 539] on input "7:30 AM" at bounding box center [610, 538] width 83 height 27
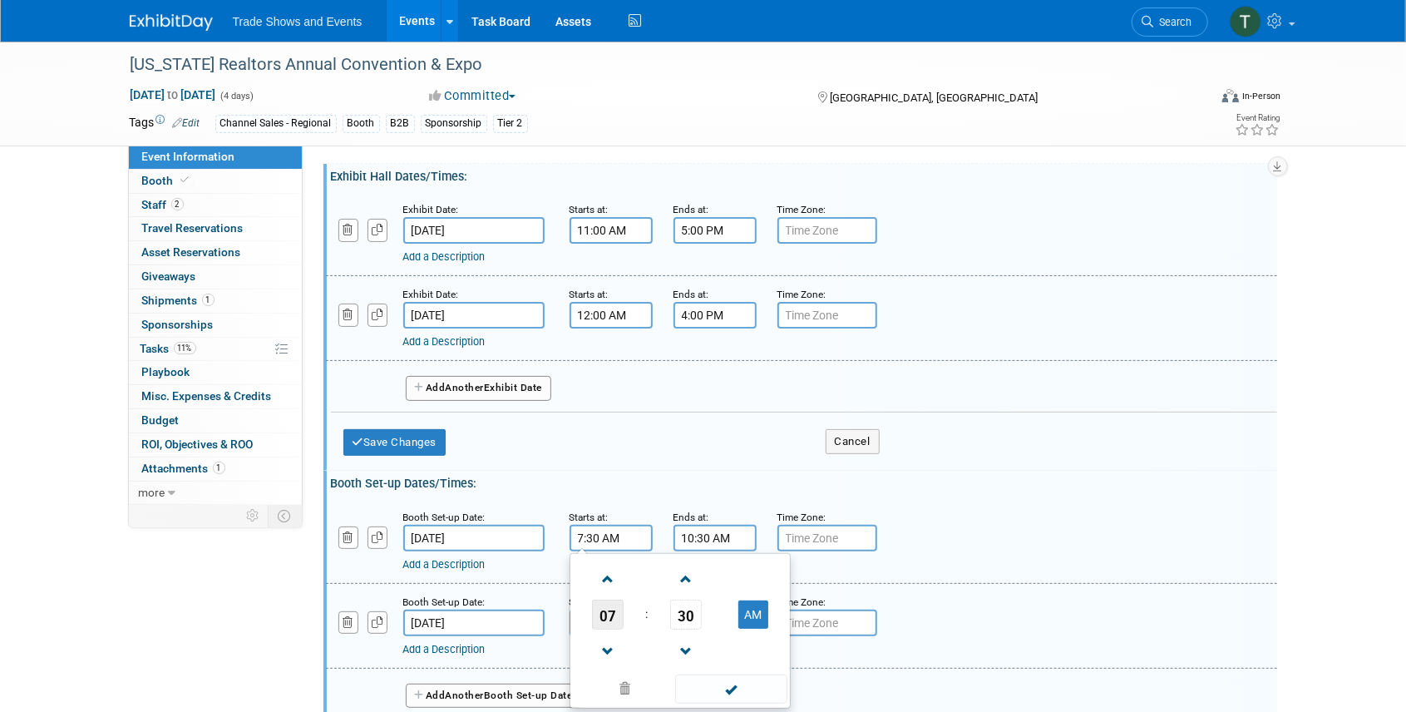
click at [608, 616] on span "07" at bounding box center [608, 614] width 32 height 30
click at [753, 577] on td "03" at bounding box center [759, 579] width 53 height 45
click at [756, 610] on button "AM" at bounding box center [753, 614] width 30 height 28
type input "3:30 PM"
click at [724, 535] on input "10:30 AM" at bounding box center [714, 538] width 83 height 27
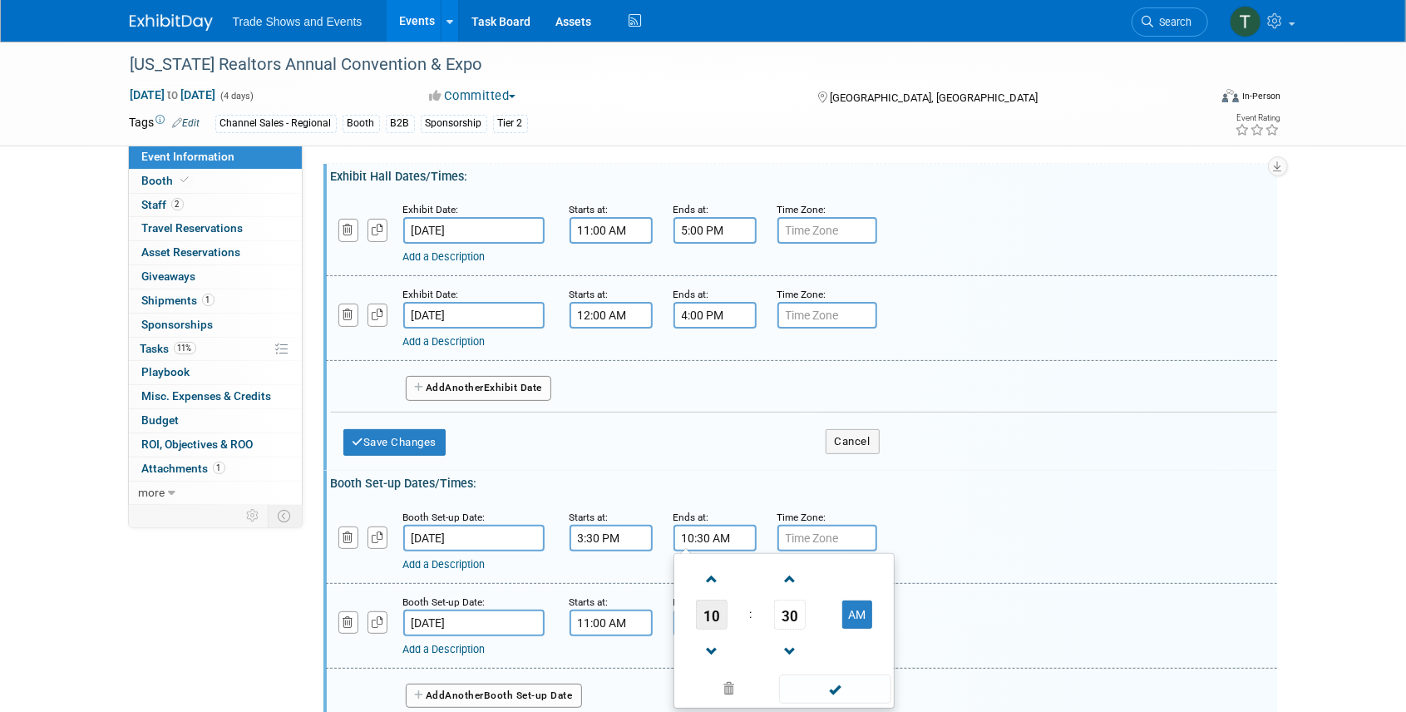
click at [723, 606] on span "10" at bounding box center [712, 614] width 32 height 30
click at [808, 618] on td "06" at bounding box center [810, 624] width 53 height 45
click at [857, 610] on button "AM" at bounding box center [857, 614] width 30 height 28
type input "6:30 PM"
click at [850, 686] on span at bounding box center [835, 688] width 112 height 29
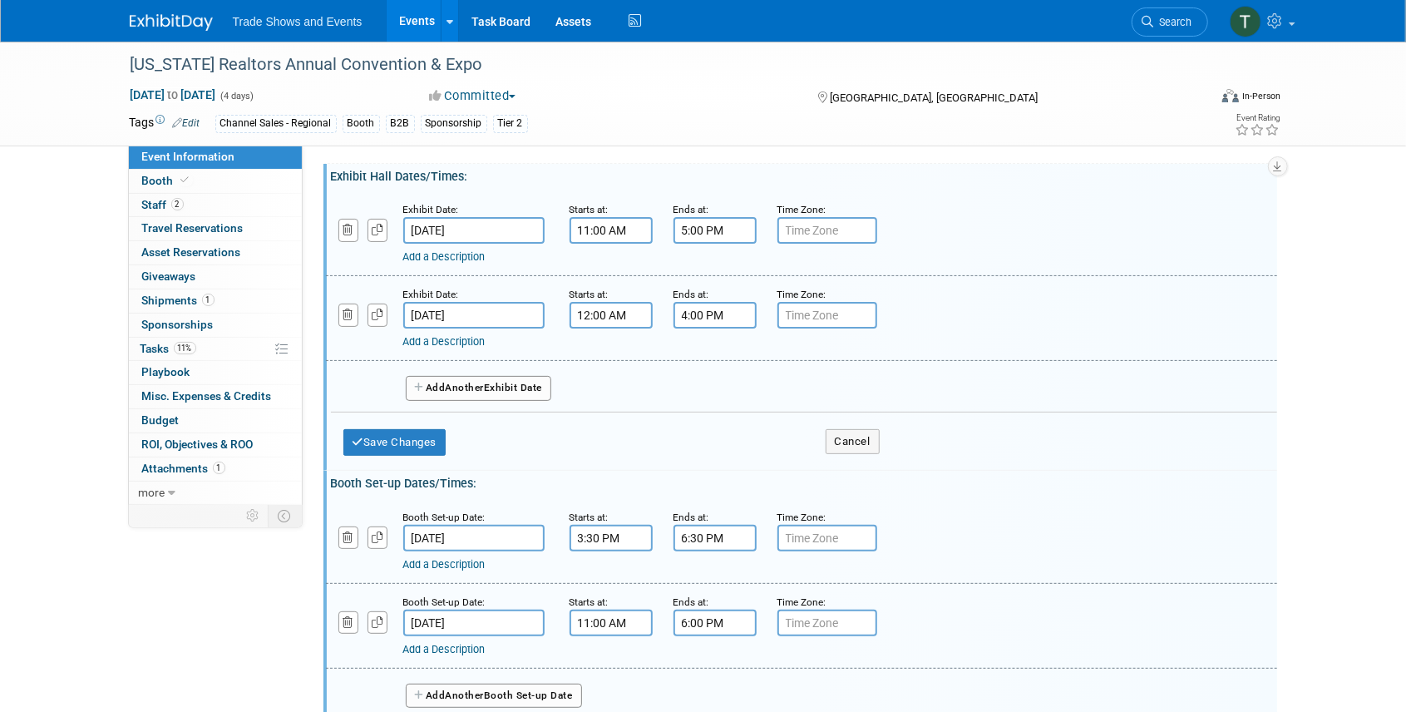
click at [445, 616] on input "[DATE]" at bounding box center [473, 622] width 141 height 27
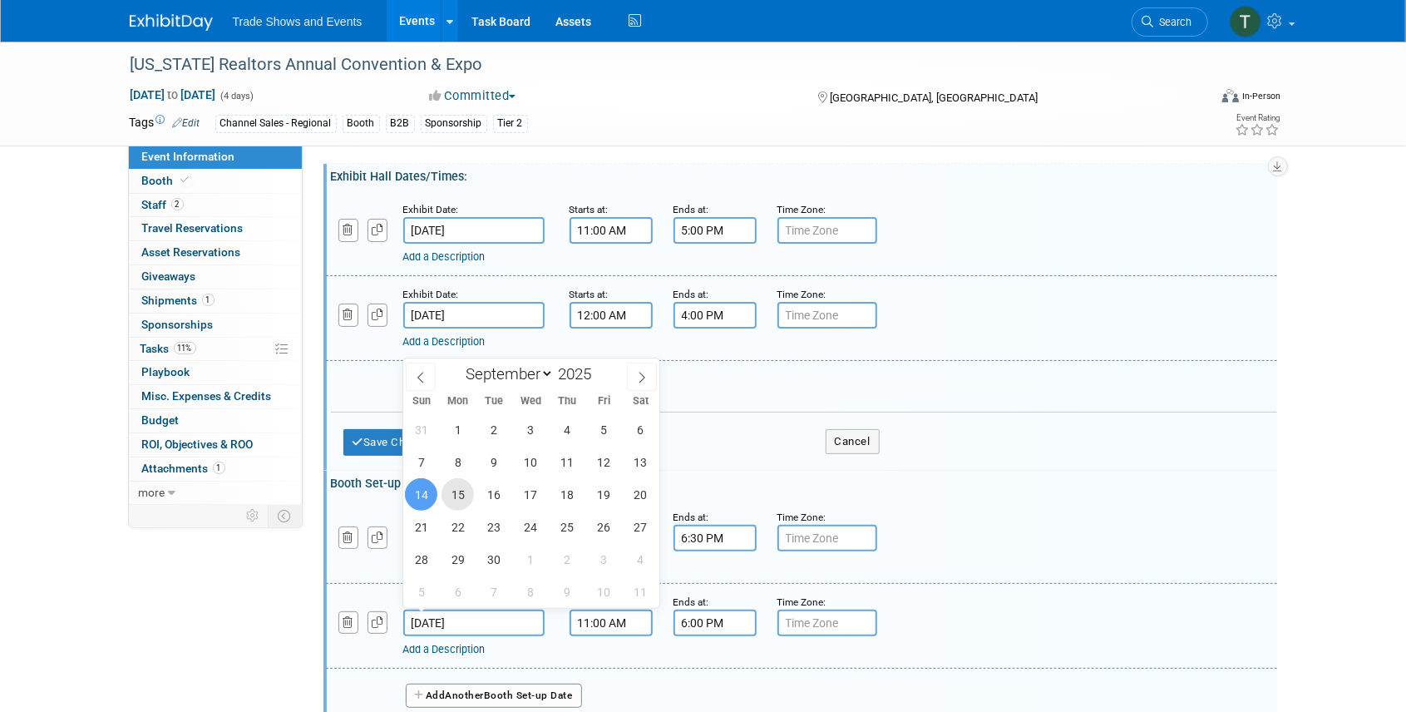
click at [461, 492] on span "15" at bounding box center [457, 494] width 32 height 32
type input "[DATE]"
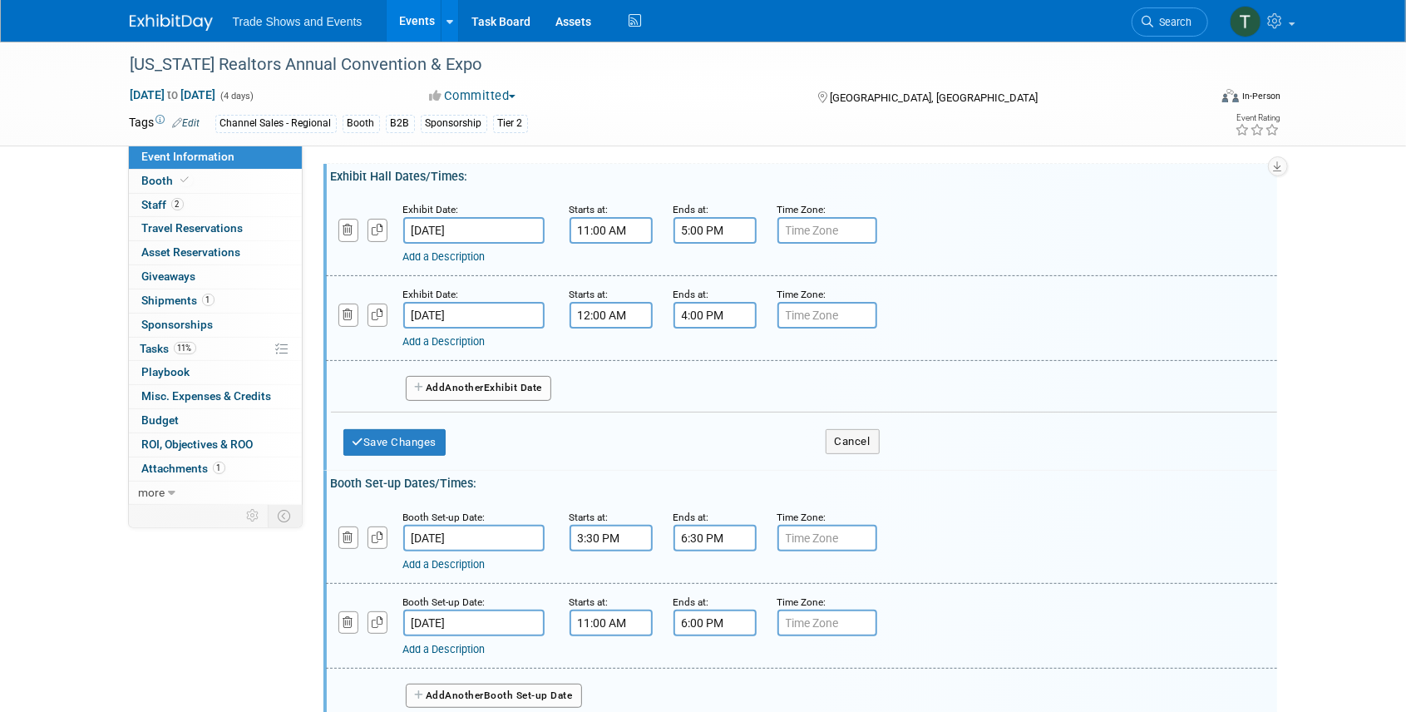
click at [622, 623] on input "11:00 AM" at bounding box center [610, 622] width 83 height 27
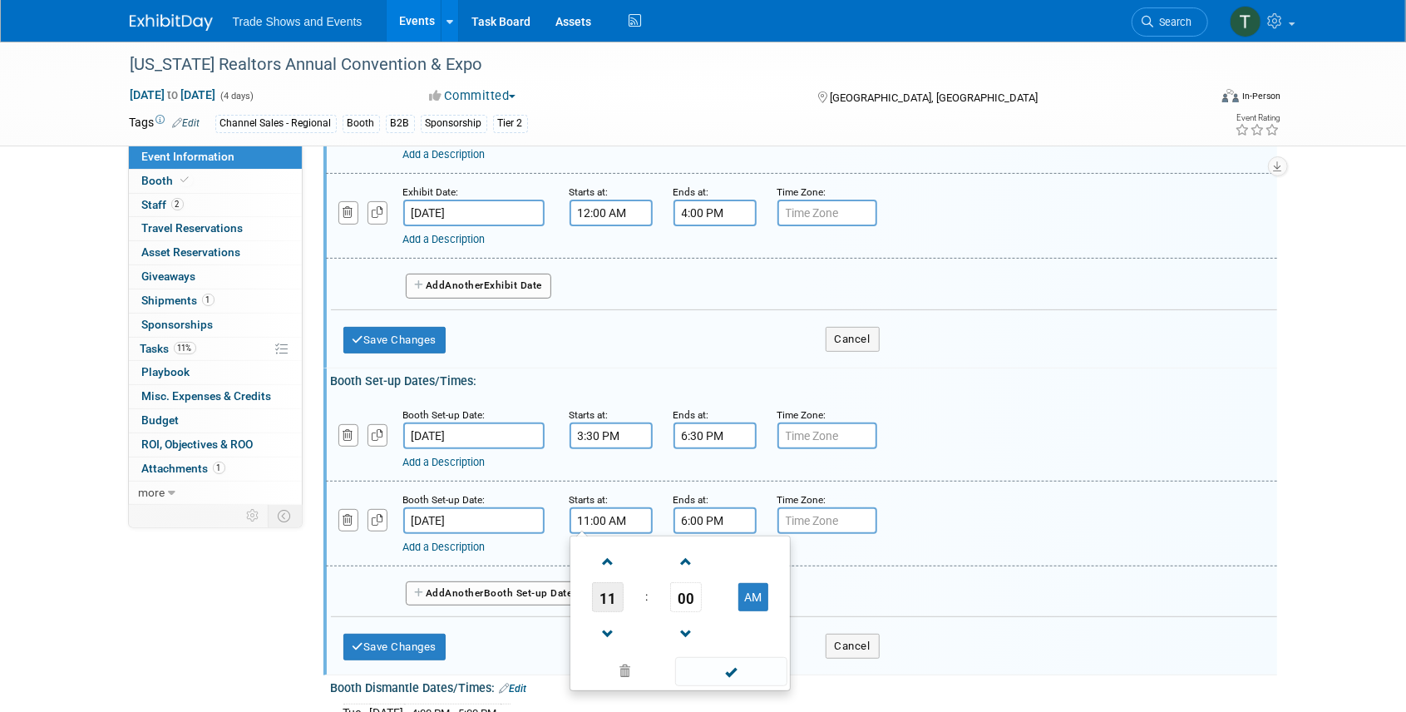
scroll to position [277, 0]
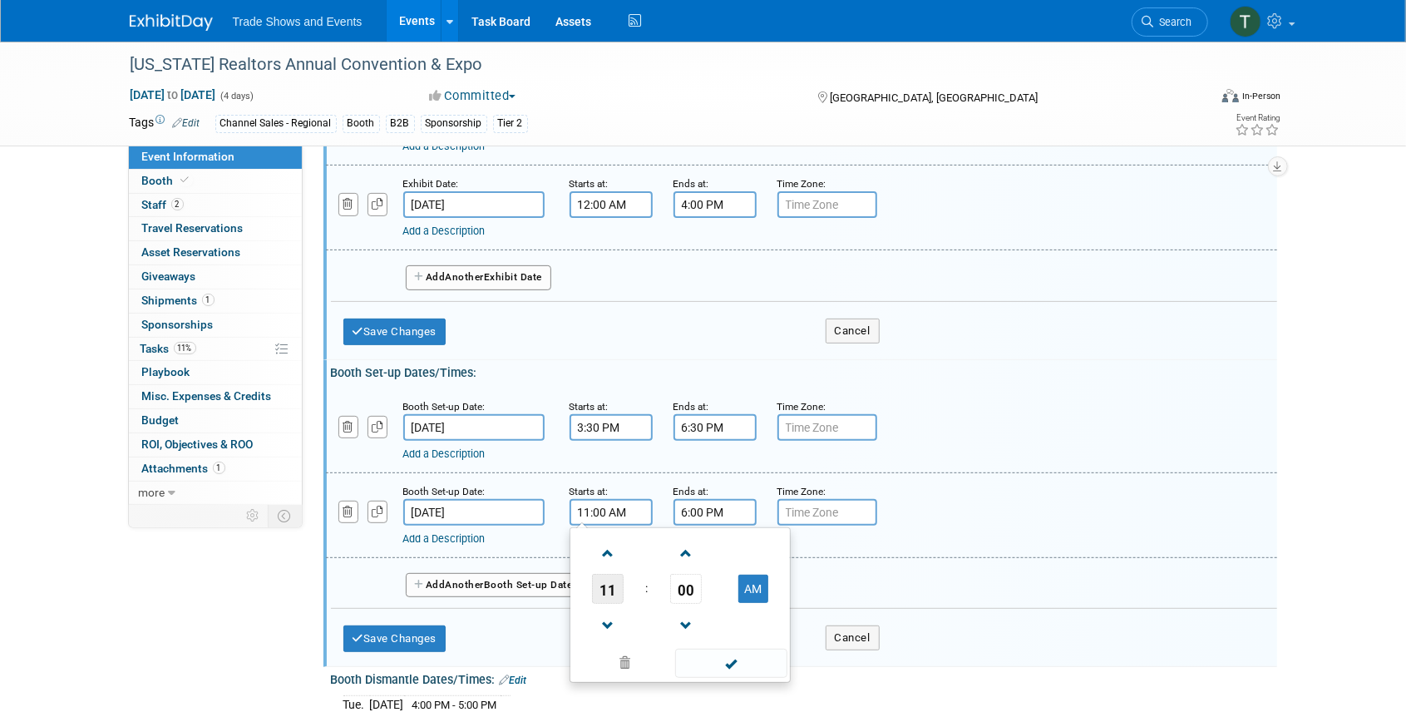
click at [598, 574] on span "11" at bounding box center [608, 589] width 32 height 30
click at [758, 597] on td "07" at bounding box center [759, 598] width 53 height 45
click at [681, 580] on span "00" at bounding box center [686, 589] width 32 height 30
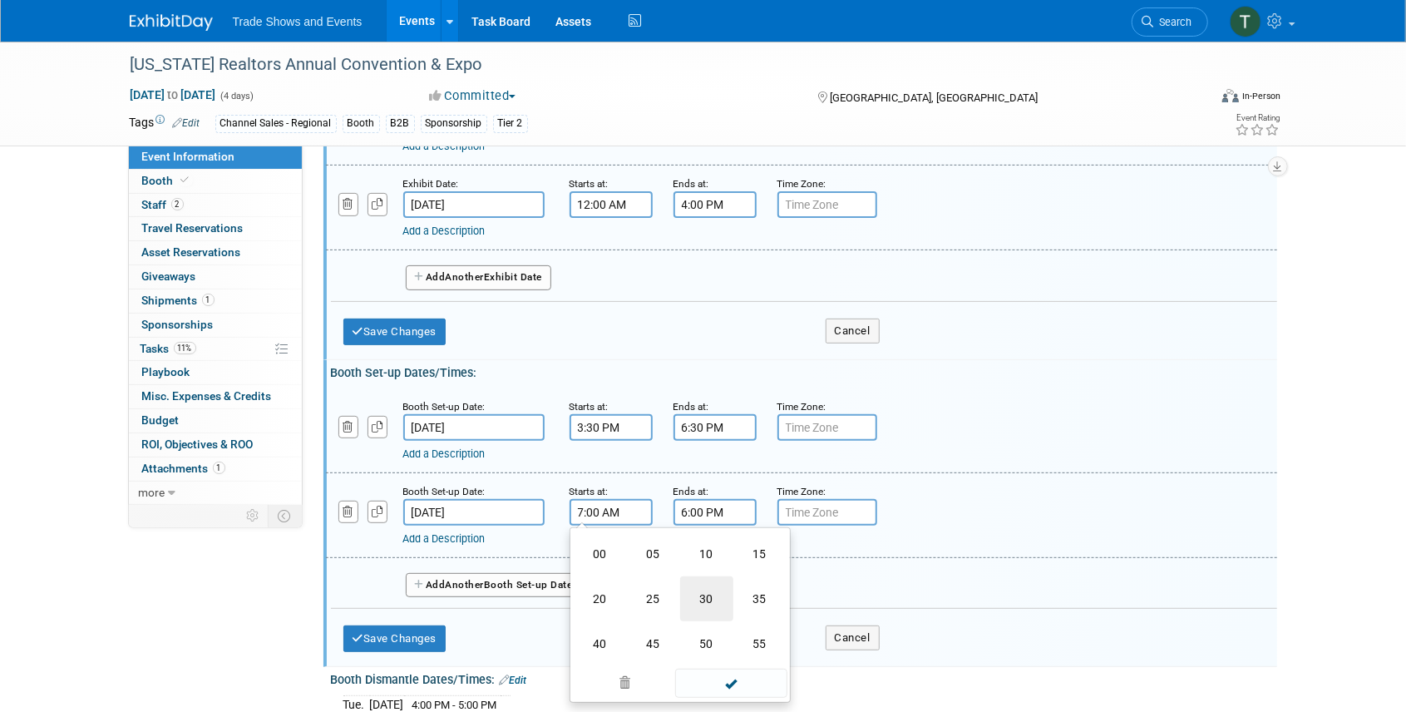
click at [706, 595] on td "30" at bounding box center [706, 598] width 53 height 45
type input "7:30 AM"
click at [698, 507] on input "6:00 PM" at bounding box center [714, 512] width 83 height 27
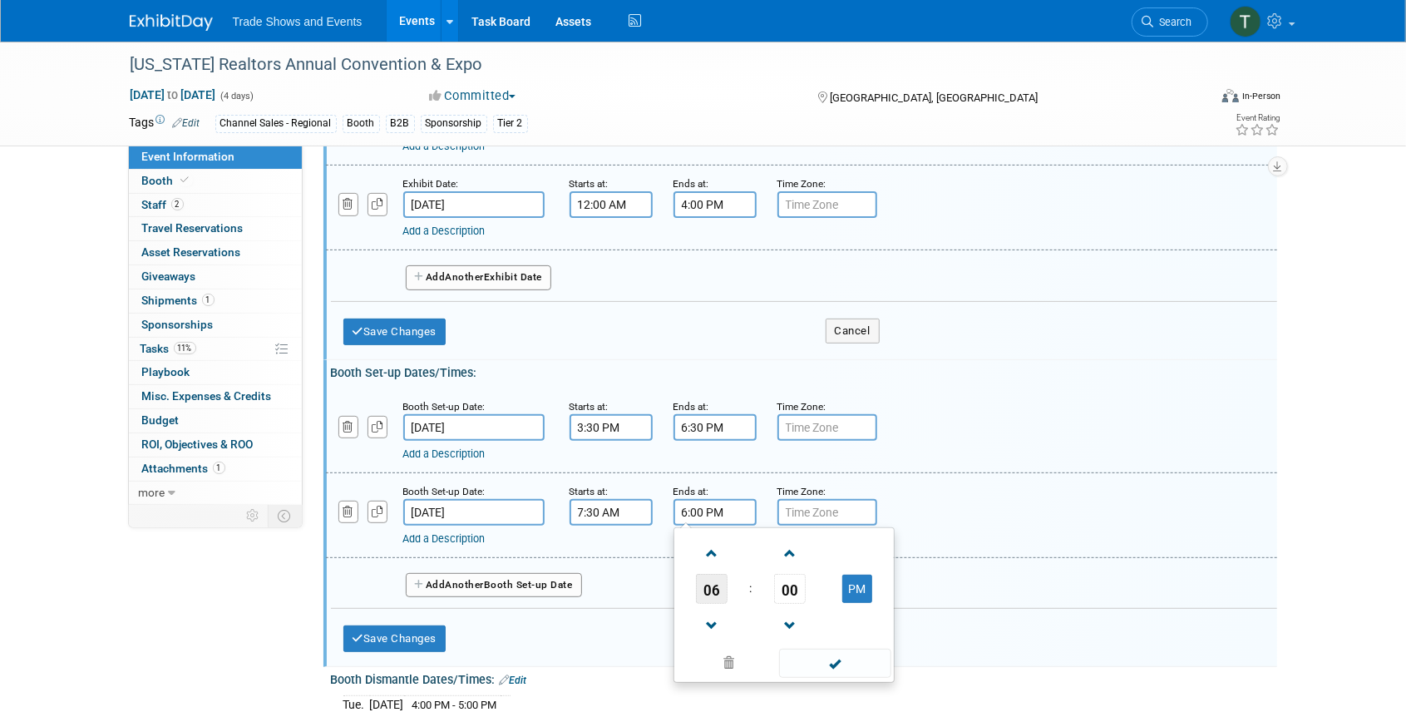
click at [709, 587] on span "06" at bounding box center [712, 589] width 32 height 30
click at [814, 633] on td "10" at bounding box center [810, 643] width 53 height 45
click at [788, 584] on span "00" at bounding box center [790, 589] width 32 height 30
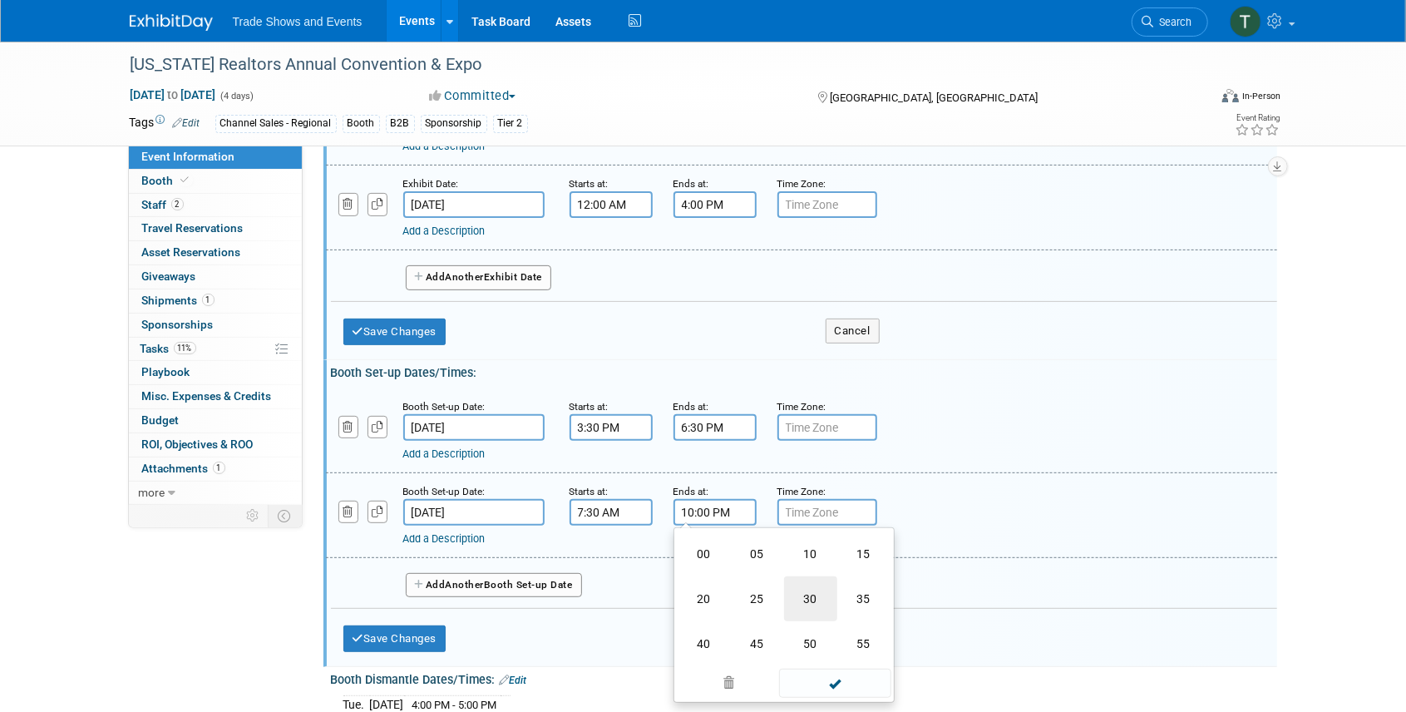
click at [806, 604] on td "30" at bounding box center [810, 598] width 53 height 45
click at [850, 587] on button "PM" at bounding box center [857, 588] width 30 height 28
type input "10:30 AM"
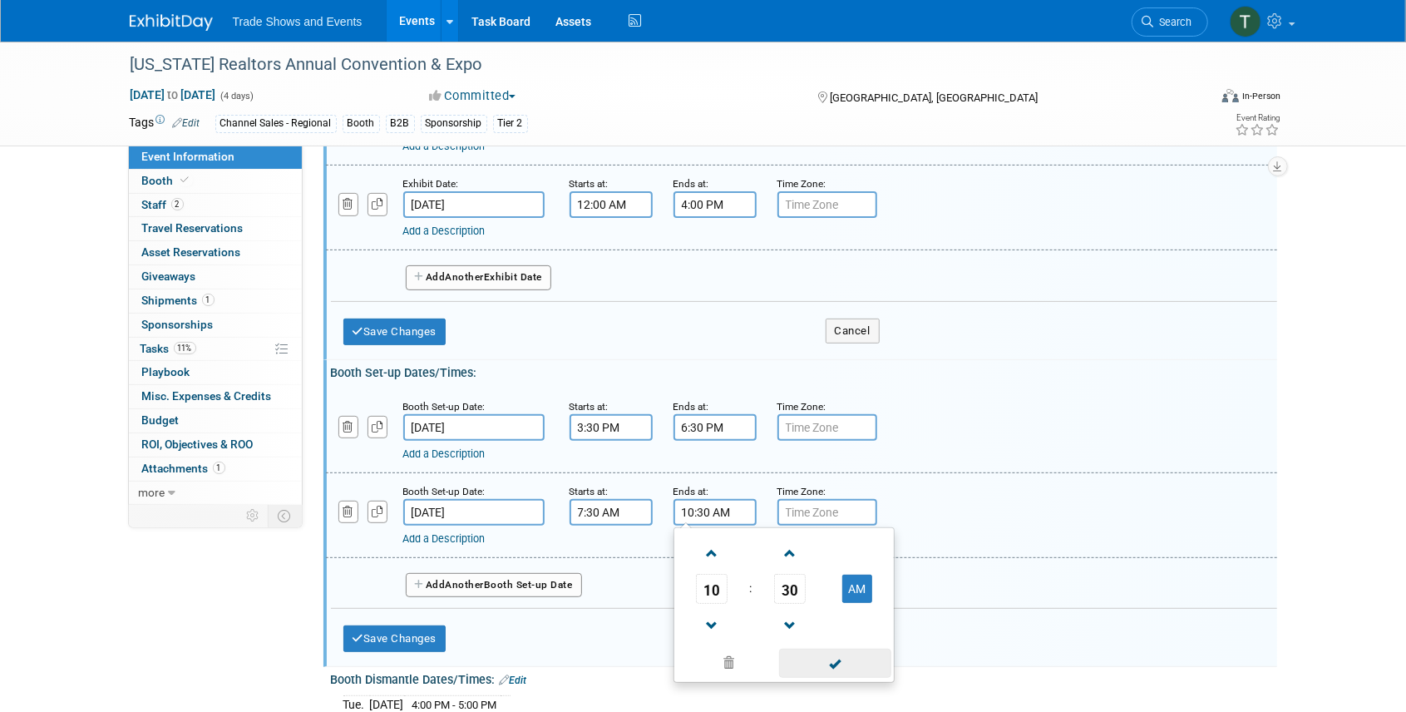
click at [835, 658] on span at bounding box center [835, 662] width 112 height 29
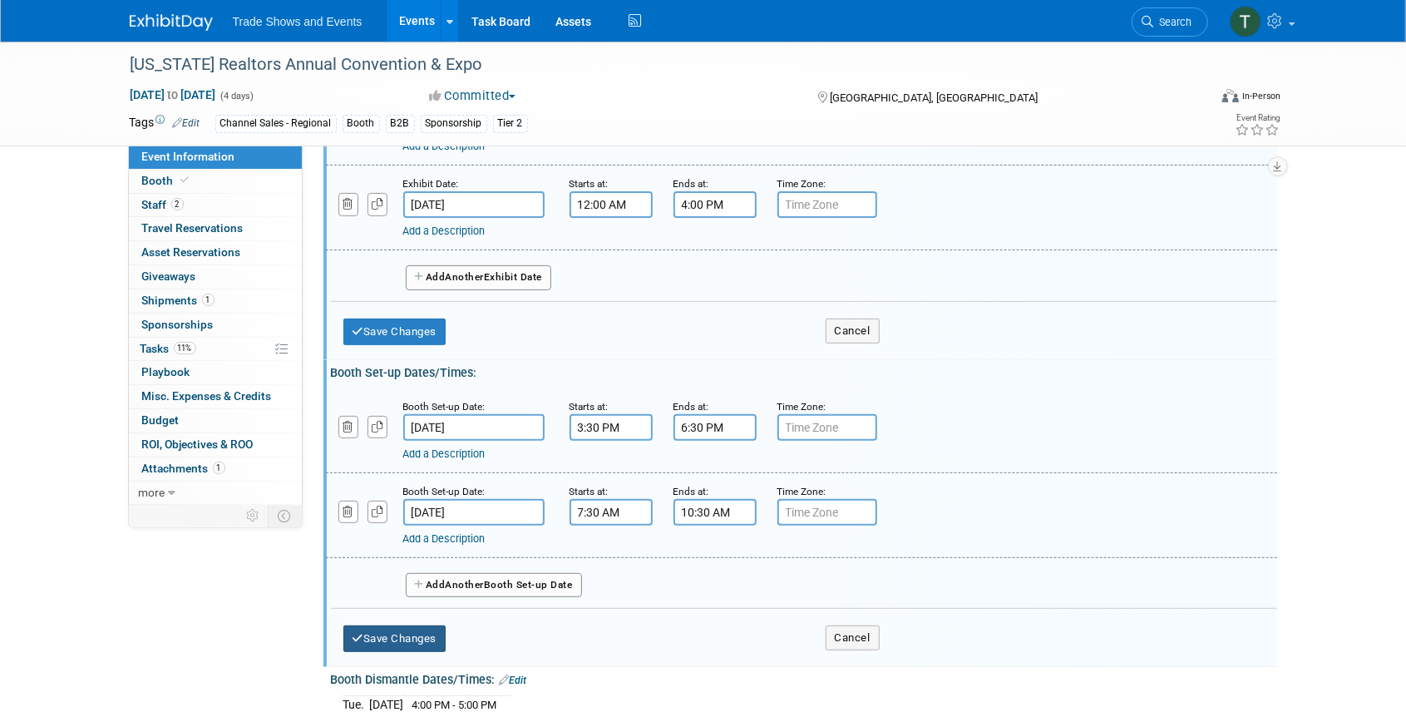
click at [407, 627] on button "Save Changes" at bounding box center [394, 638] width 103 height 27
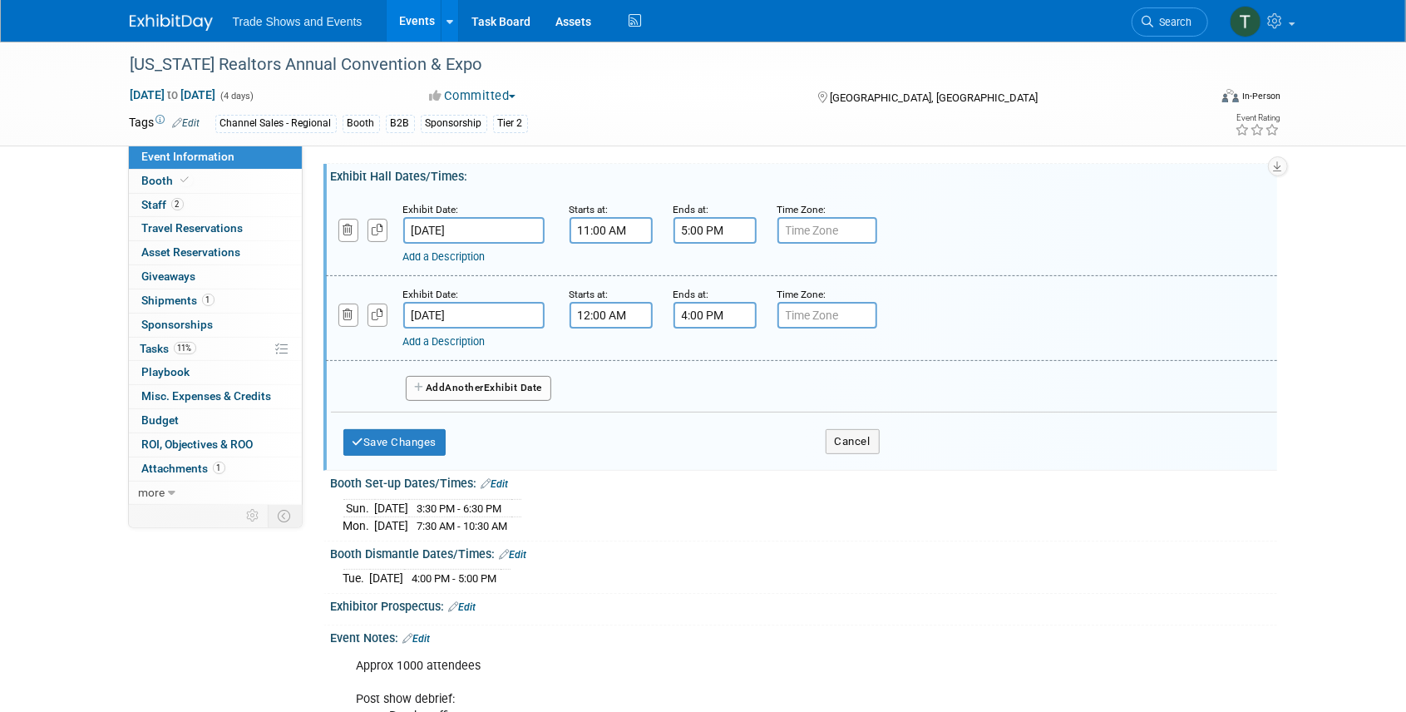
scroll to position [111, 0]
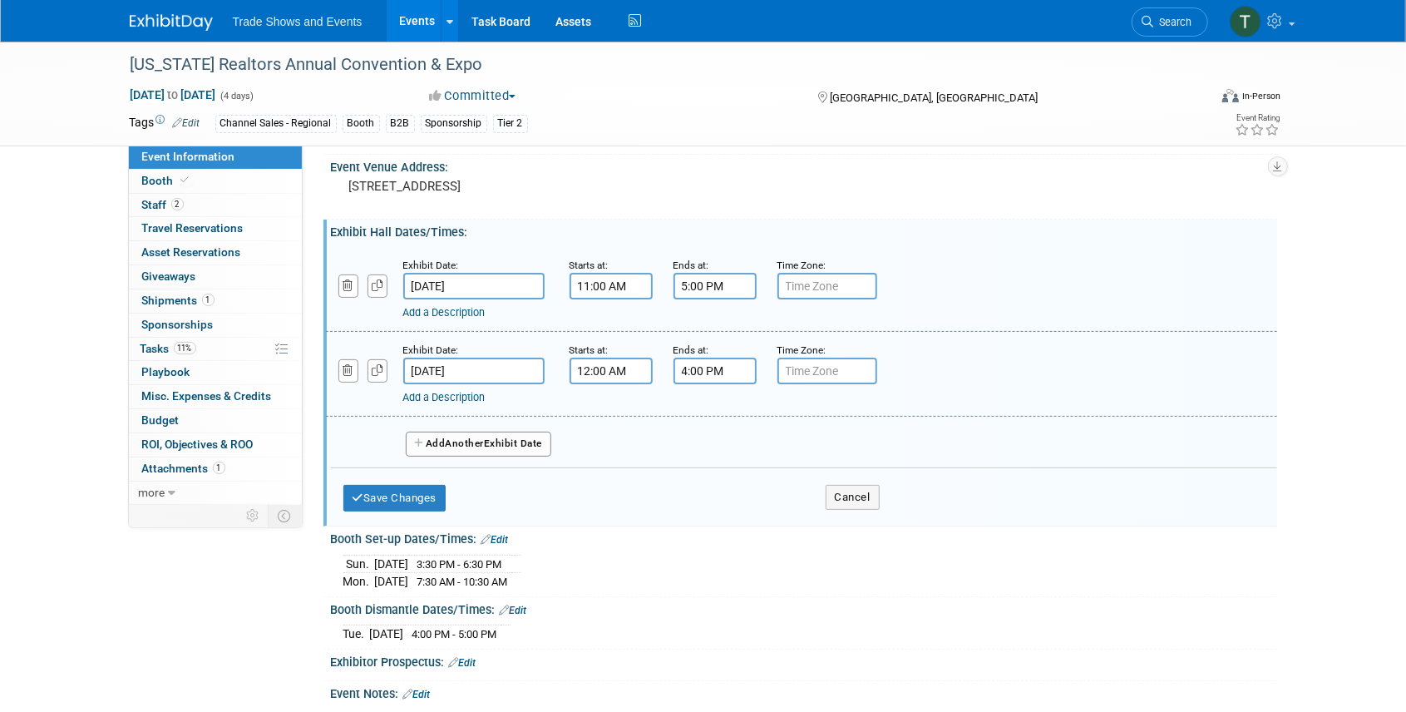
click at [452, 313] on link "Add a Description" at bounding box center [444, 312] width 82 height 12
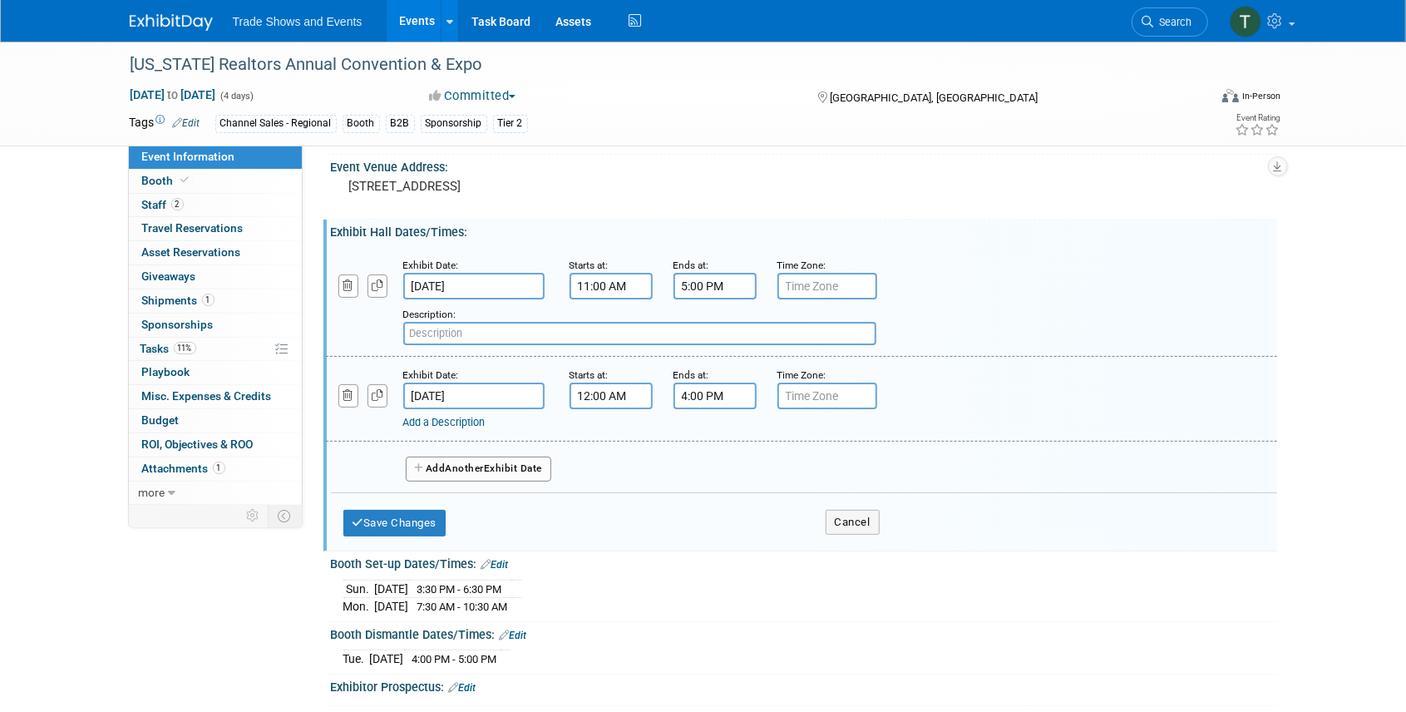
paste input "Bonus networking event: Opening Bash at the [GEOGRAPHIC_DATA]"
drag, startPoint x: 697, startPoint y: 334, endPoint x: 382, endPoint y: 335, distance: 315.0
click at [382, 335] on div "Add a Description Description: Bonus networking event: Opening Bash at the [GEO…" at bounding box center [719, 322] width 813 height 46
type input "Opening Ceremony at 11:00 AM"
click at [465, 421] on link "Add a Description" at bounding box center [444, 422] width 82 height 12
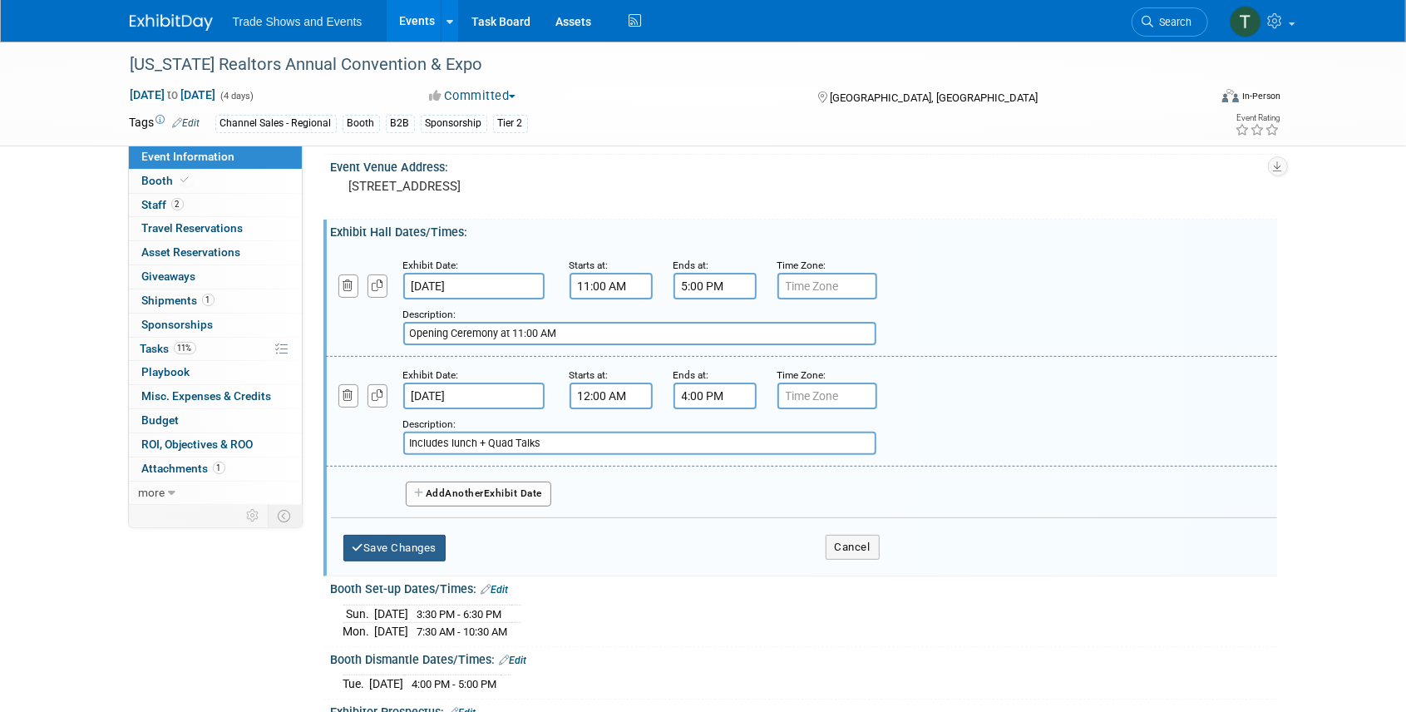
type input "Includes lunch + Quad Talks"
click at [422, 546] on button "Save Changes" at bounding box center [394, 547] width 103 height 27
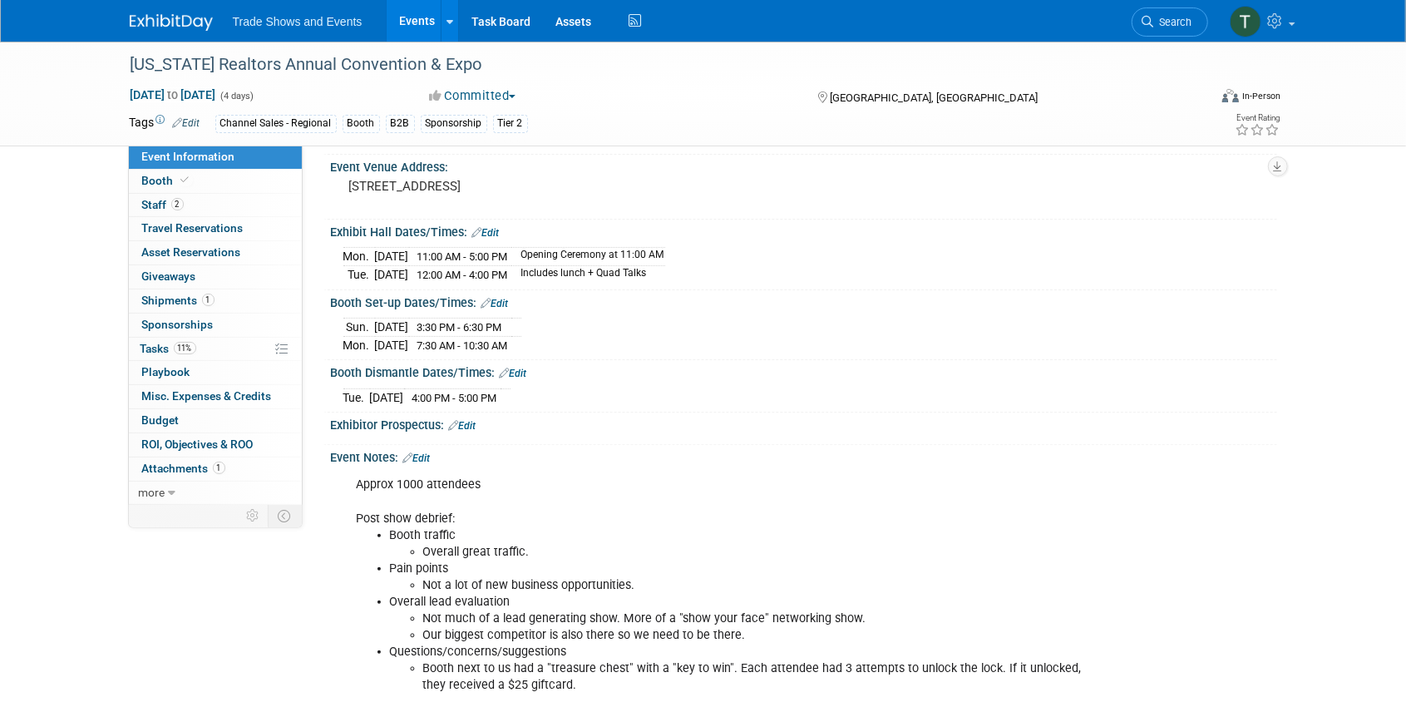
click at [490, 227] on link "Edit" at bounding box center [485, 233] width 27 height 12
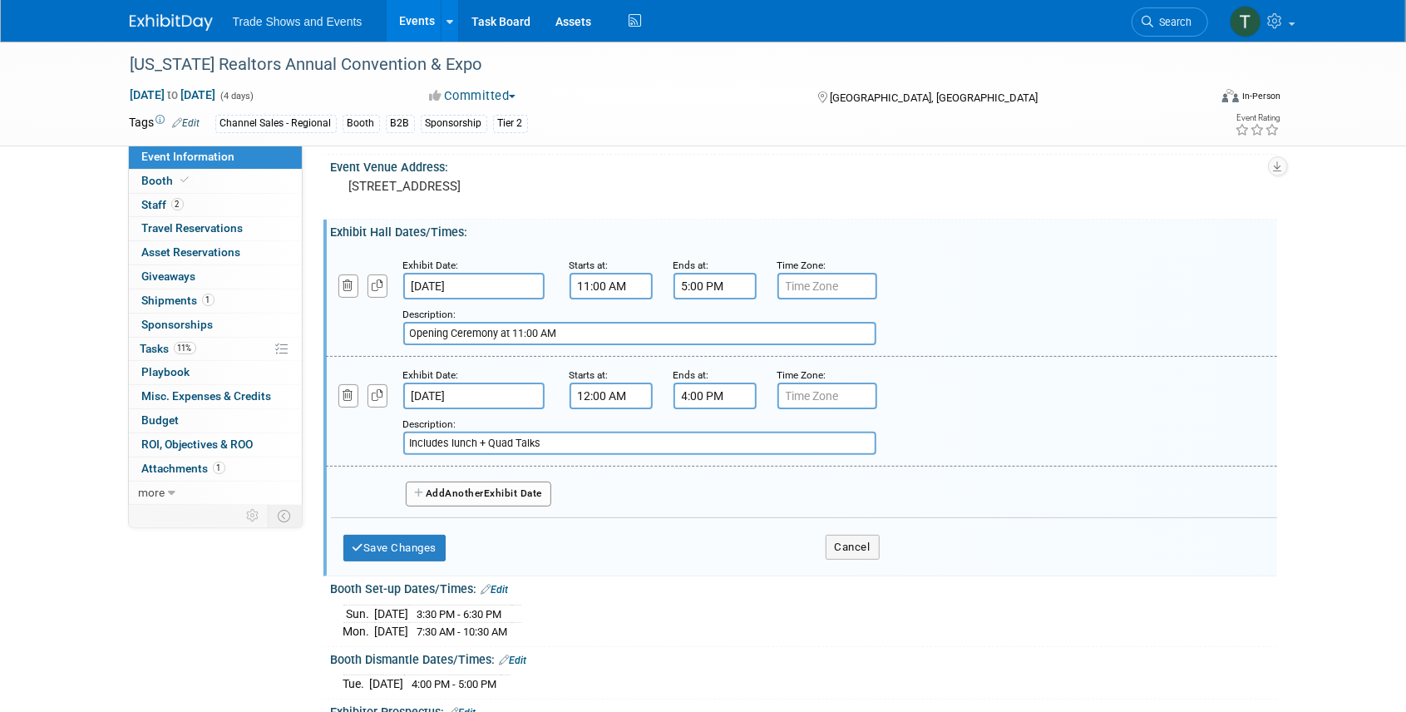
click at [454, 494] on span "Another" at bounding box center [465, 493] width 39 height 12
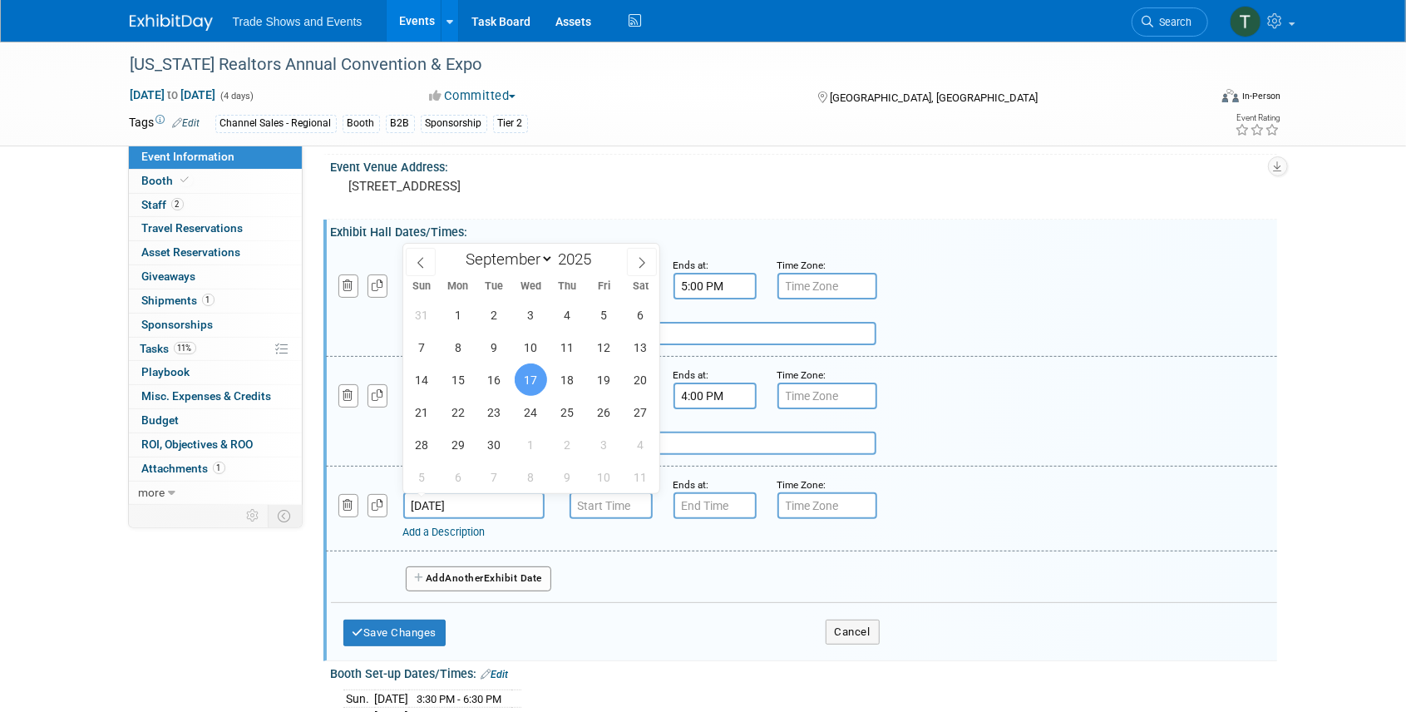
click at [456, 498] on input "[DATE]" at bounding box center [473, 505] width 141 height 27
click at [426, 381] on span "14" at bounding box center [421, 379] width 32 height 32
type input "[DATE]"
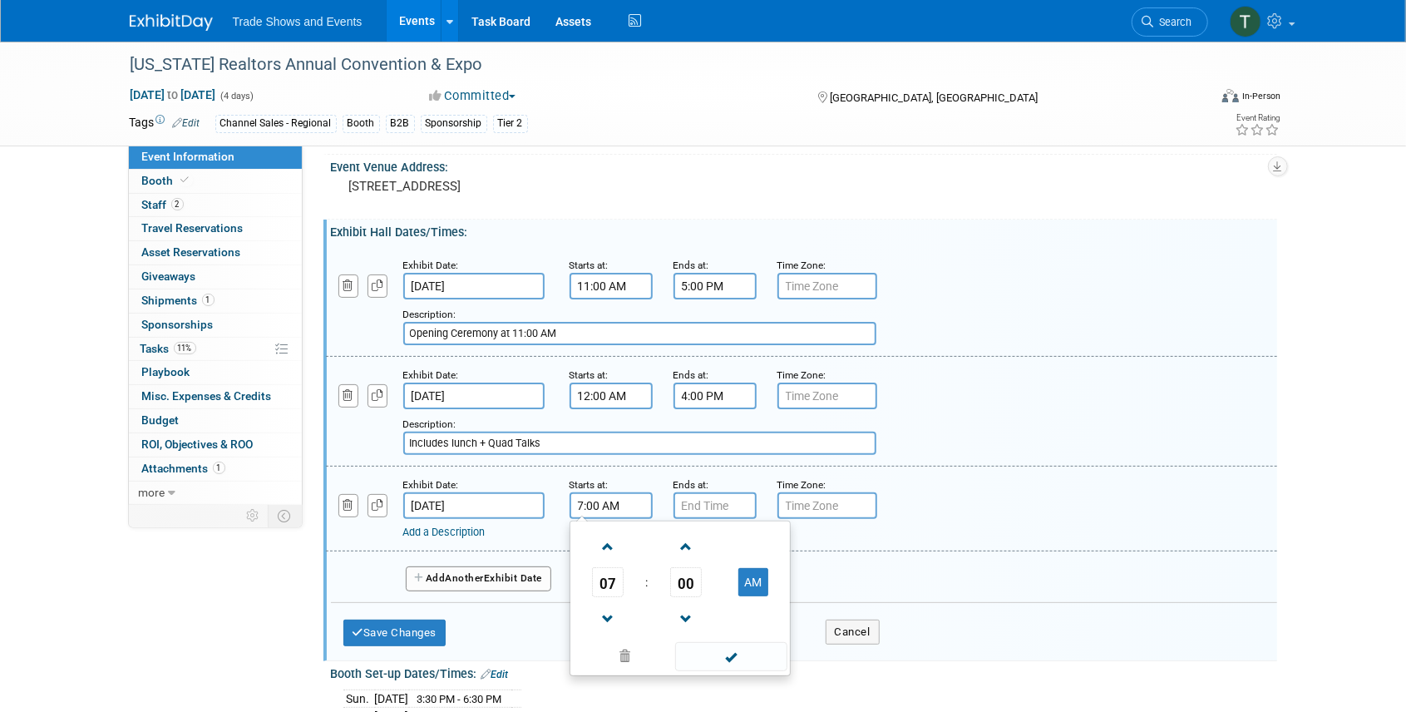
click at [603, 510] on input "7:00 AM" at bounding box center [610, 505] width 83 height 27
click at [607, 540] on span at bounding box center [608, 546] width 29 height 29
click at [761, 576] on button "AM" at bounding box center [753, 582] width 30 height 28
type input "8:00 PM"
click at [691, 505] on input "7:00 PM" at bounding box center [714, 505] width 83 height 27
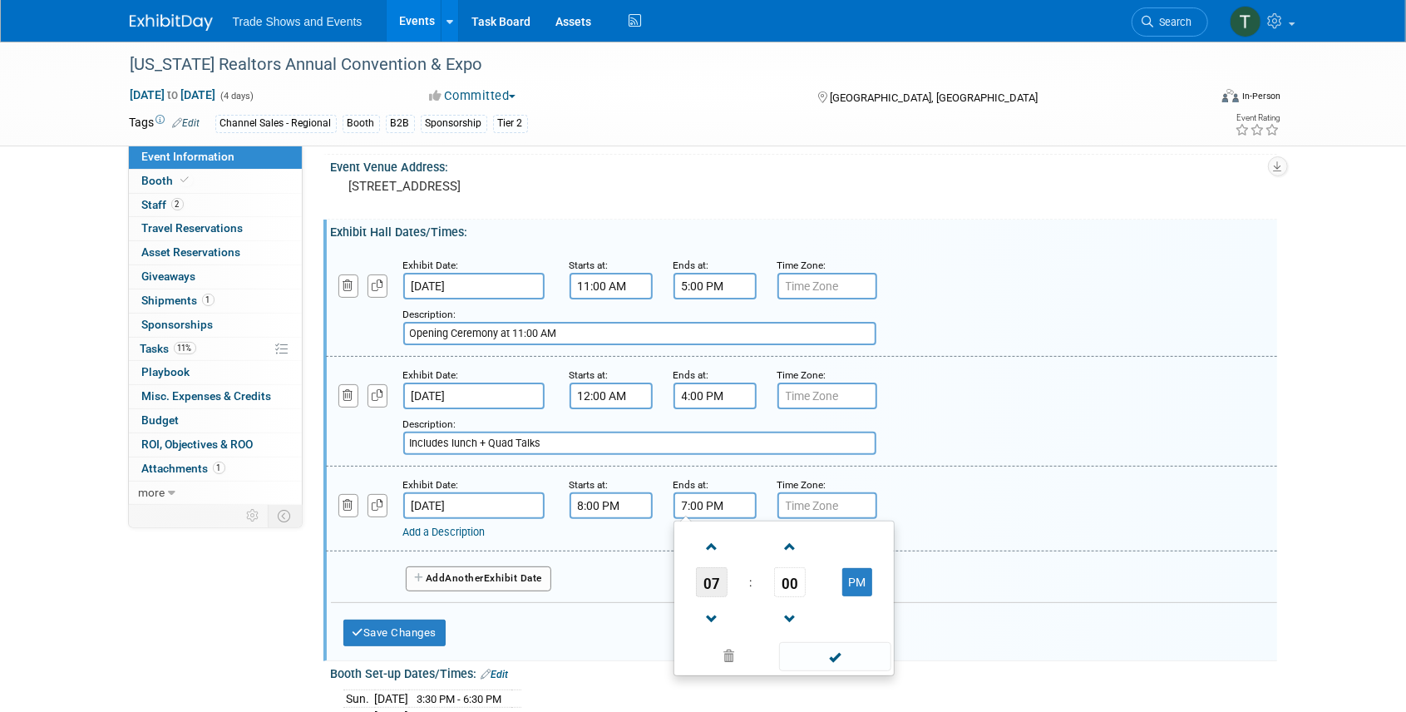
click at [712, 582] on span "07" at bounding box center [712, 582] width 32 height 30
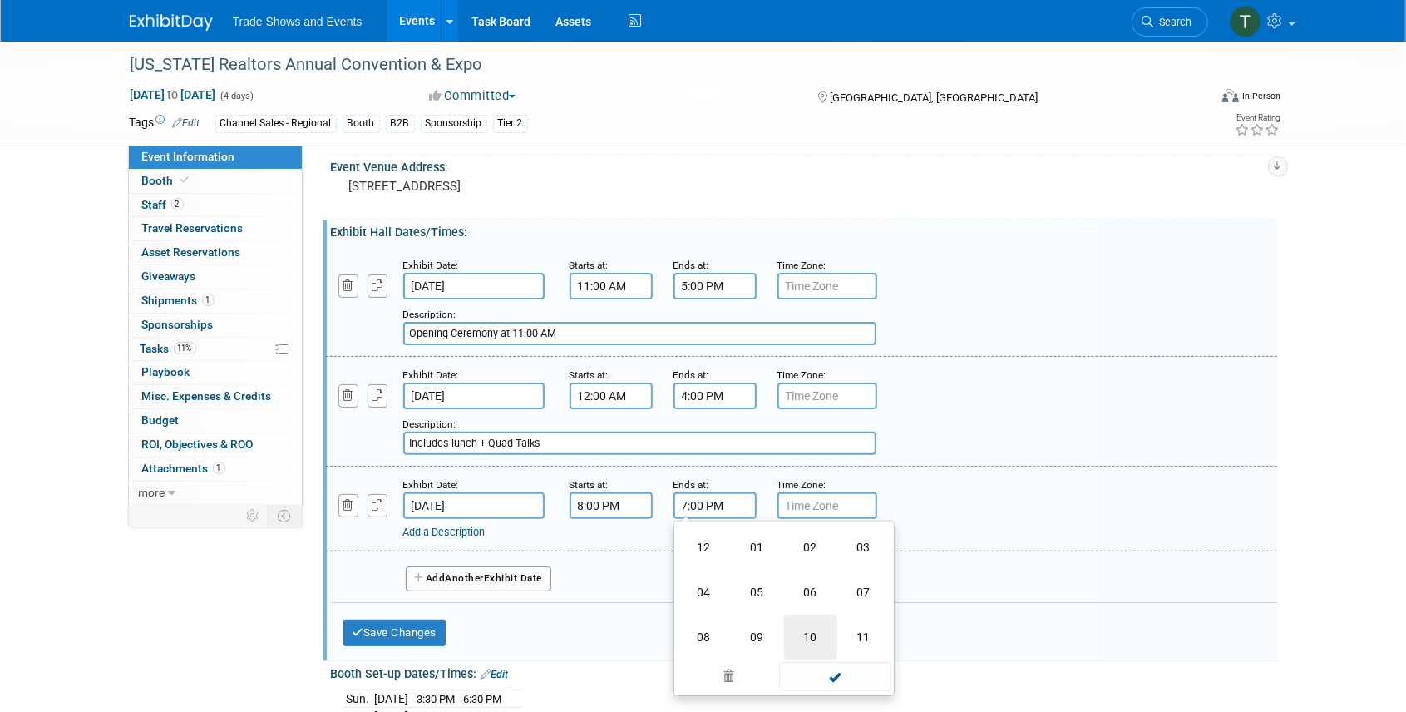
click at [818, 629] on td "10" at bounding box center [810, 636] width 53 height 45
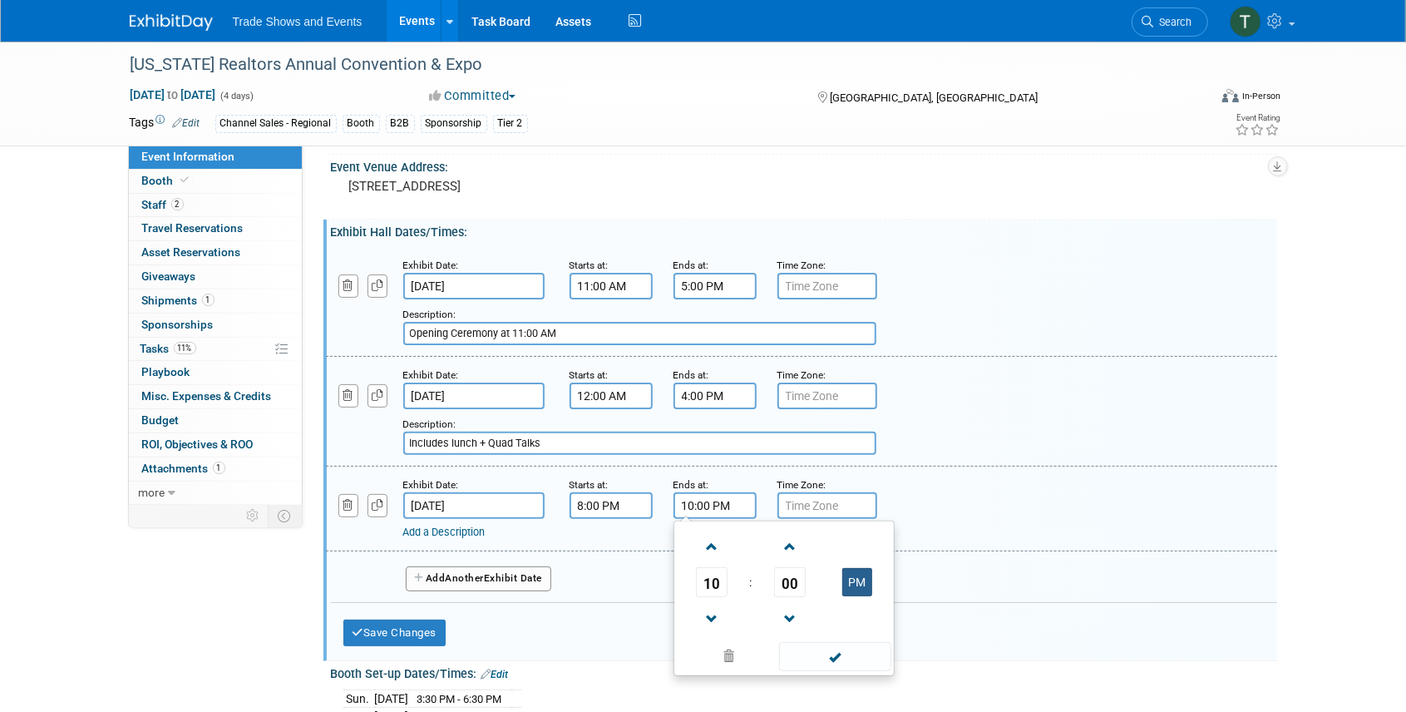
click at [858, 577] on button "PM" at bounding box center [857, 582] width 30 height 28
click at [826, 652] on span at bounding box center [835, 656] width 112 height 29
click at [708, 505] on input "10:00 AM" at bounding box center [714, 505] width 83 height 27
click at [865, 584] on button "AM" at bounding box center [857, 582] width 30 height 28
type input "10:00 PM"
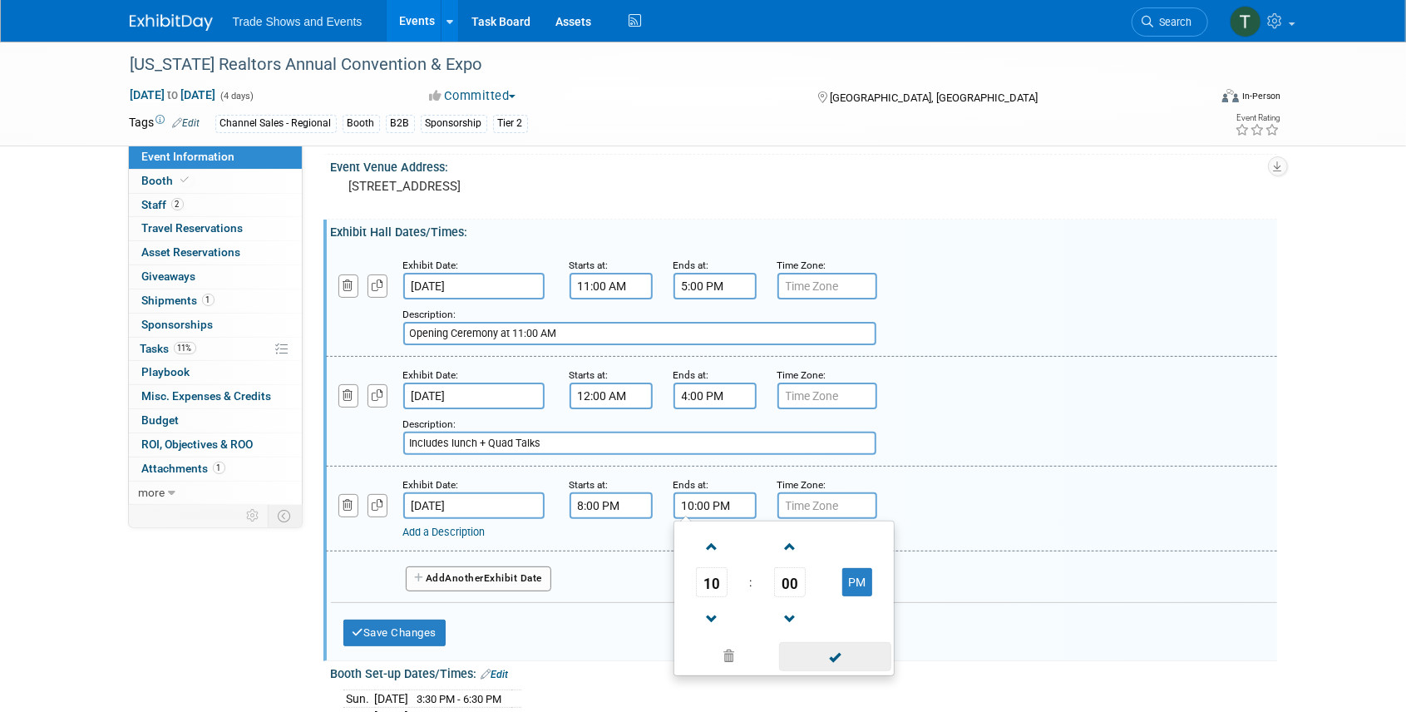
click at [843, 656] on span at bounding box center [835, 656] width 112 height 29
click at [434, 526] on link "Add a Description" at bounding box center [444, 531] width 82 height 12
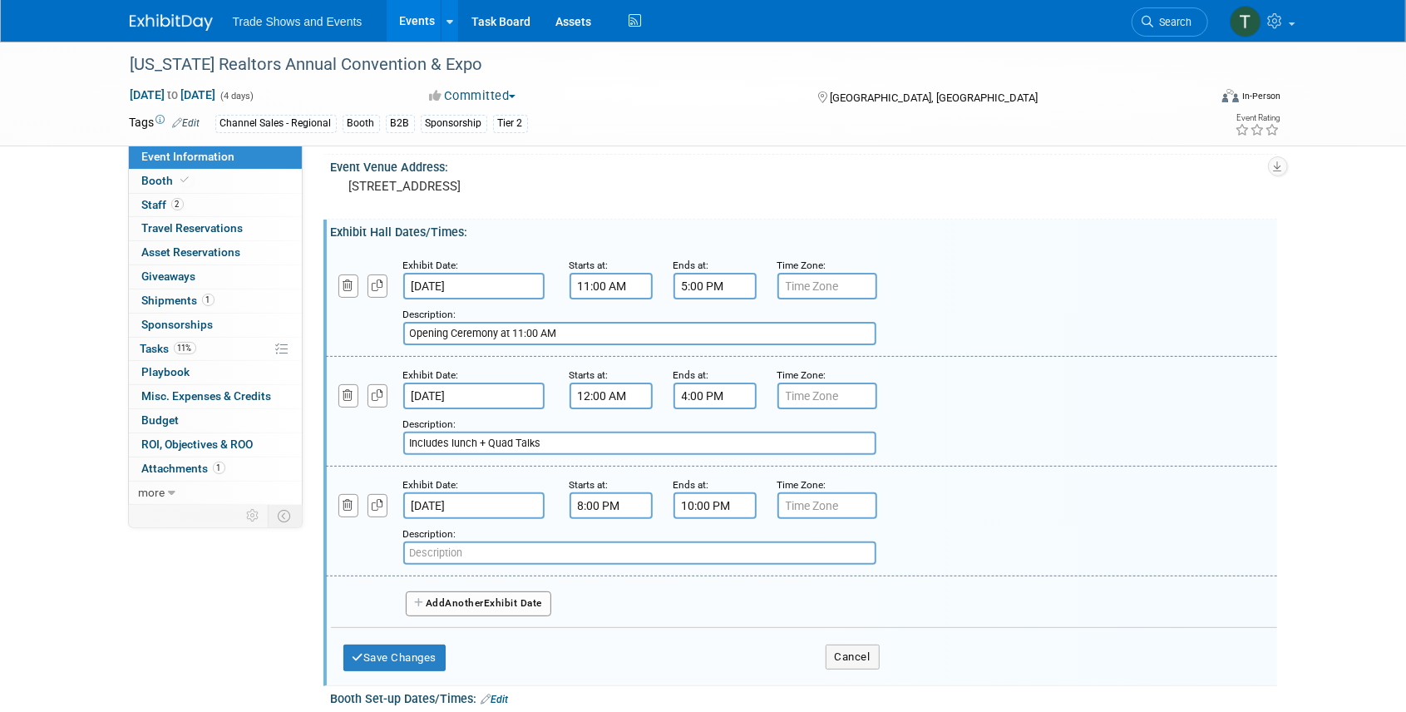
paste input "Bonus networking event: Opening Bash at the [GEOGRAPHIC_DATA]"
drag, startPoint x: 690, startPoint y: 550, endPoint x: 341, endPoint y: 549, distance: 349.1
click at [341, 549] on div "Add a Description Description: Bonus networking event: Opening Bash at the [GEO…" at bounding box center [719, 542] width 813 height 46
type input "Bonus networking event: Opening Bash at the [GEOGRAPHIC_DATA]"
click at [385, 658] on button "Save Changes" at bounding box center [394, 657] width 103 height 27
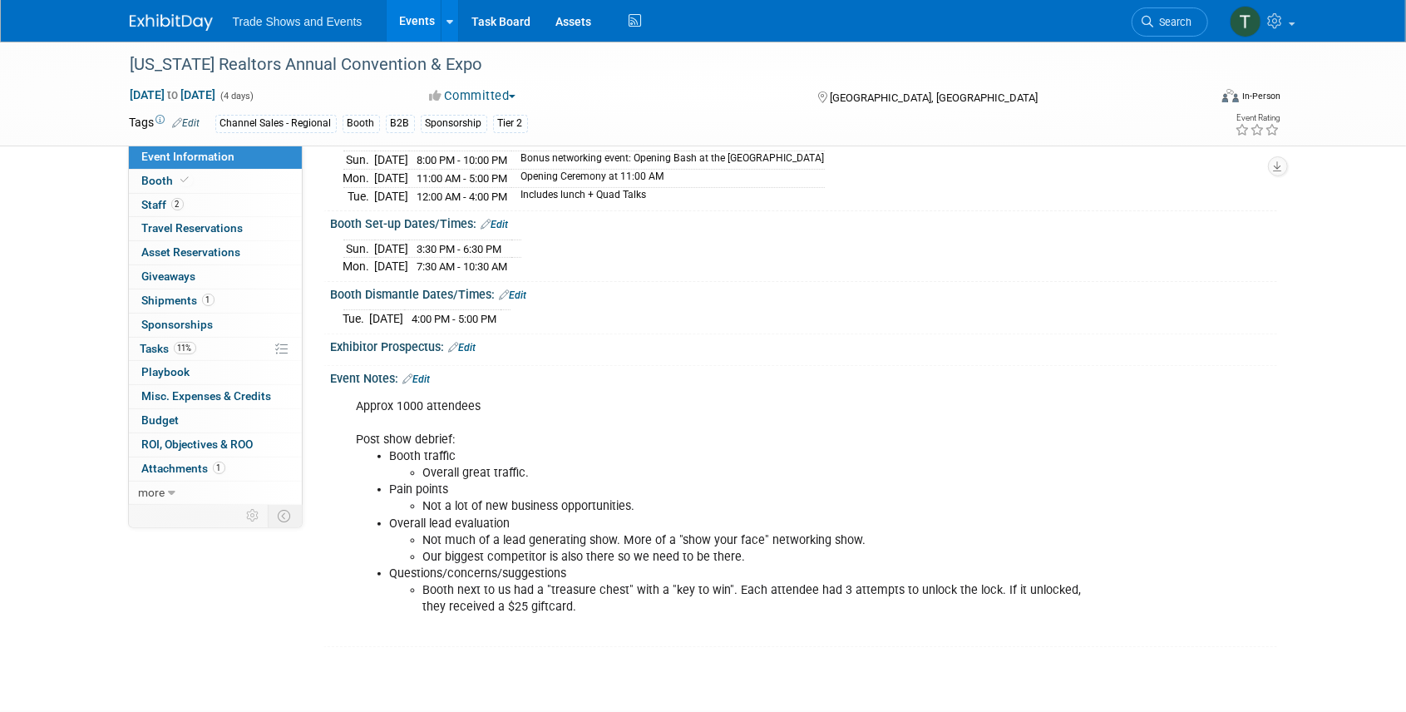
scroll to position [277, 0]
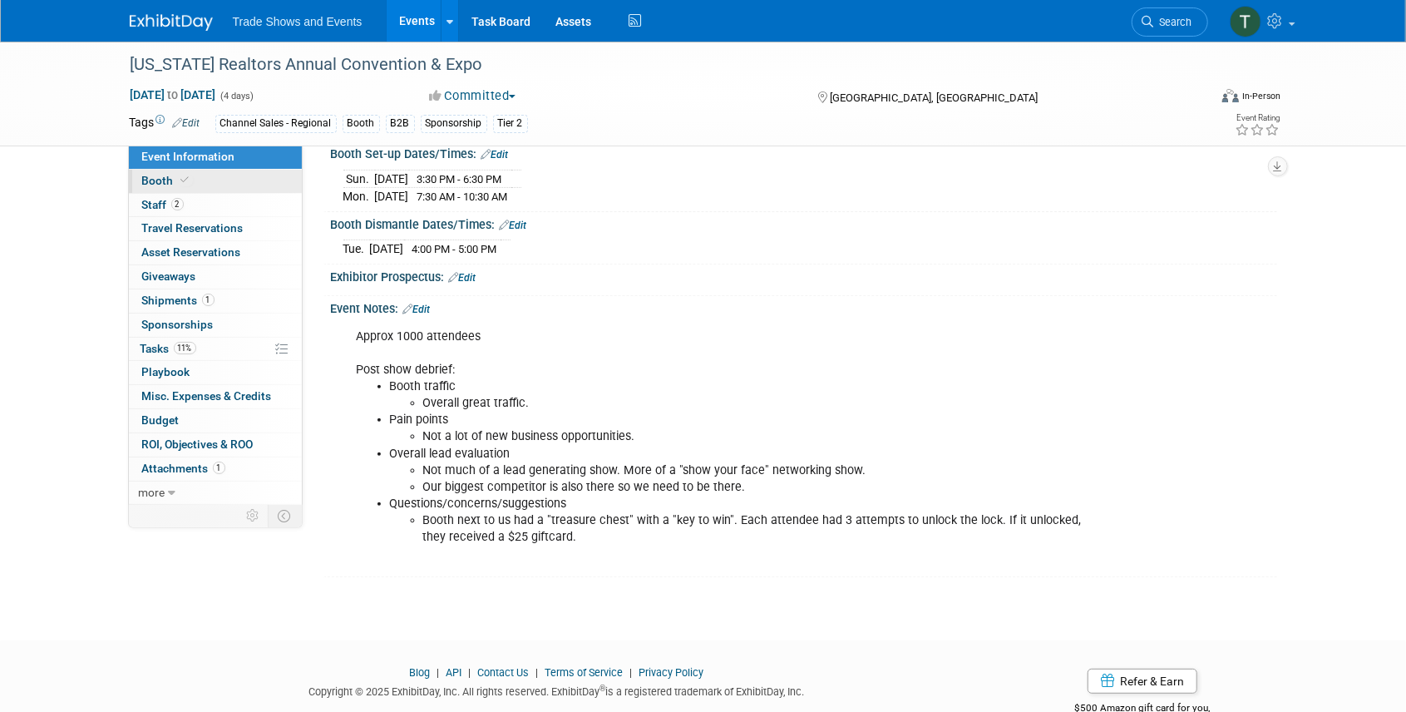
click at [181, 182] on icon at bounding box center [185, 179] width 8 height 9
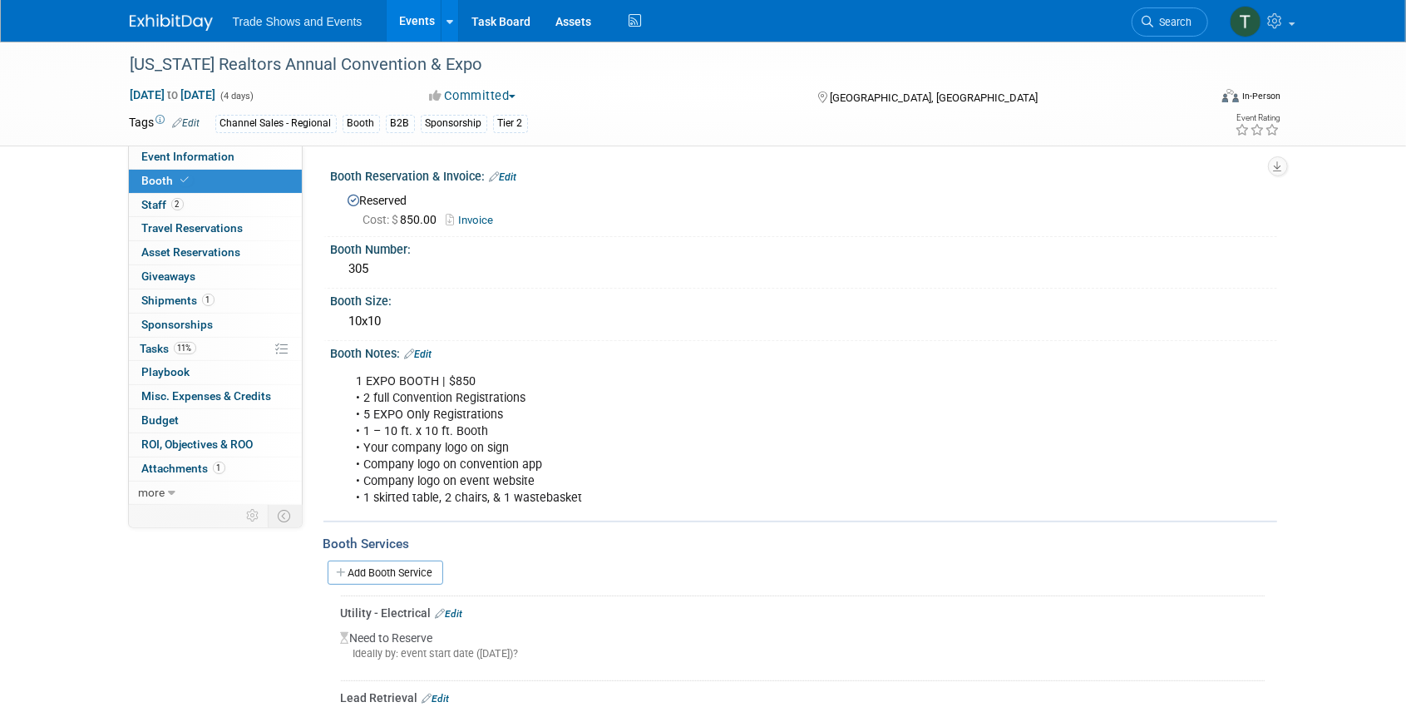
click at [429, 351] on link "Edit" at bounding box center [418, 354] width 27 height 12
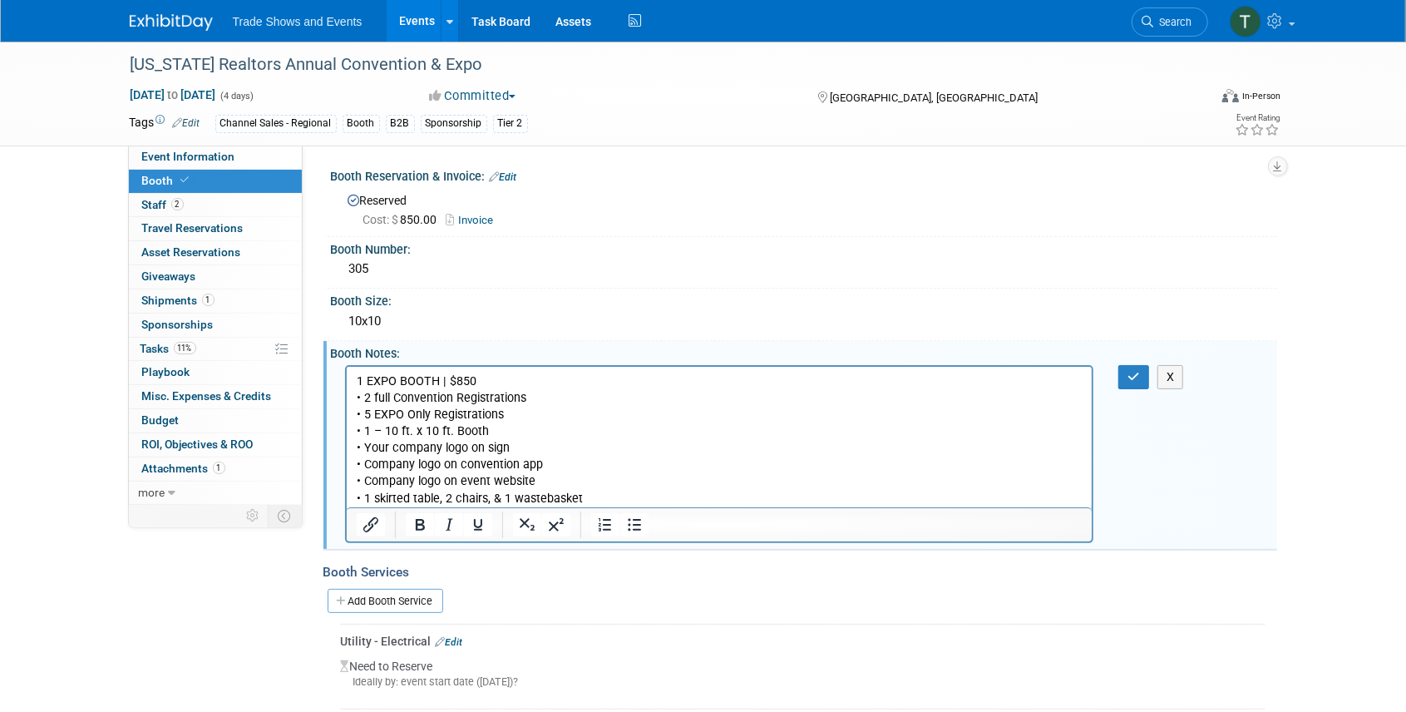
click at [635, 498] on p "1 EXPO BOOTH | $850 • 2 full Convention Registrations • 5 EXPO Only Registratio…" at bounding box center [719, 439] width 727 height 134
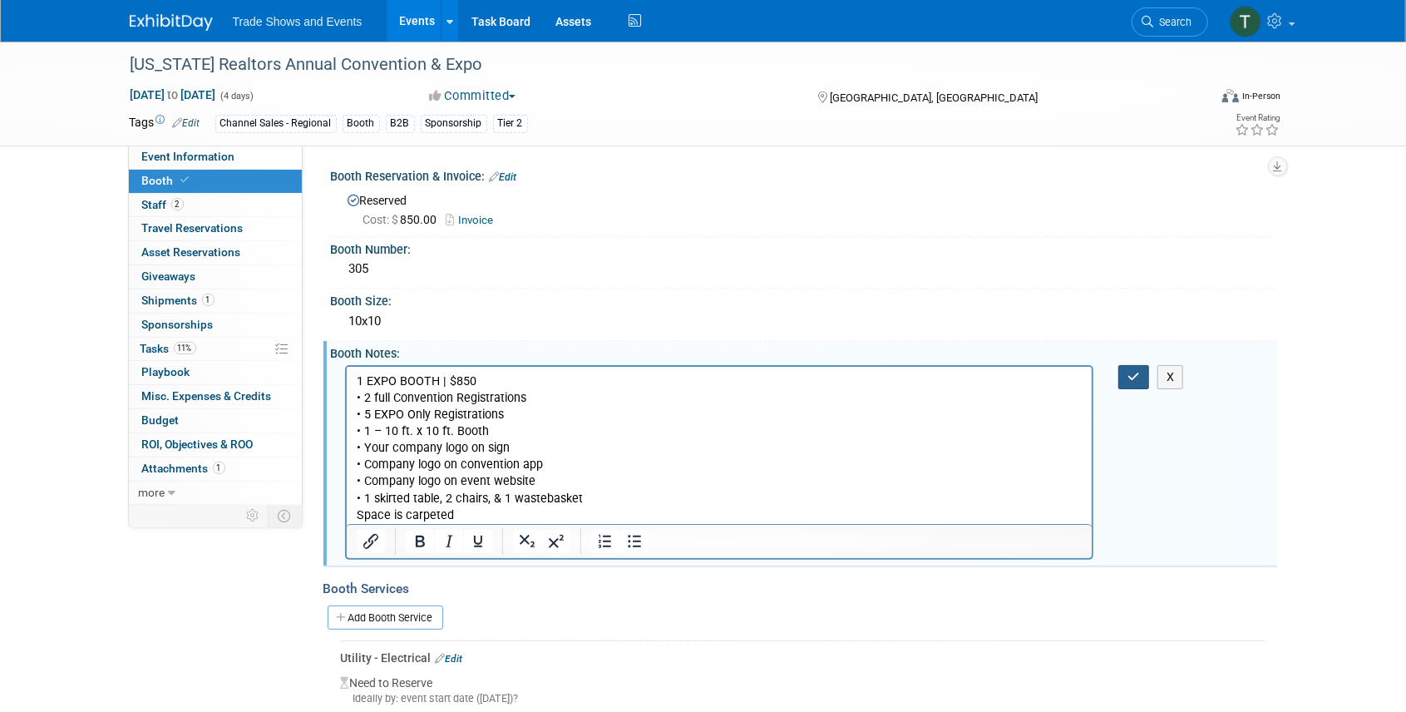
click at [1124, 369] on button "button" at bounding box center [1133, 377] width 31 height 24
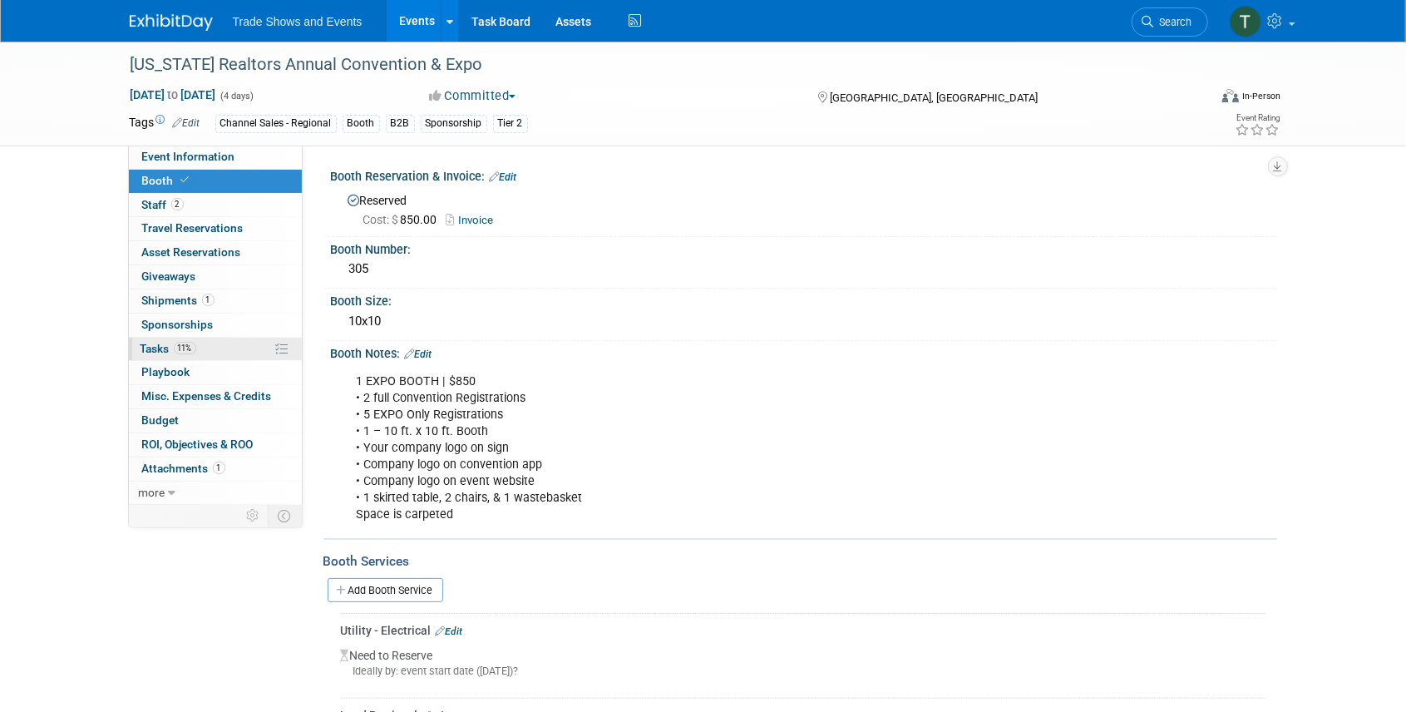
click at [180, 349] on span "11%" at bounding box center [185, 348] width 22 height 12
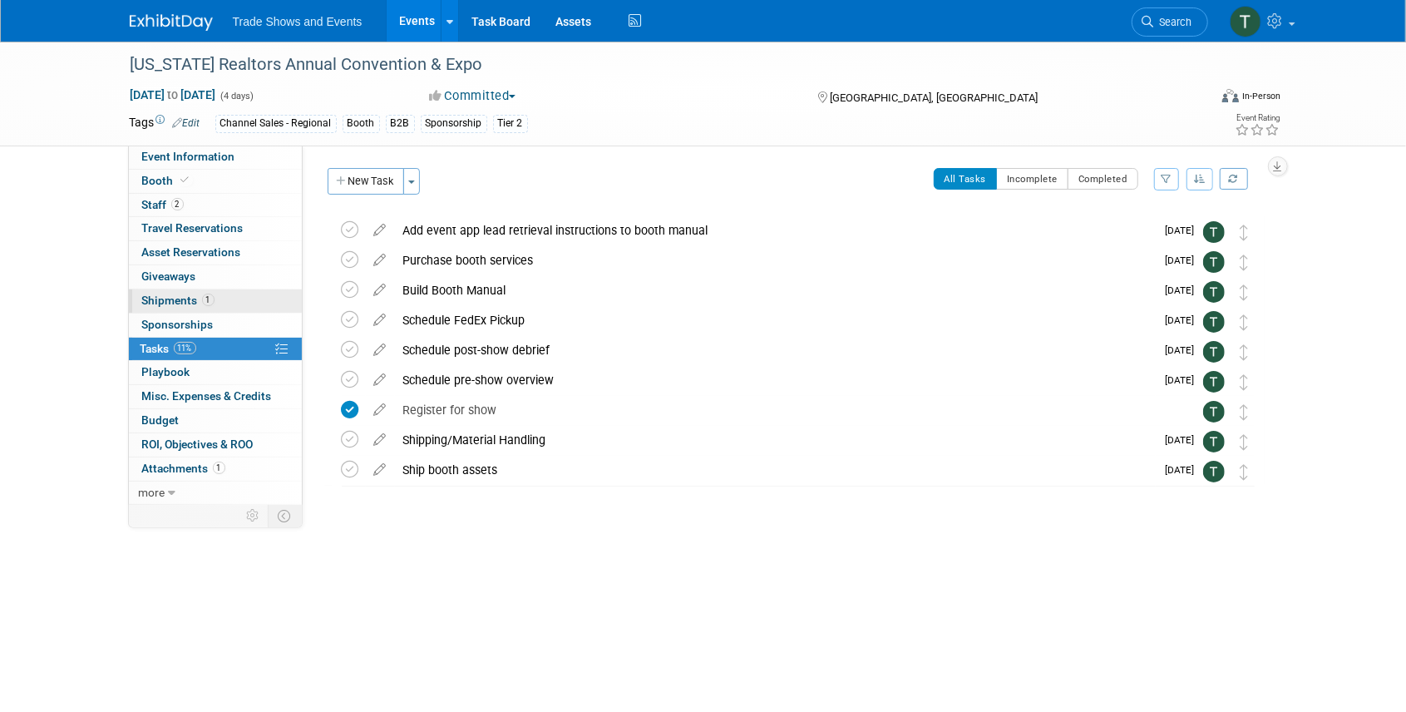
click at [171, 290] on link "1 Shipments 1" at bounding box center [215, 300] width 173 height 23
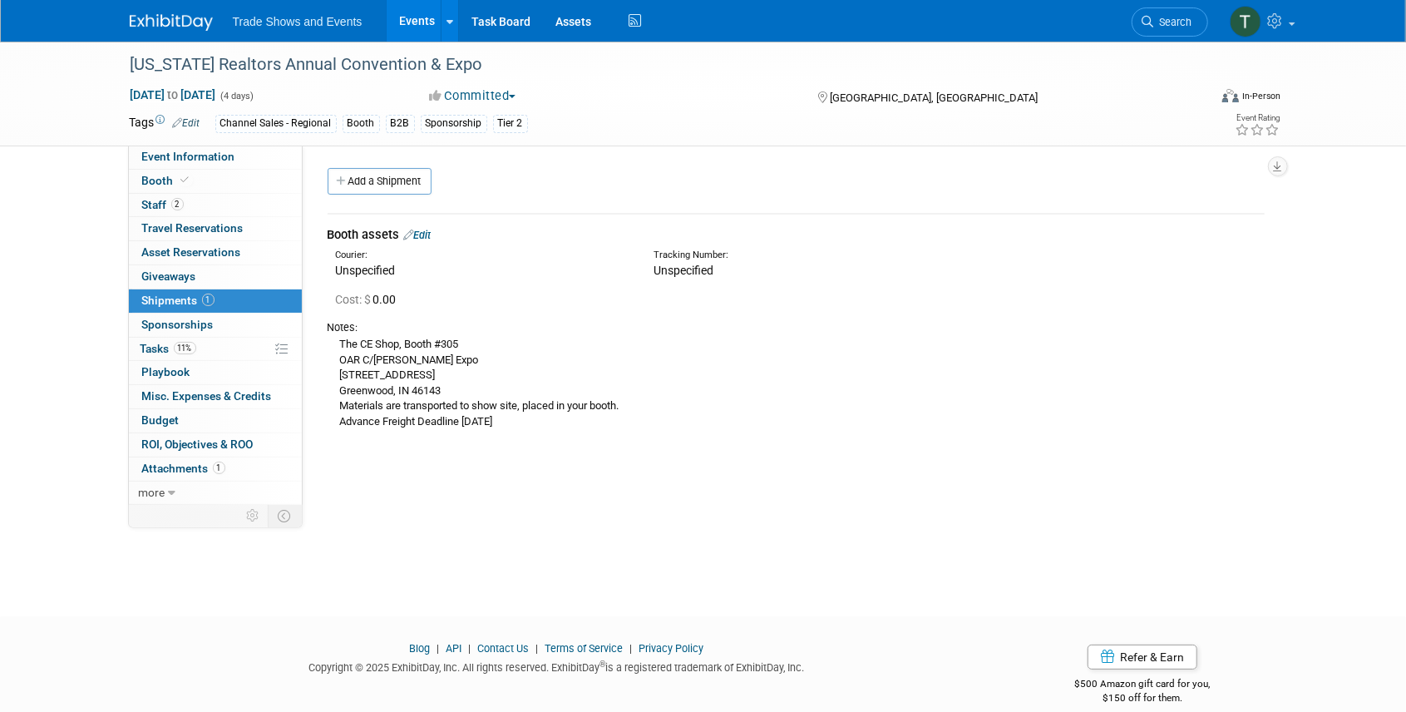
click at [26, 441] on div "[US_STATE] Realtors Annual Convention & Expo [DATE] to [DATE] (4 days) [DATE] t…" at bounding box center [703, 314] width 1406 height 544
click at [160, 349] on span "Tasks 11%" at bounding box center [168, 348] width 56 height 13
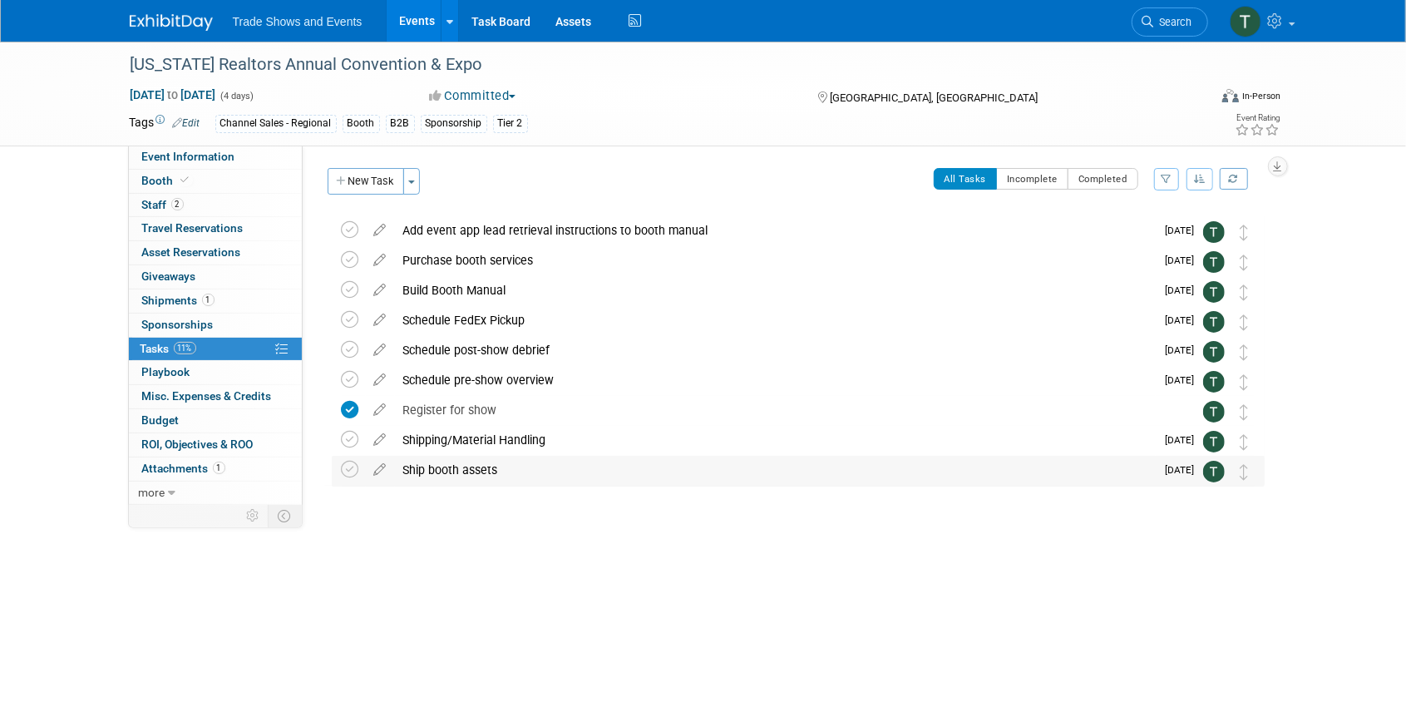
click at [432, 465] on div "Ship booth assets" at bounding box center [775, 470] width 761 height 28
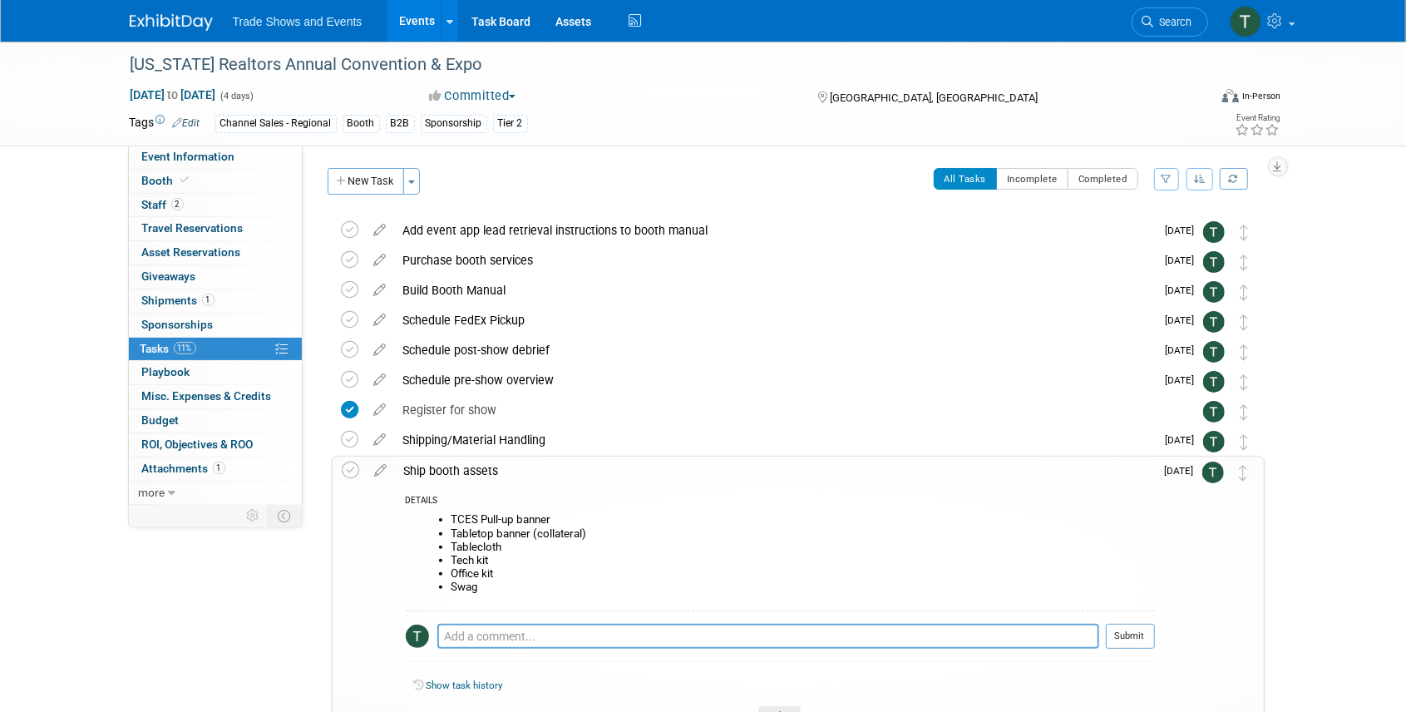
click at [432, 466] on div "Ship booth assets" at bounding box center [775, 470] width 759 height 28
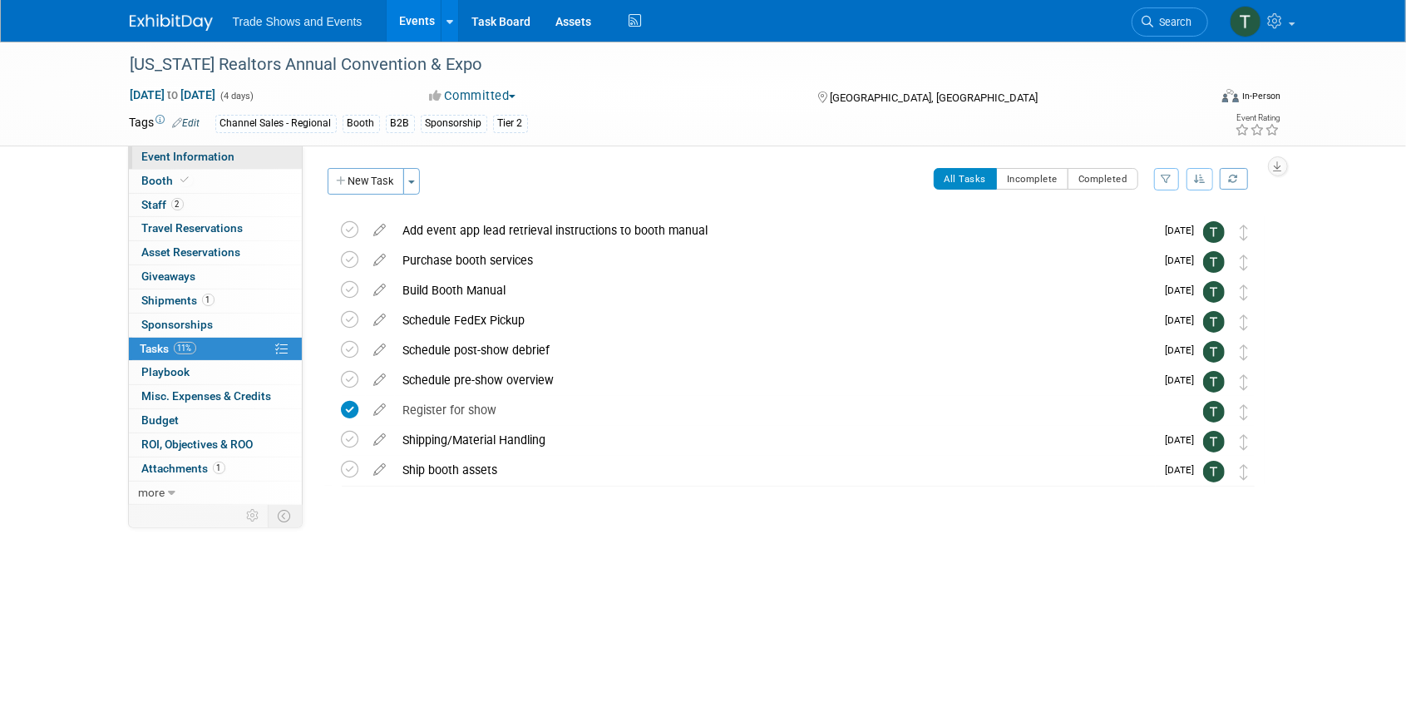
click at [195, 155] on span "Event Information" at bounding box center [188, 156] width 93 height 13
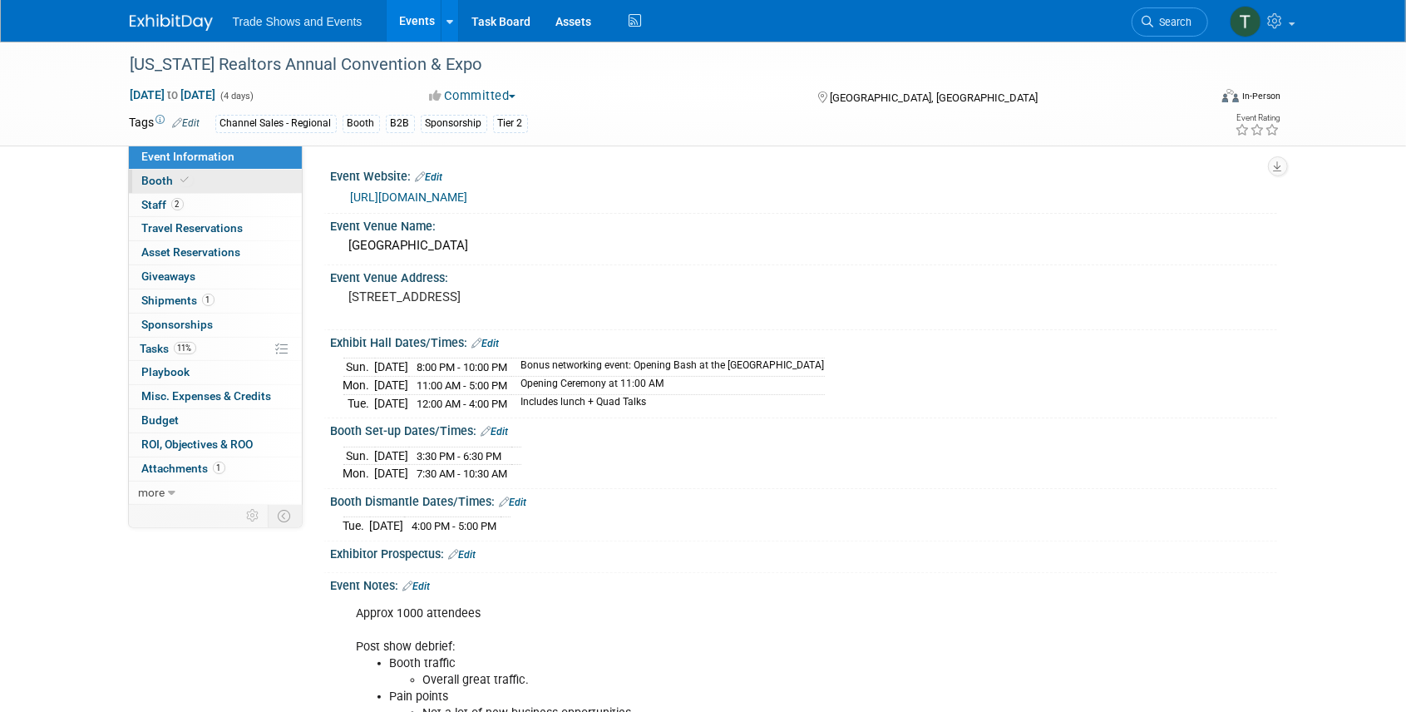
click at [151, 180] on span "Booth" at bounding box center [167, 180] width 51 height 13
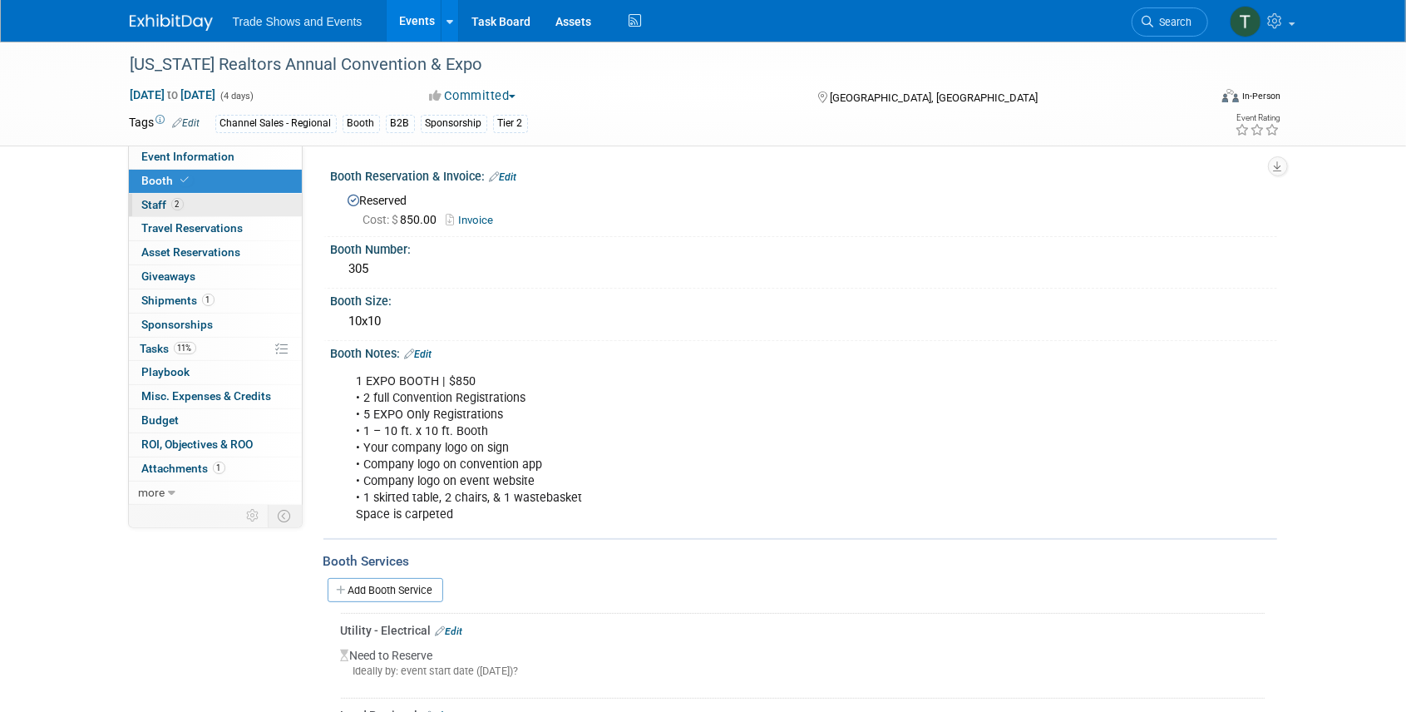
click at [167, 205] on span "Staff 2" at bounding box center [163, 204] width 42 height 13
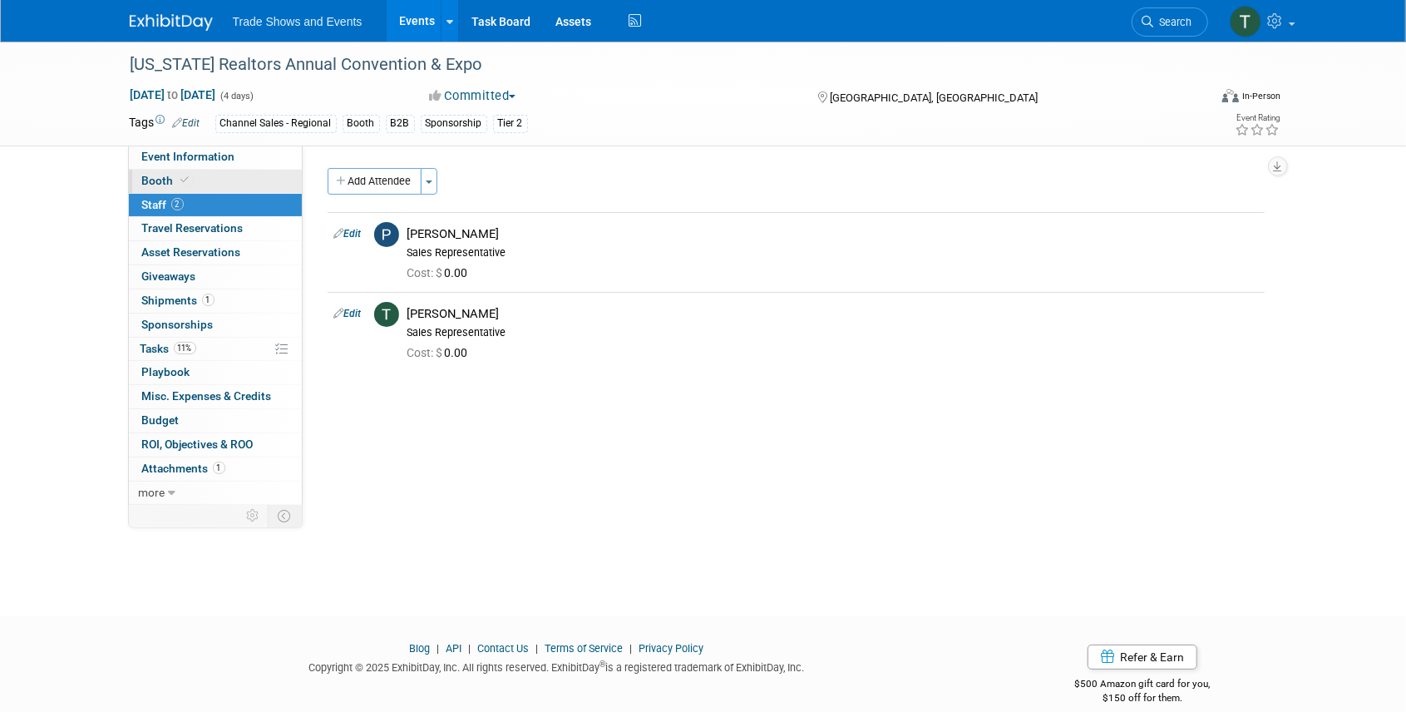
click at [161, 177] on span "Booth" at bounding box center [167, 180] width 51 height 13
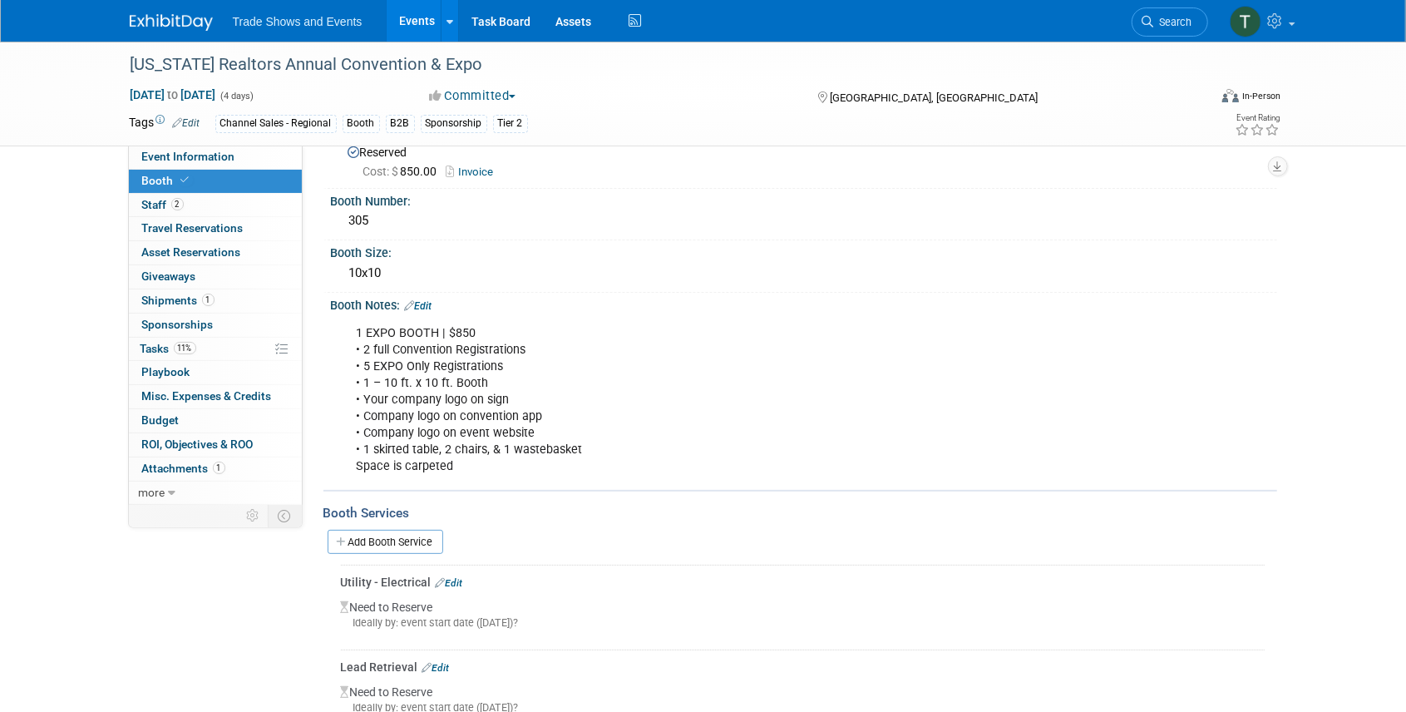
scroll to position [111, 0]
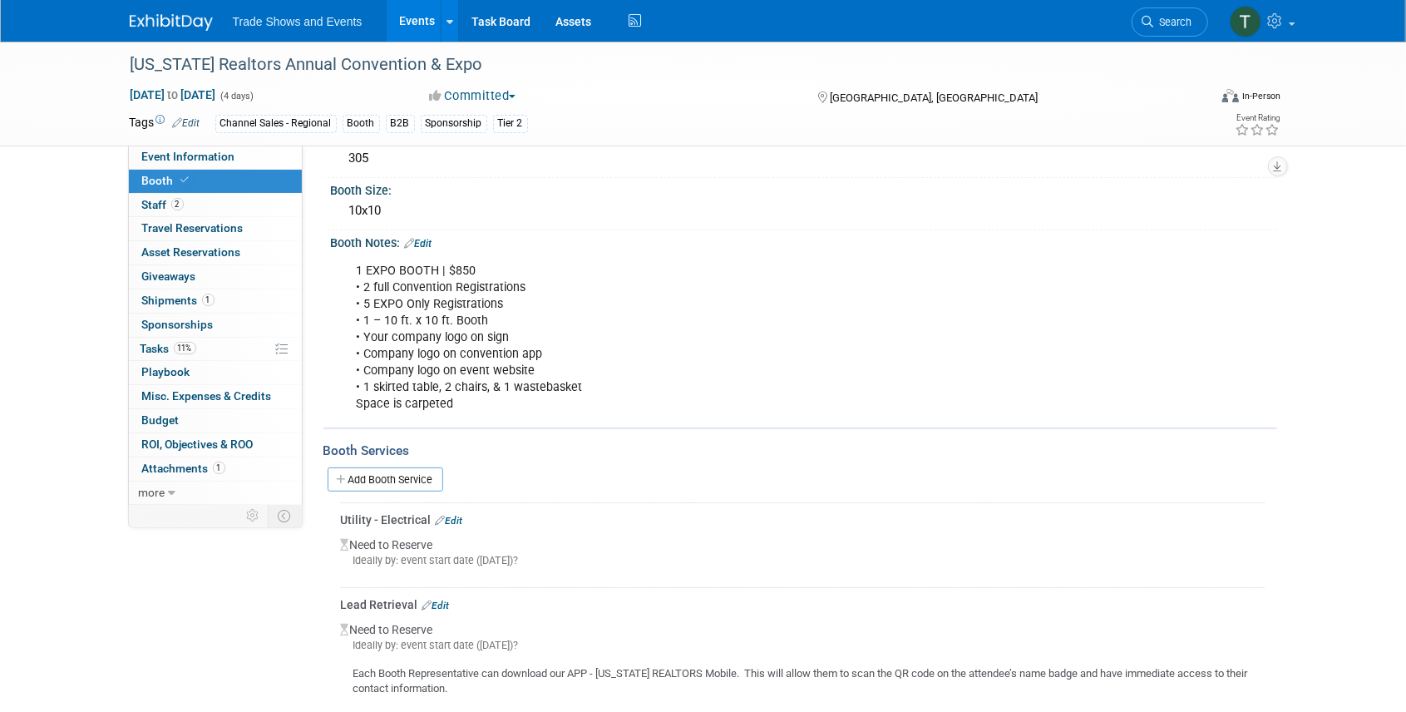
click at [452, 518] on link "Edit" at bounding box center [449, 521] width 27 height 12
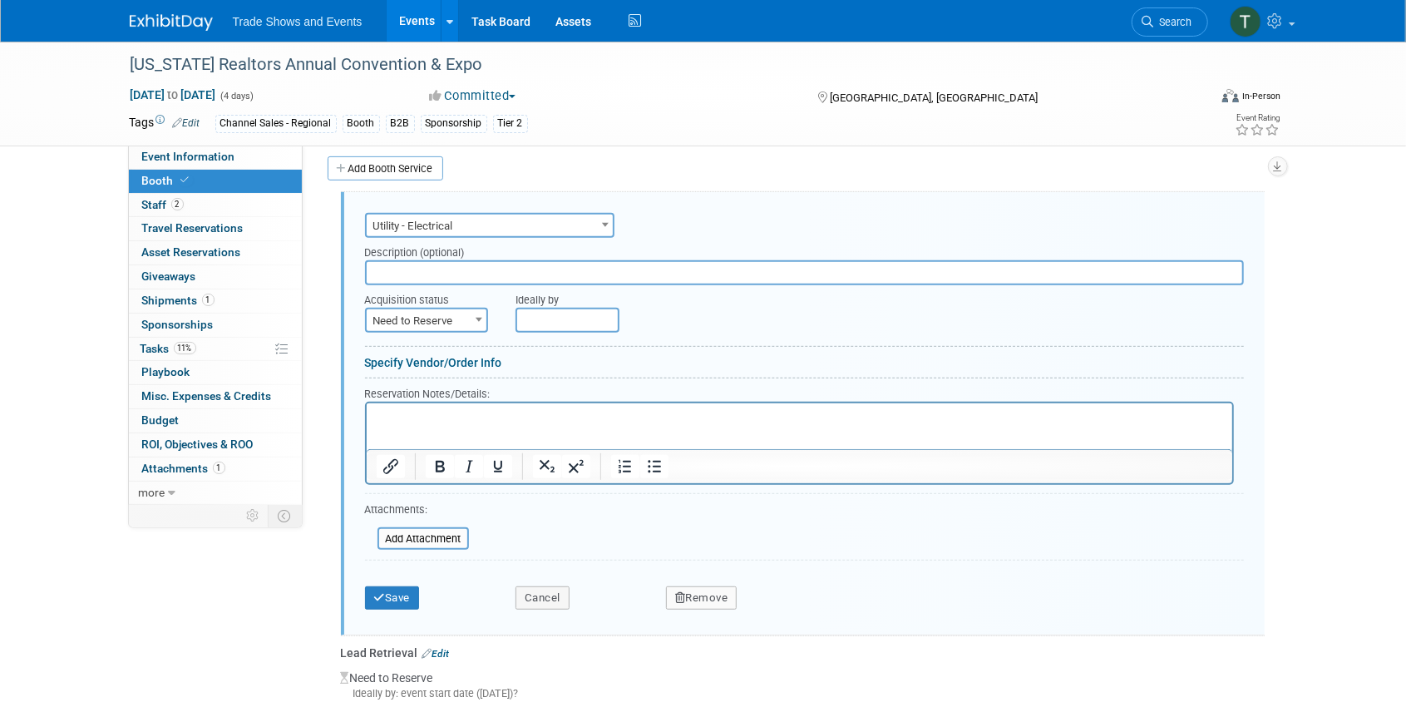
scroll to position [0, 0]
click at [447, 313] on span "Need to Reserve" at bounding box center [427, 320] width 120 height 23
select select "2"
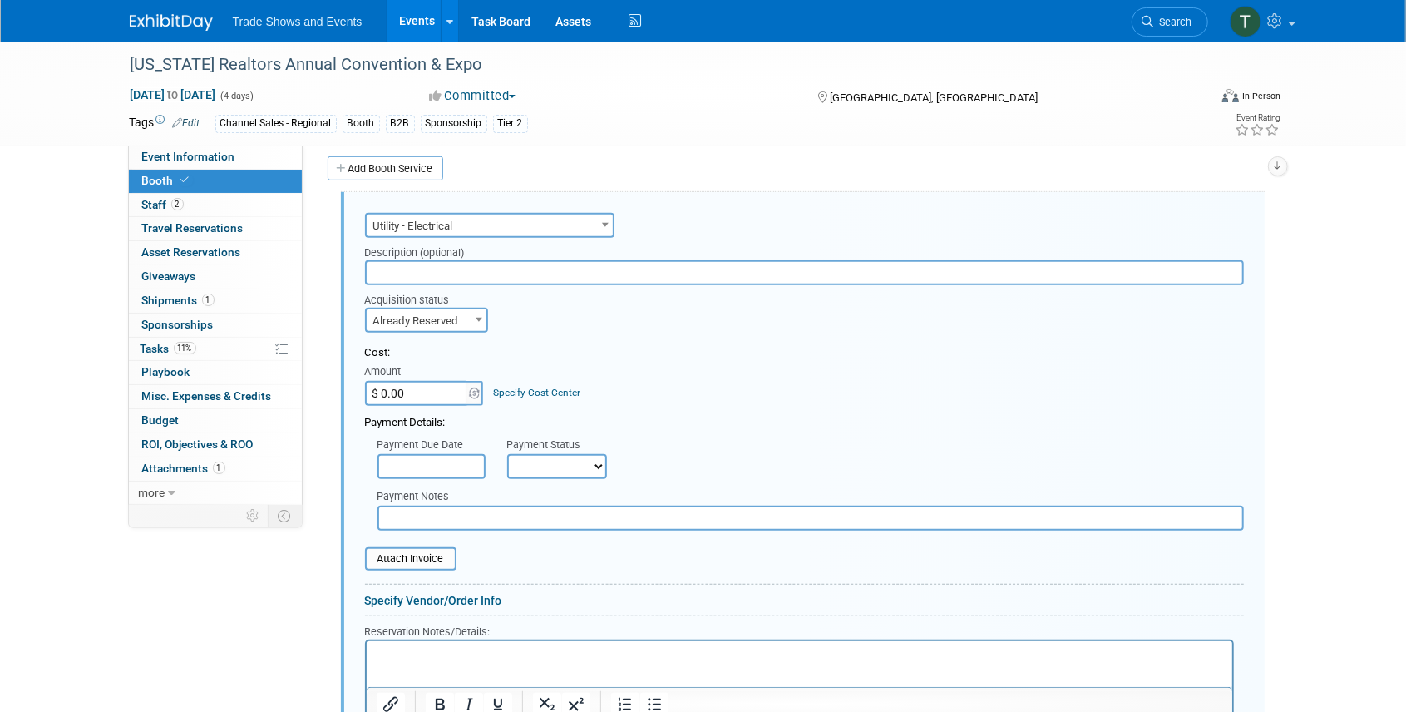
click at [411, 389] on input "$ 0.00" at bounding box center [417, 393] width 104 height 25
type input "$ 414.16"
click at [452, 461] on input "text" at bounding box center [431, 466] width 108 height 25
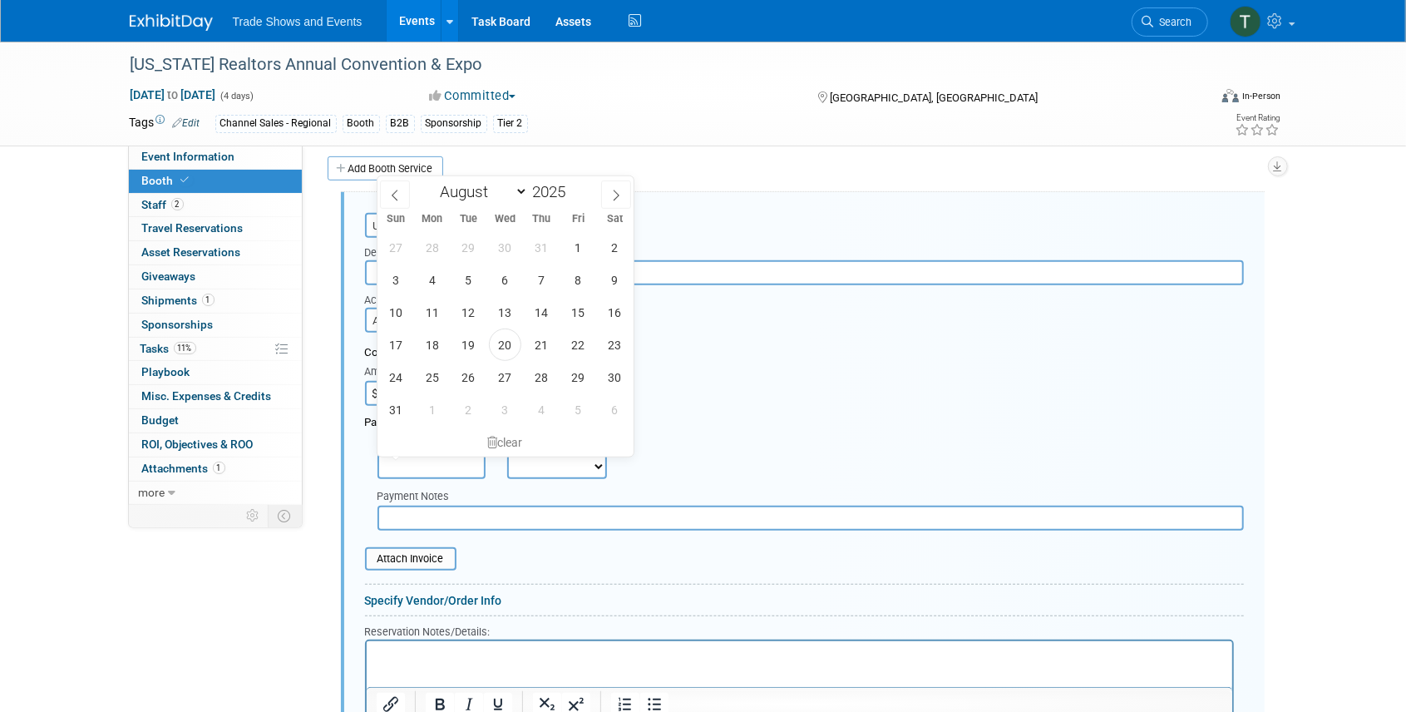
click at [534, 470] on select "Not Paid Yet Partially Paid Paid in Full" at bounding box center [557, 466] width 100 height 25
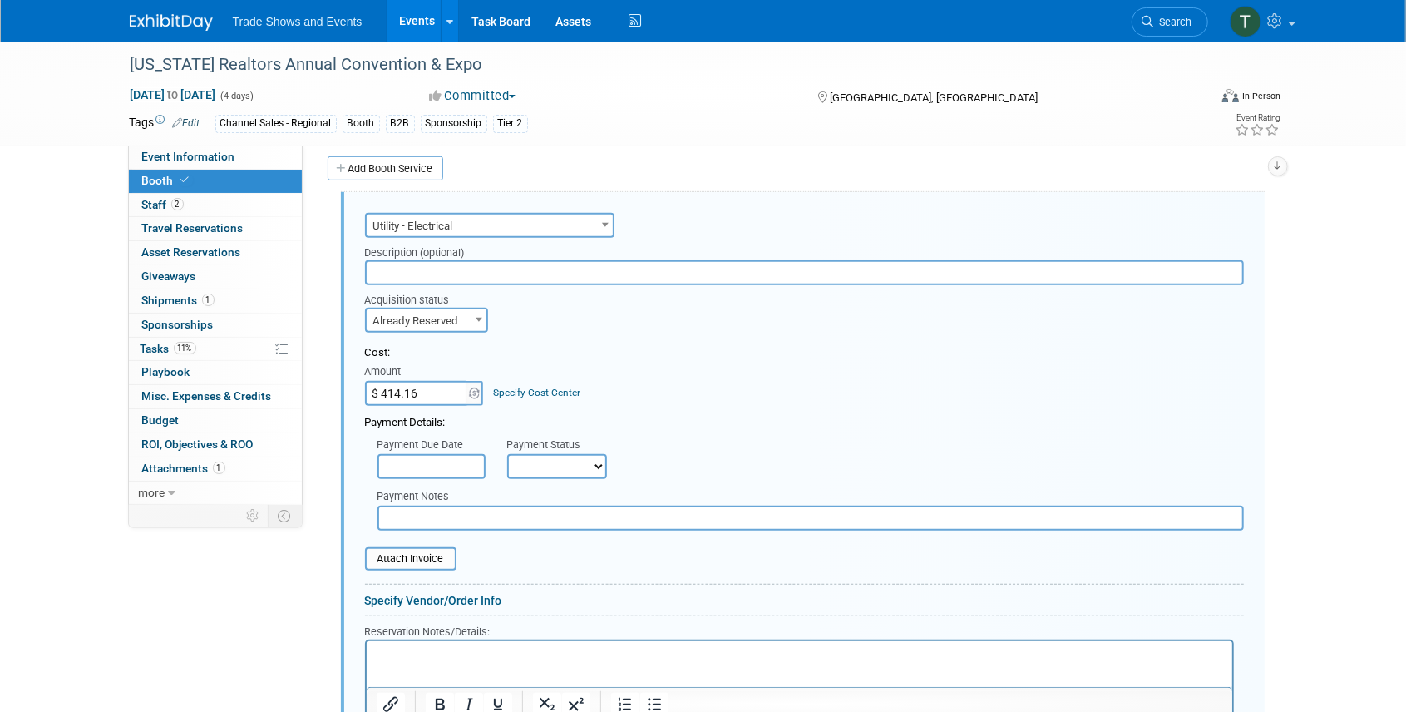
select select "1"
click at [507, 454] on select "Not Paid Yet Partially Paid Paid in Full" at bounding box center [557, 466] width 100 height 25
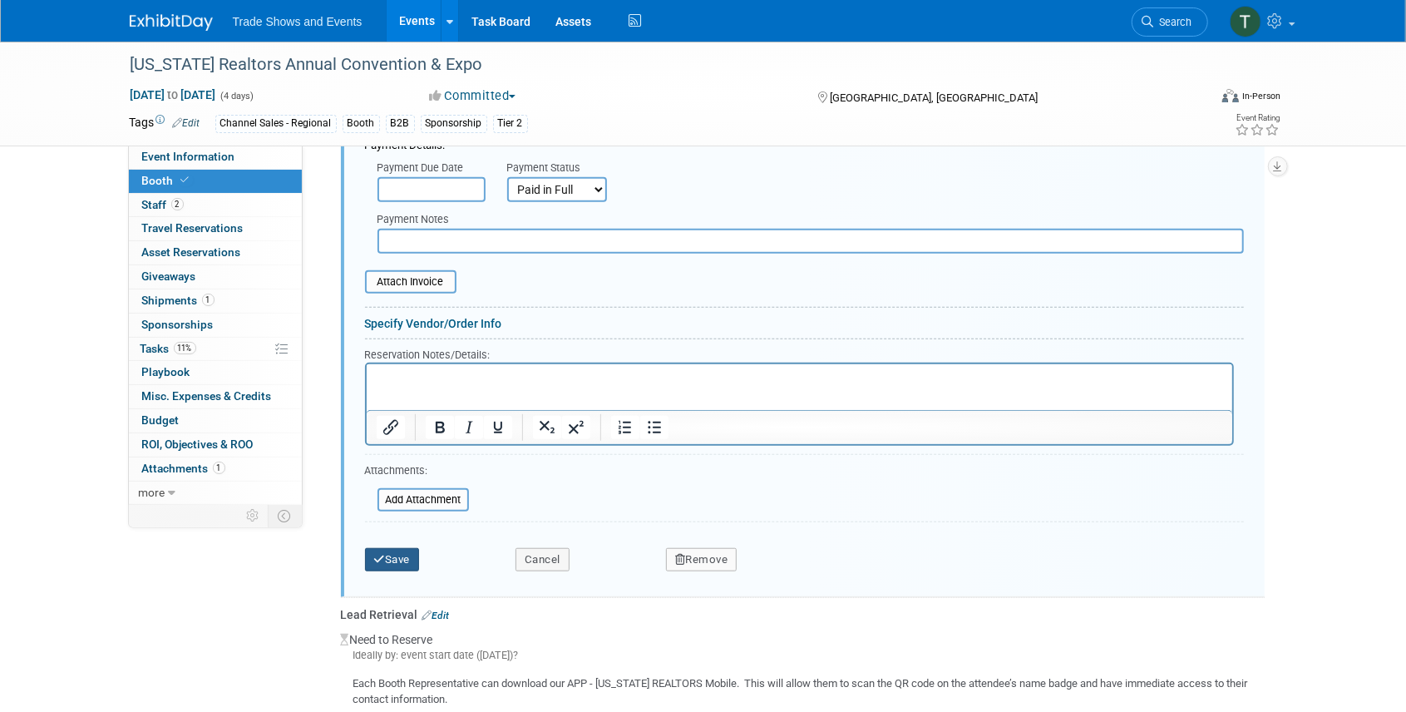
click at [392, 554] on button "Save" at bounding box center [392, 559] width 55 height 23
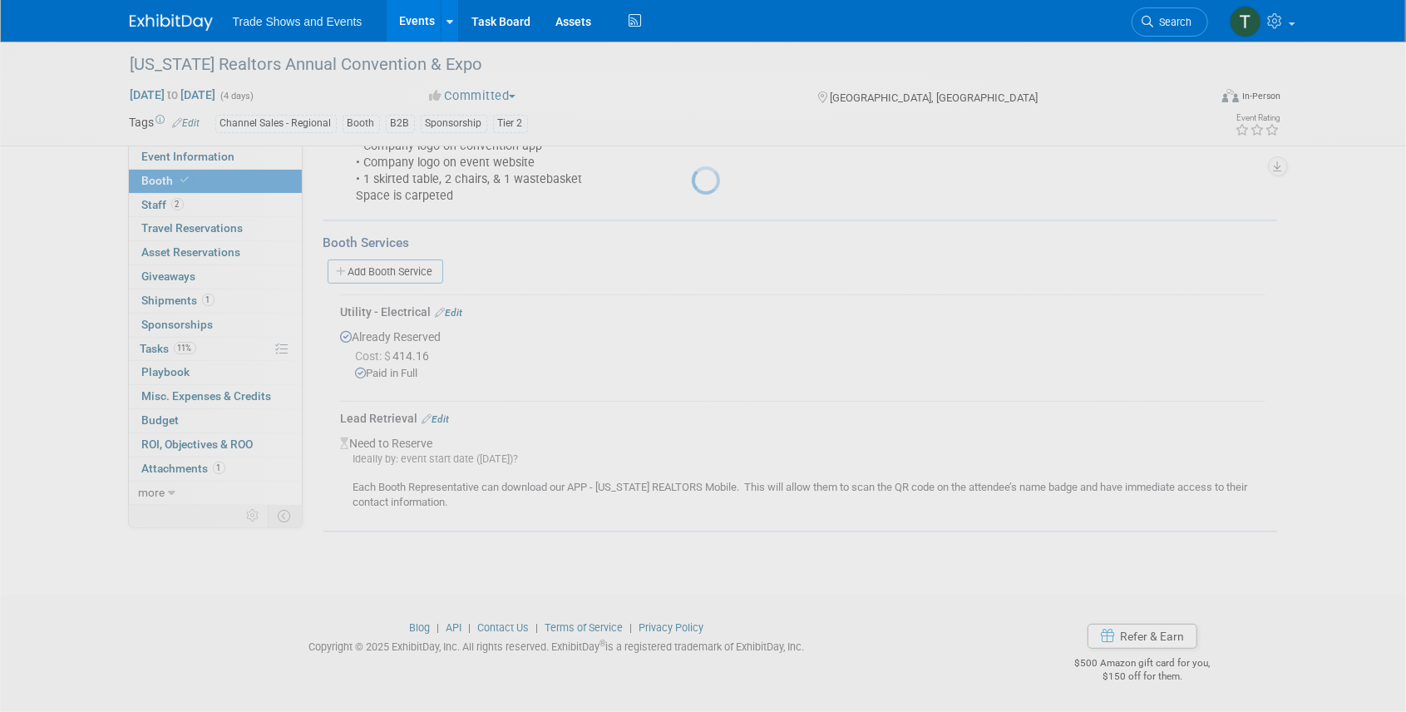
scroll to position [315, 0]
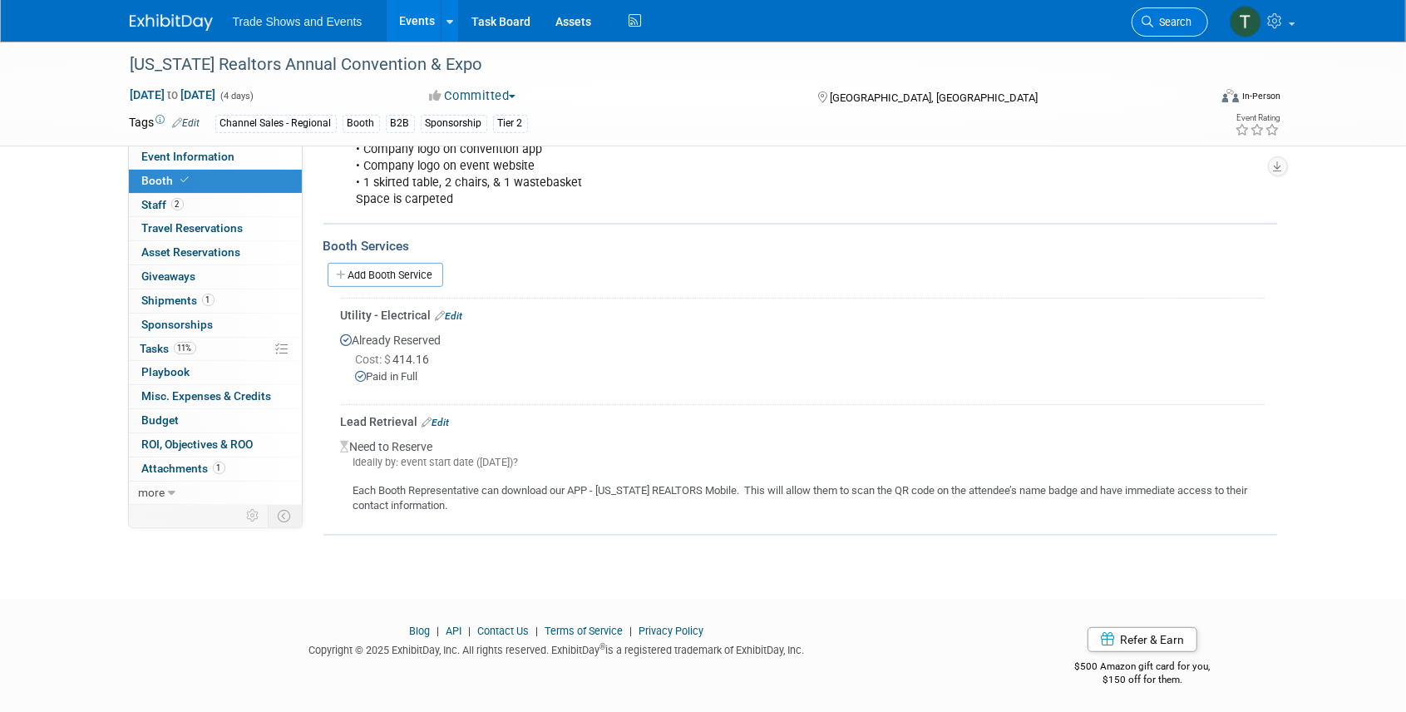
click at [1165, 25] on span "Search" at bounding box center [1173, 22] width 38 height 12
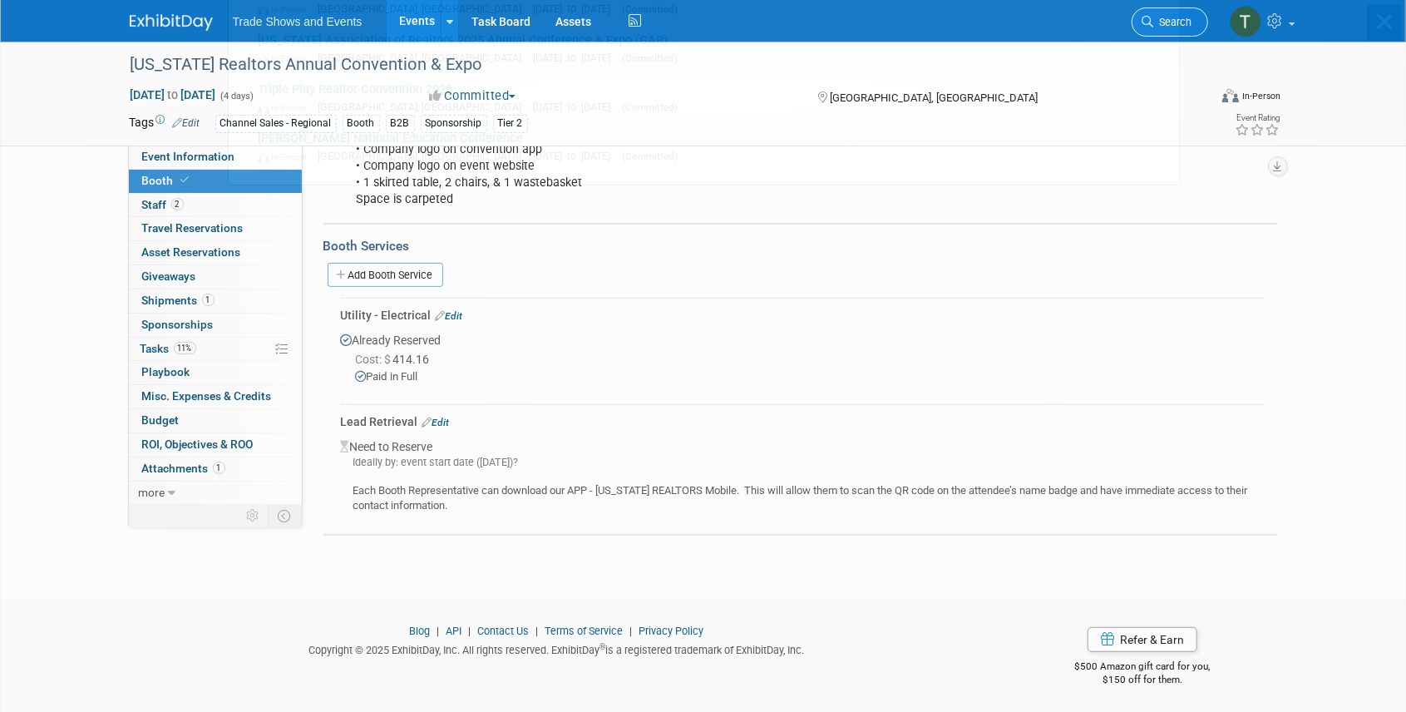
scroll to position [0, 0]
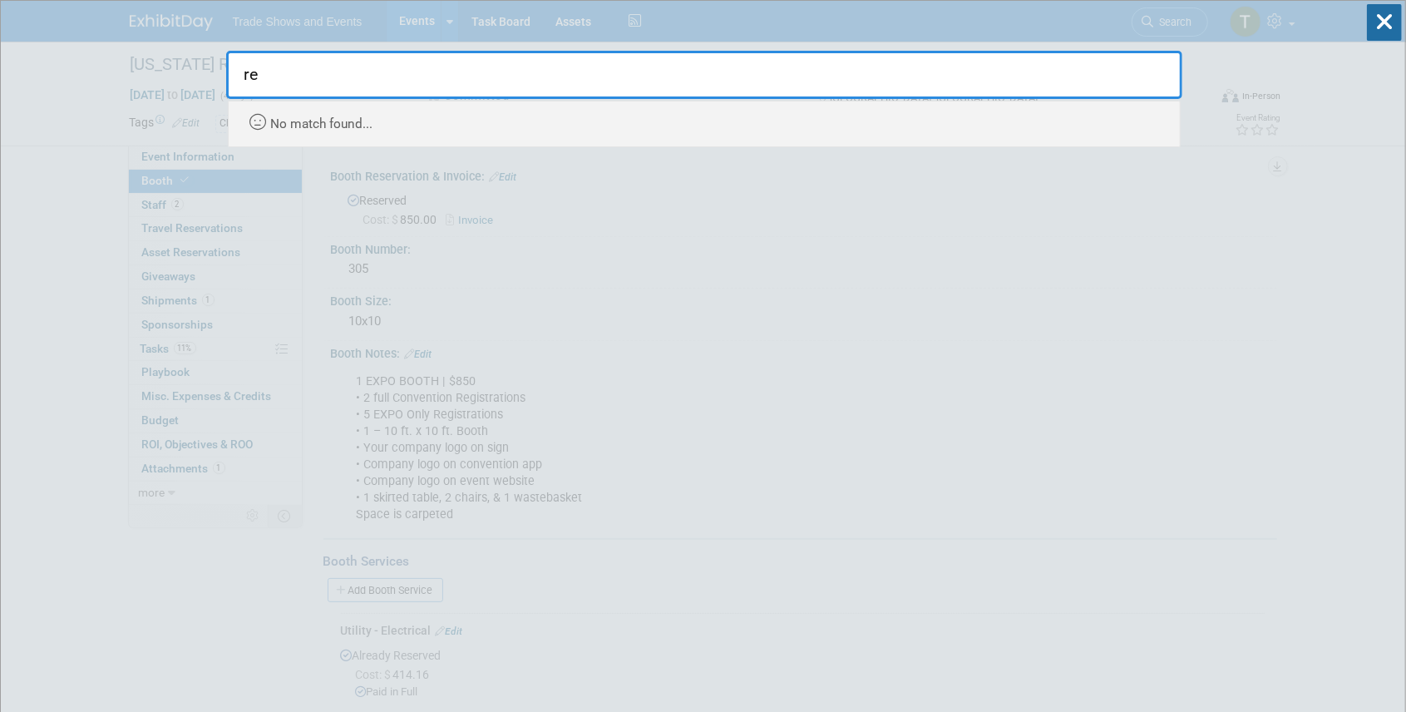
type input "r"
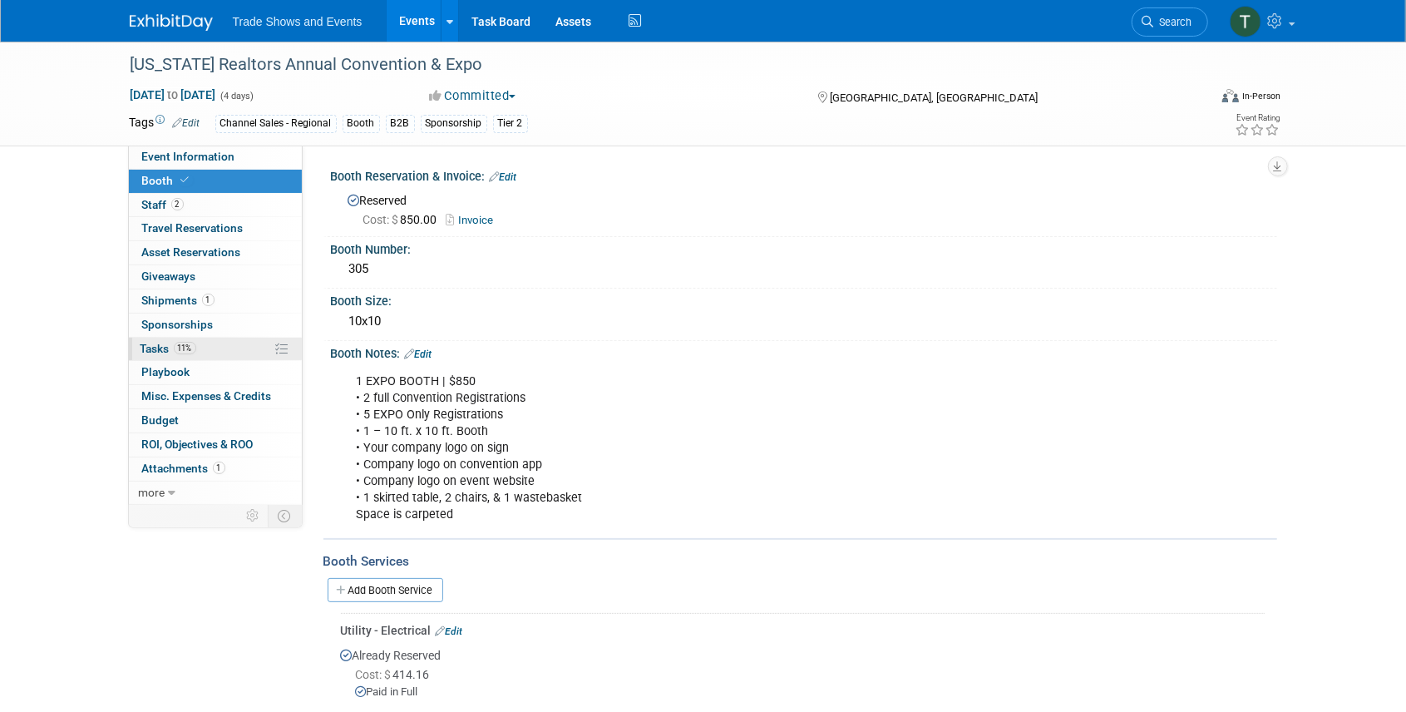
click at [160, 353] on link "11% Tasks 11%" at bounding box center [215, 348] width 173 height 23
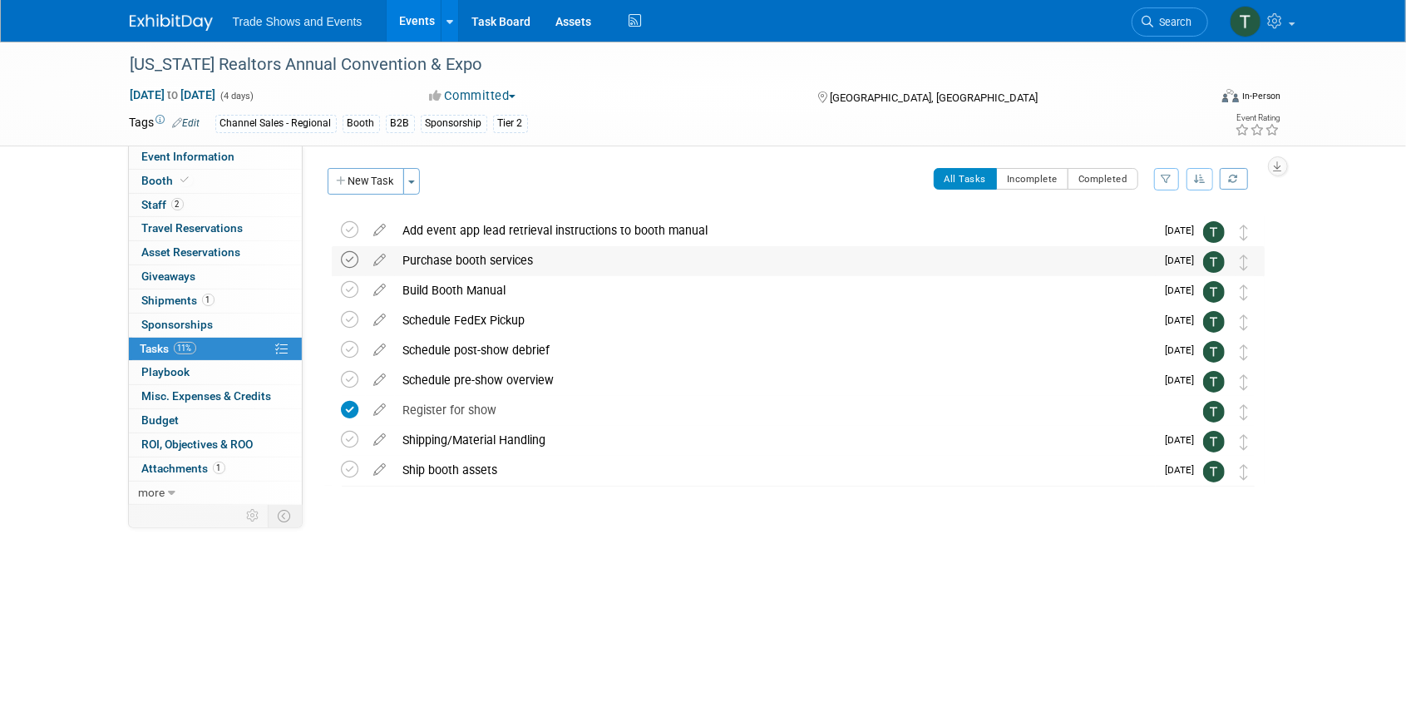
click at [346, 263] on icon at bounding box center [350, 259] width 17 height 17
click at [485, 13] on link "Task Board" at bounding box center [501, 21] width 84 height 42
